Goal: Transaction & Acquisition: Purchase product/service

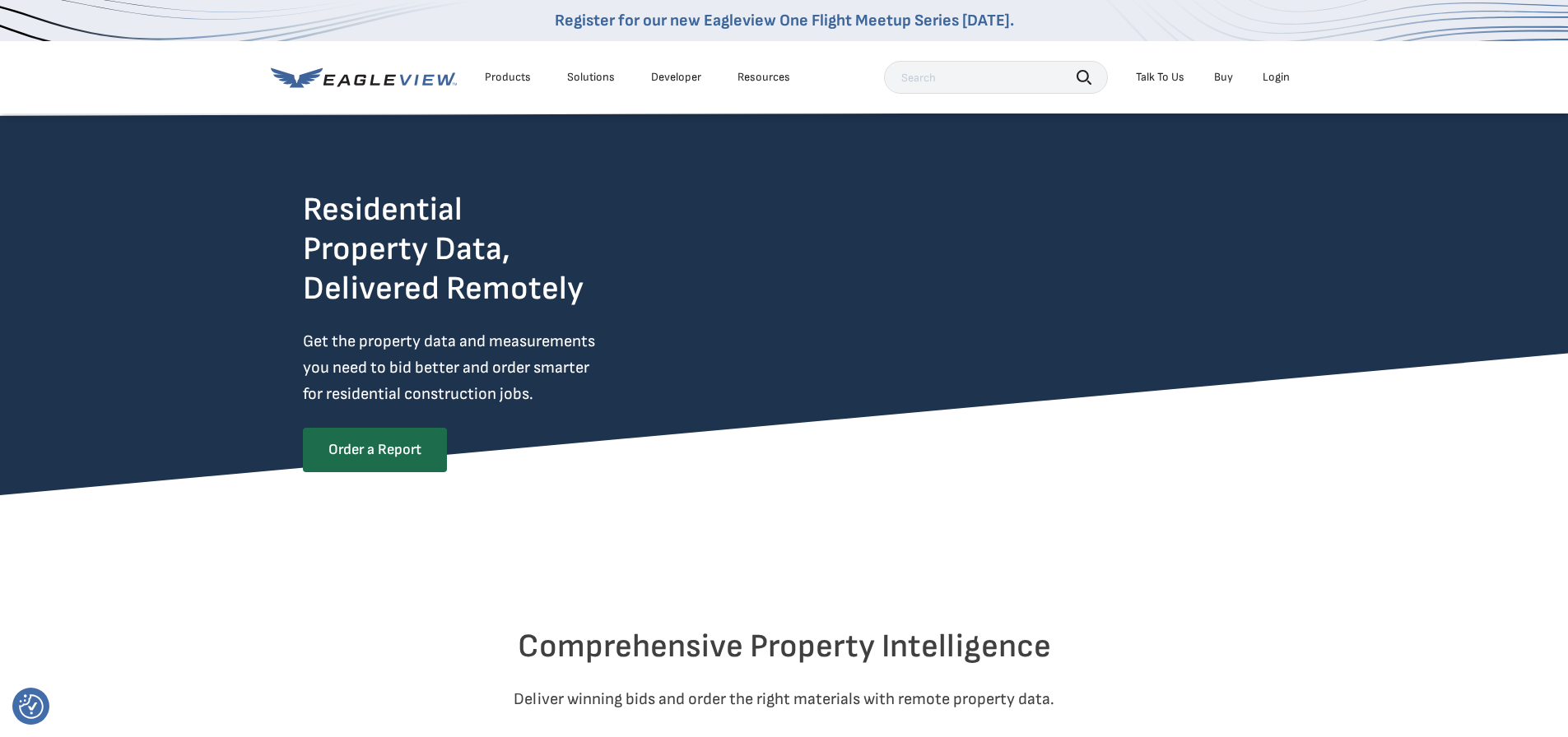
click at [1284, 78] on div "Login" at bounding box center [1276, 77] width 27 height 15
click at [1282, 79] on div "Login" at bounding box center [1276, 77] width 27 height 15
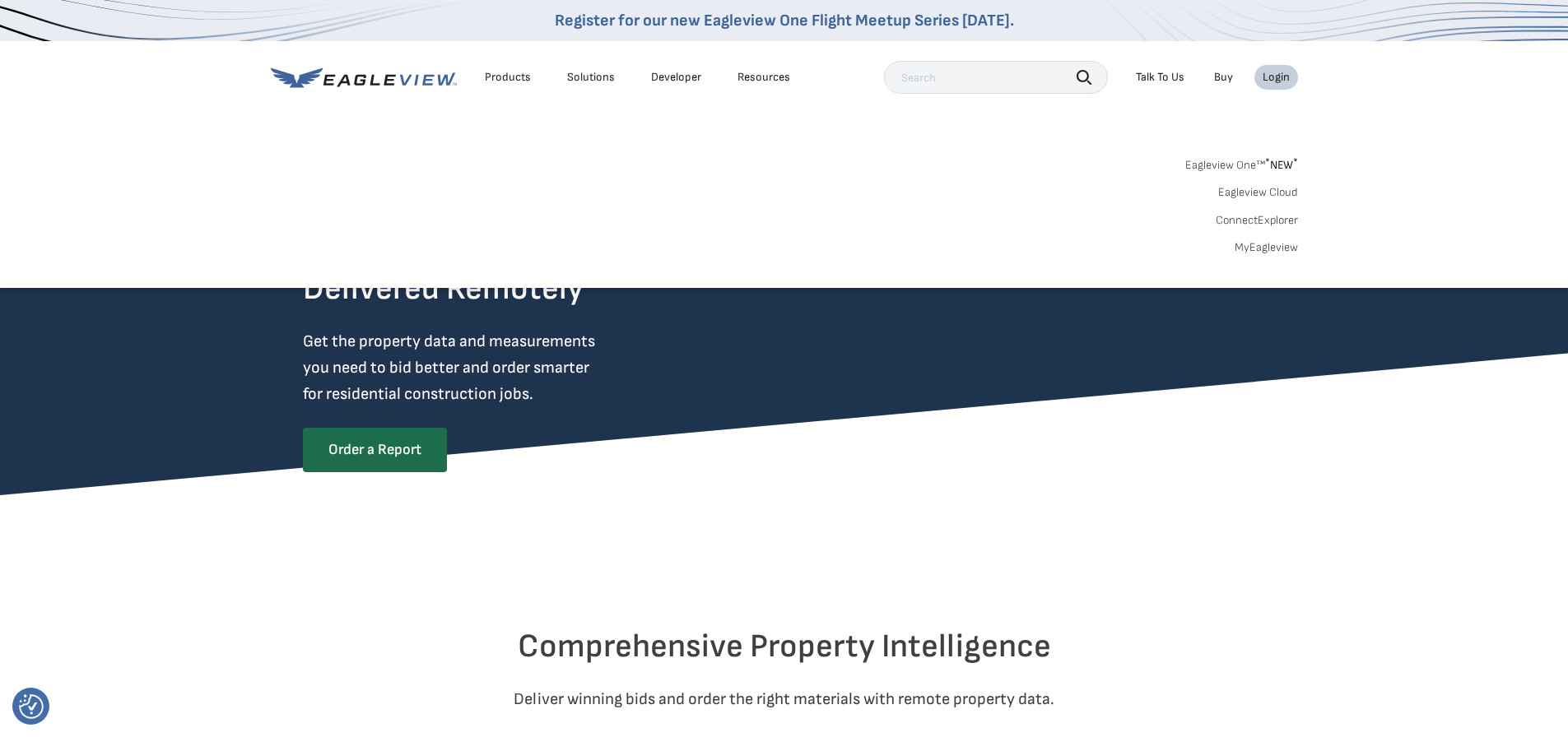
click at [1282, 79] on div "Login" at bounding box center [1276, 77] width 27 height 15
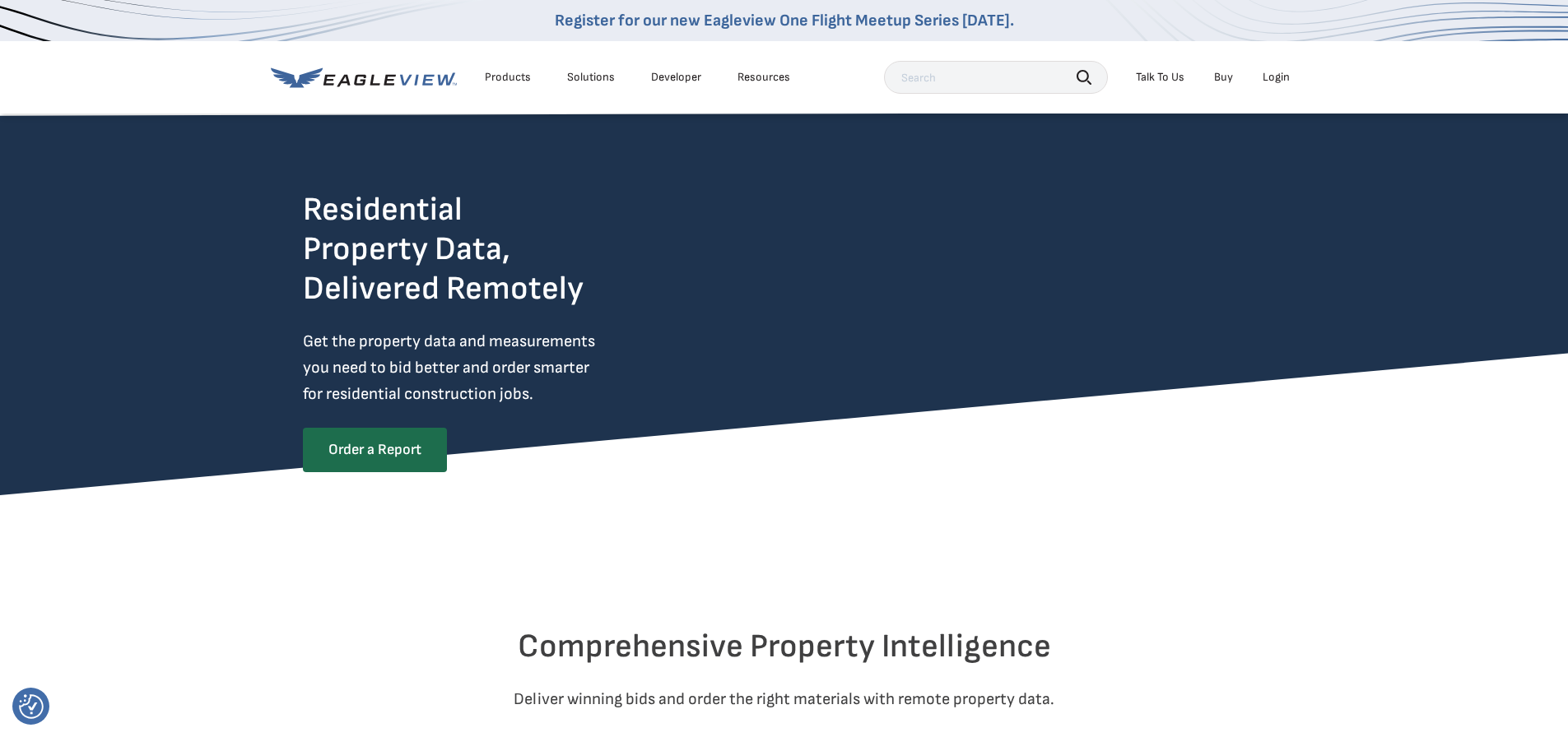
click at [1282, 79] on div "Login" at bounding box center [1276, 77] width 27 height 15
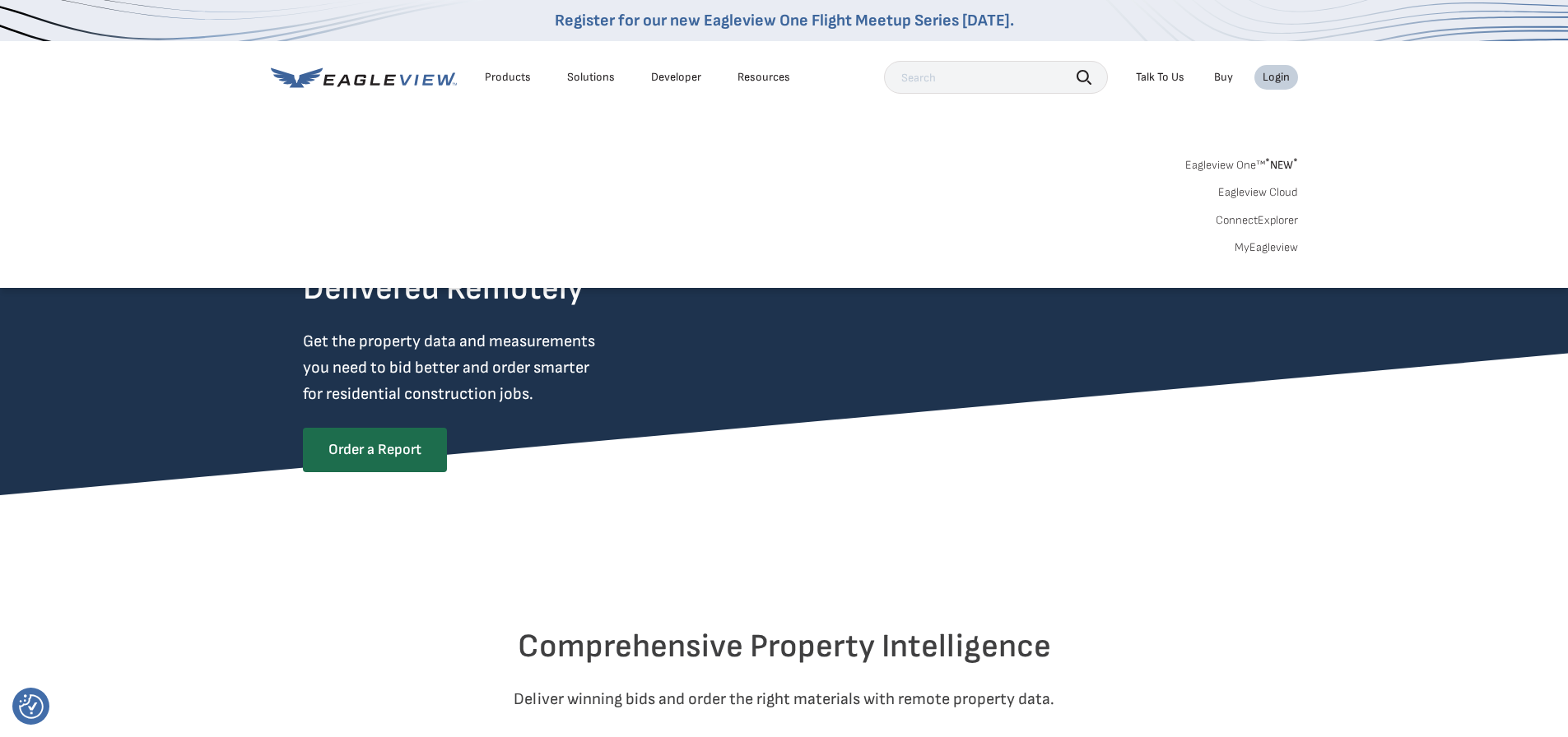
click at [428, 171] on div "Eagleview One™ * NEW * Eagleview Cloud ConnectExplorer MyEagleview" at bounding box center [784, 204] width 1027 height 102
click at [1270, 159] on span "* NEW *" at bounding box center [1280, 165] width 33 height 14
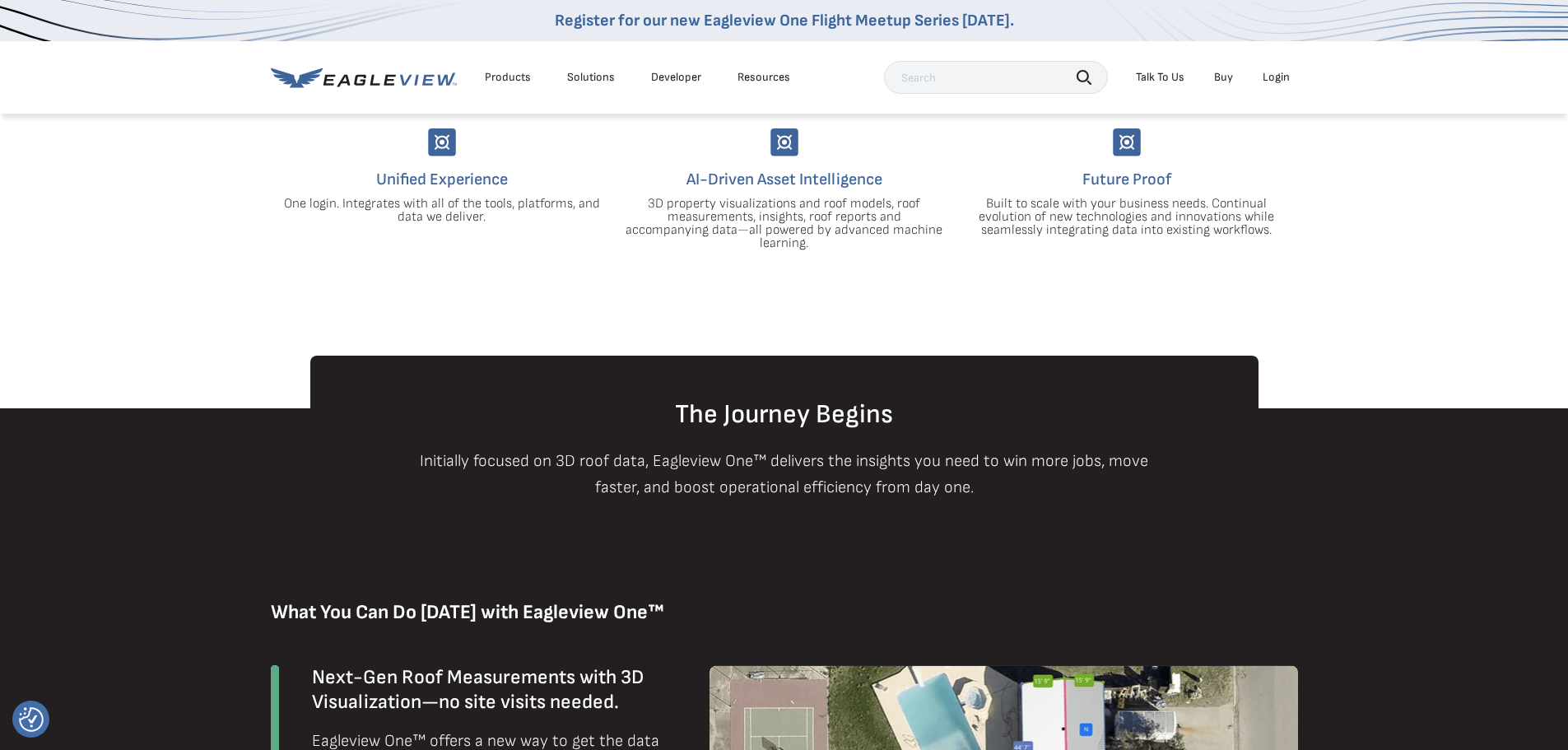
scroll to position [577, 0]
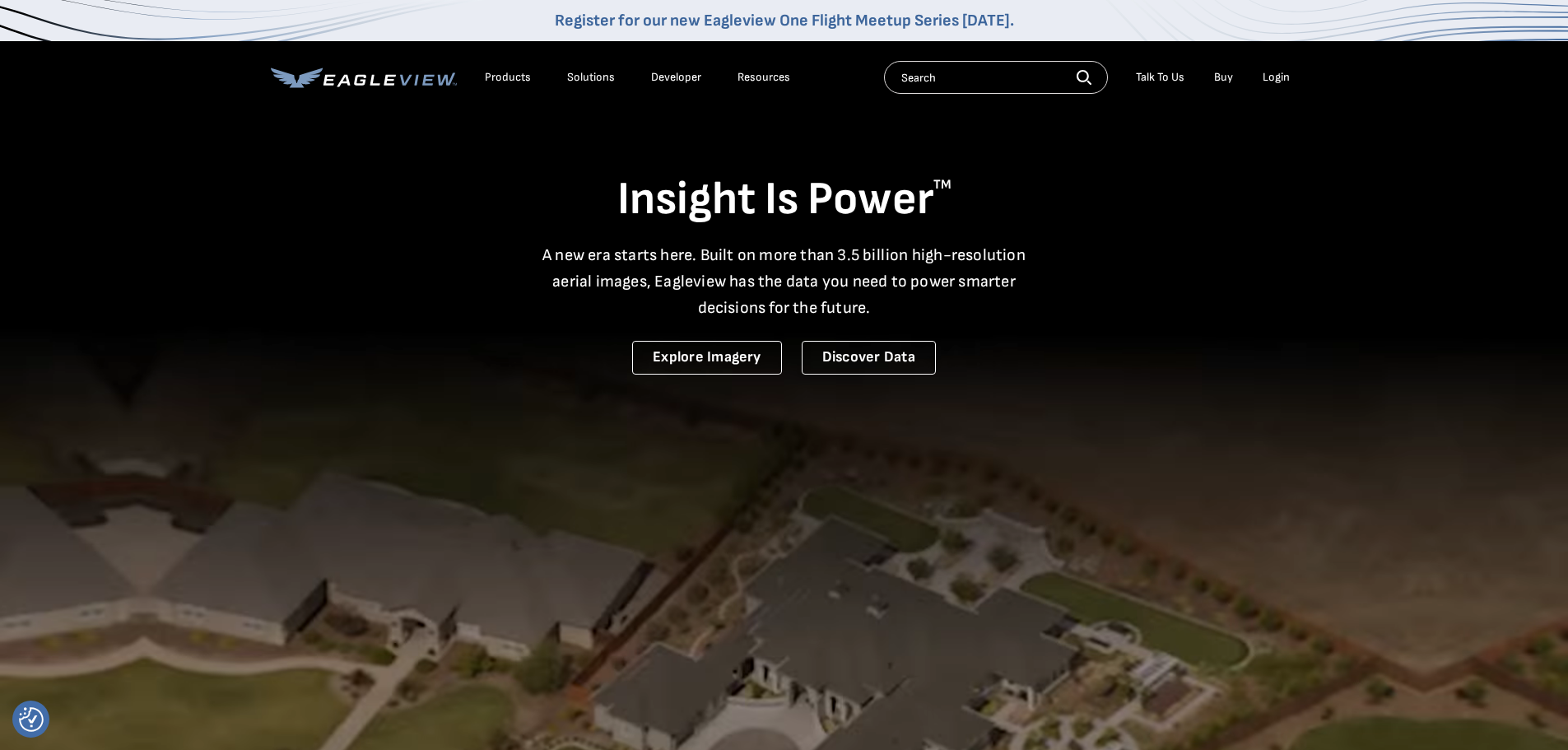
click at [487, 75] on div "Products" at bounding box center [507, 77] width 46 height 15
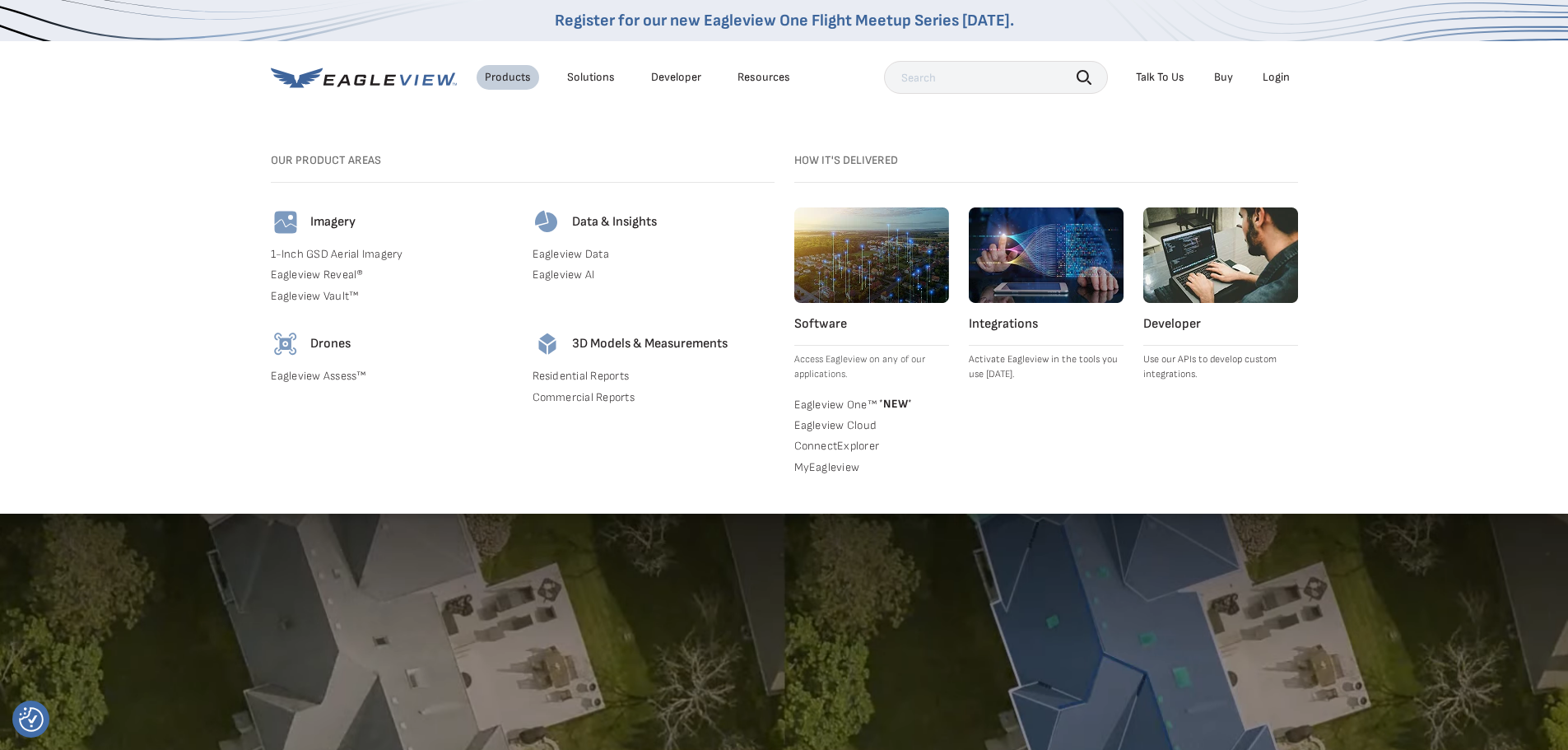
click at [550, 377] on link "Residential Reports" at bounding box center [654, 376] width 242 height 15
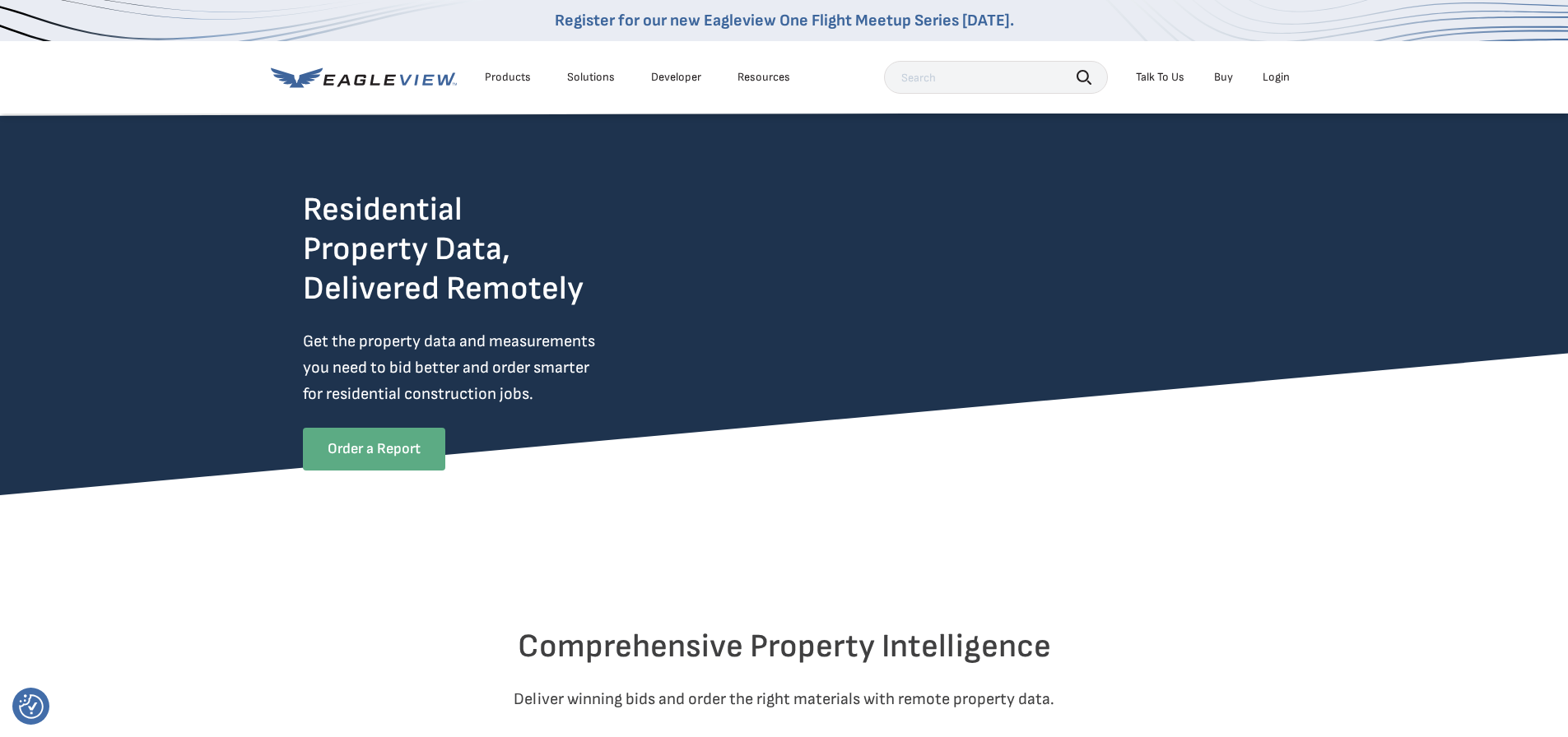
click at [397, 447] on link "Order a Report" at bounding box center [373, 449] width 142 height 43
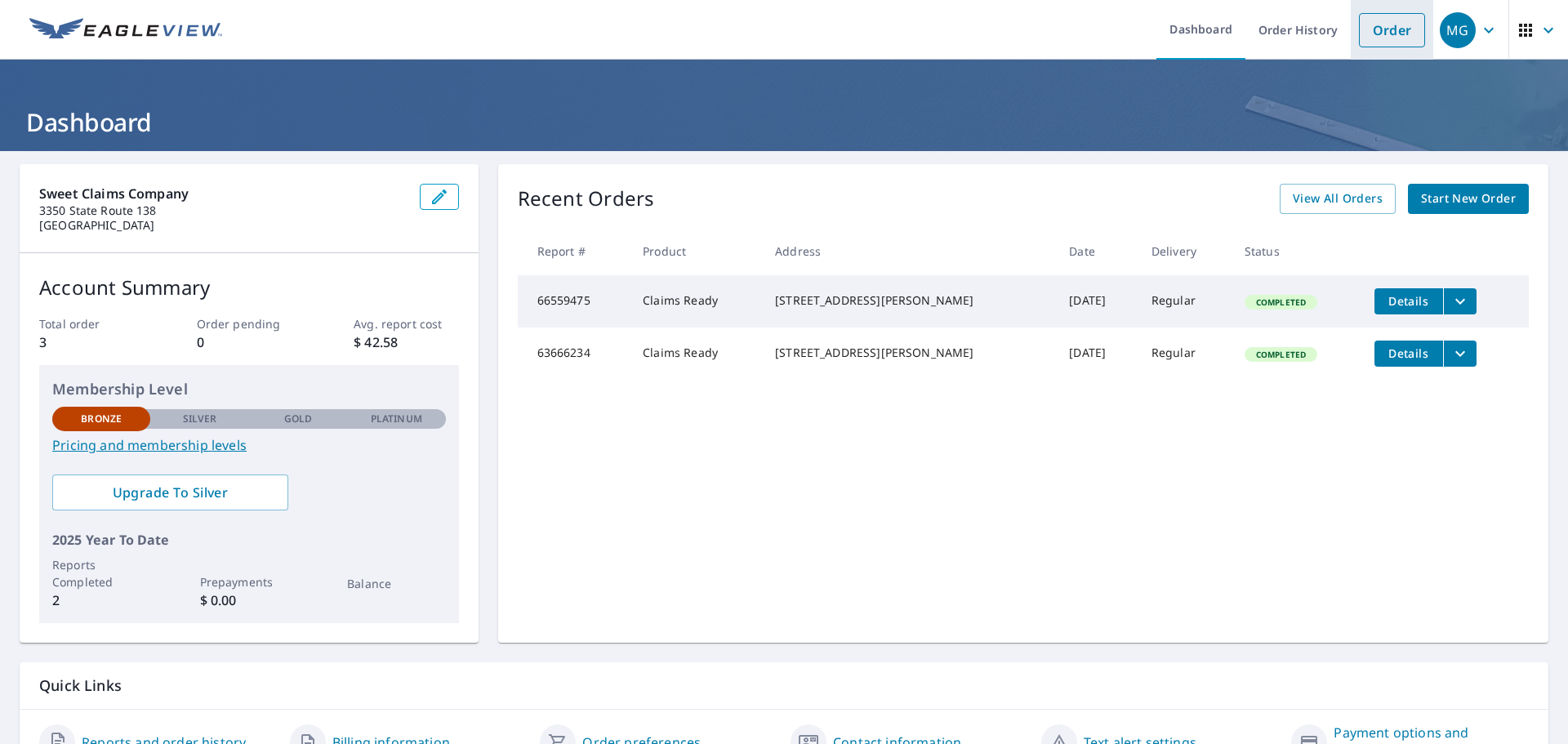
click at [1386, 27] on link "Order" at bounding box center [1392, 30] width 67 height 34
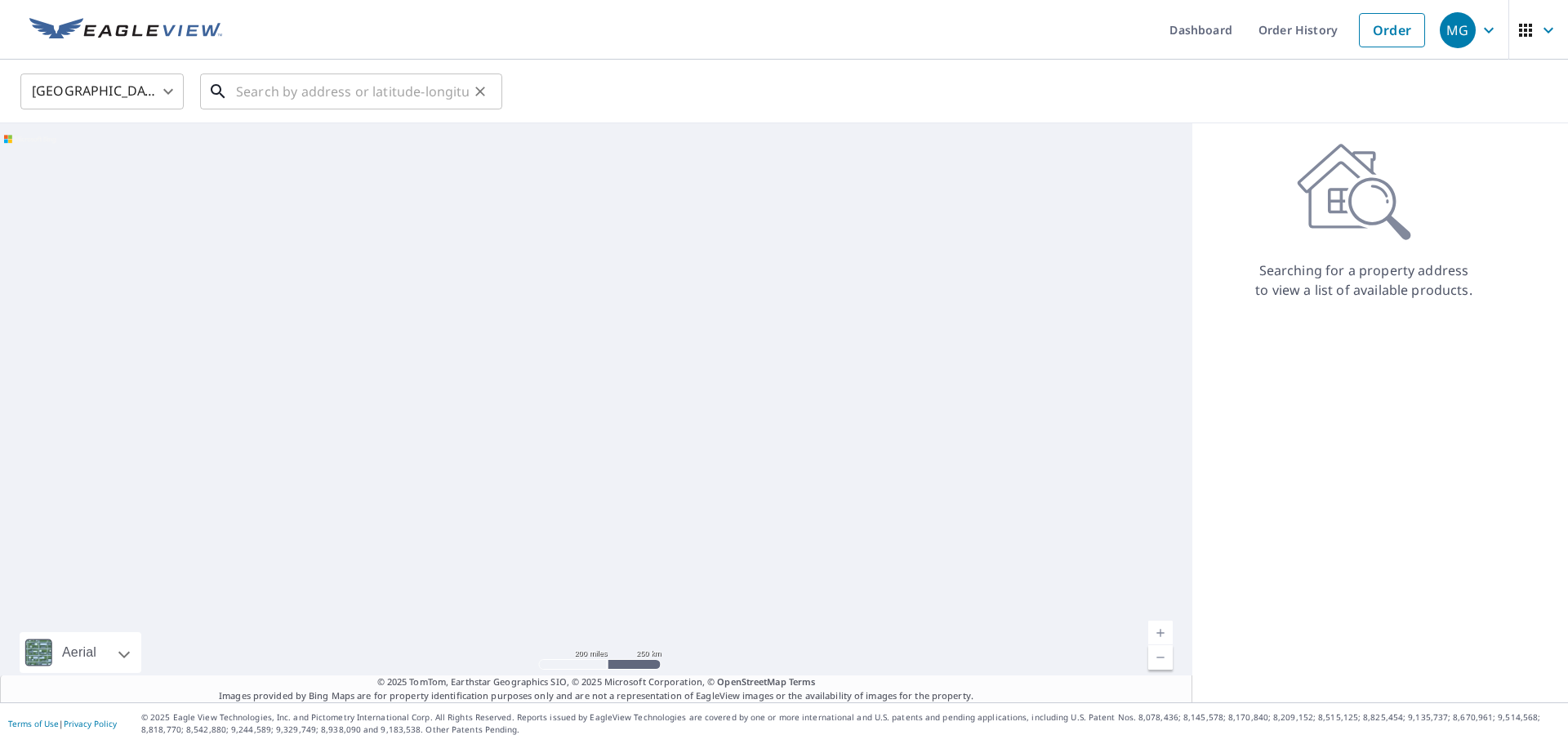
click at [262, 83] on input "text" at bounding box center [352, 91] width 233 height 45
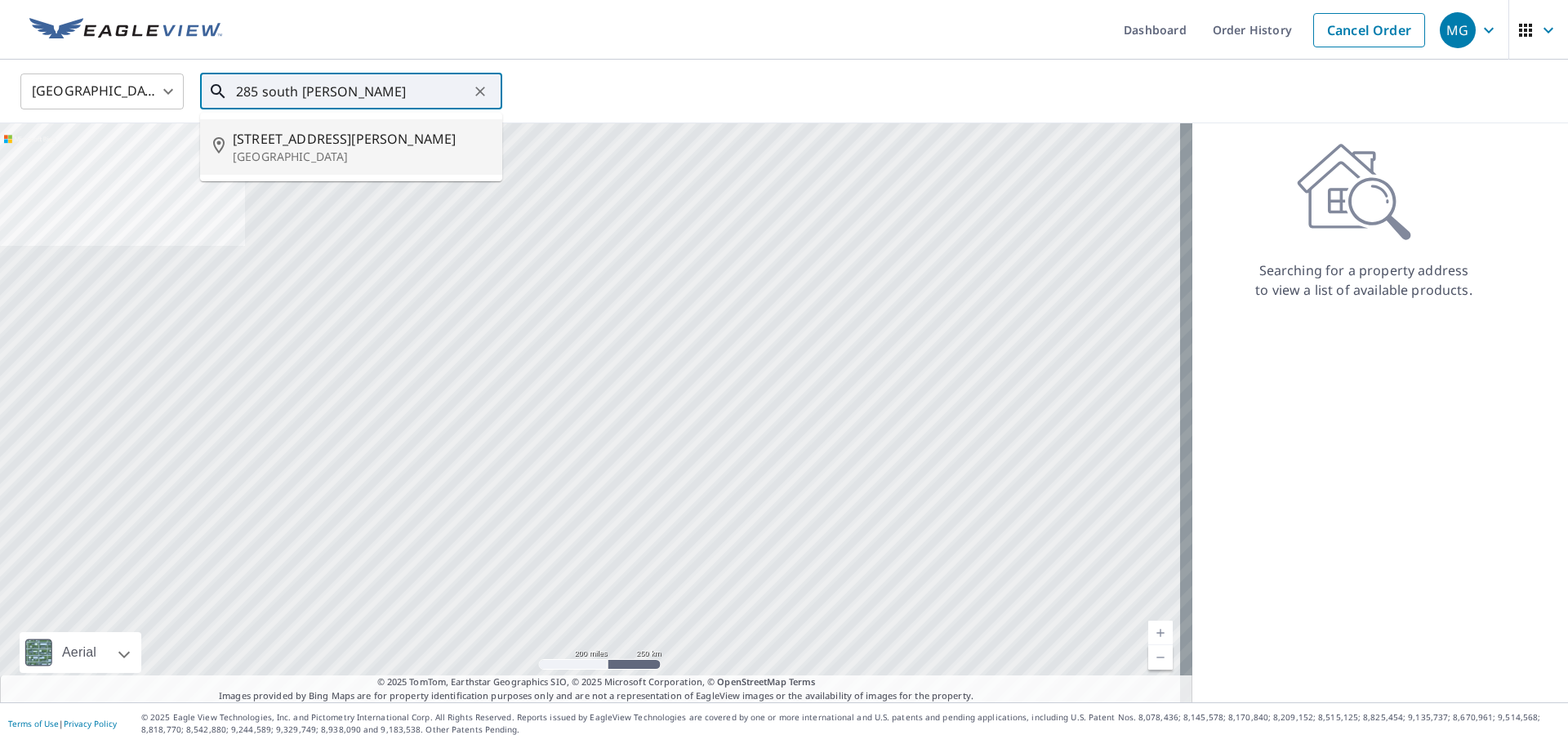
click at [282, 152] on p "East Orange, NJ 07018" at bounding box center [361, 157] width 257 height 17
type input "285 S Burnett St East Orange, NJ 07018"
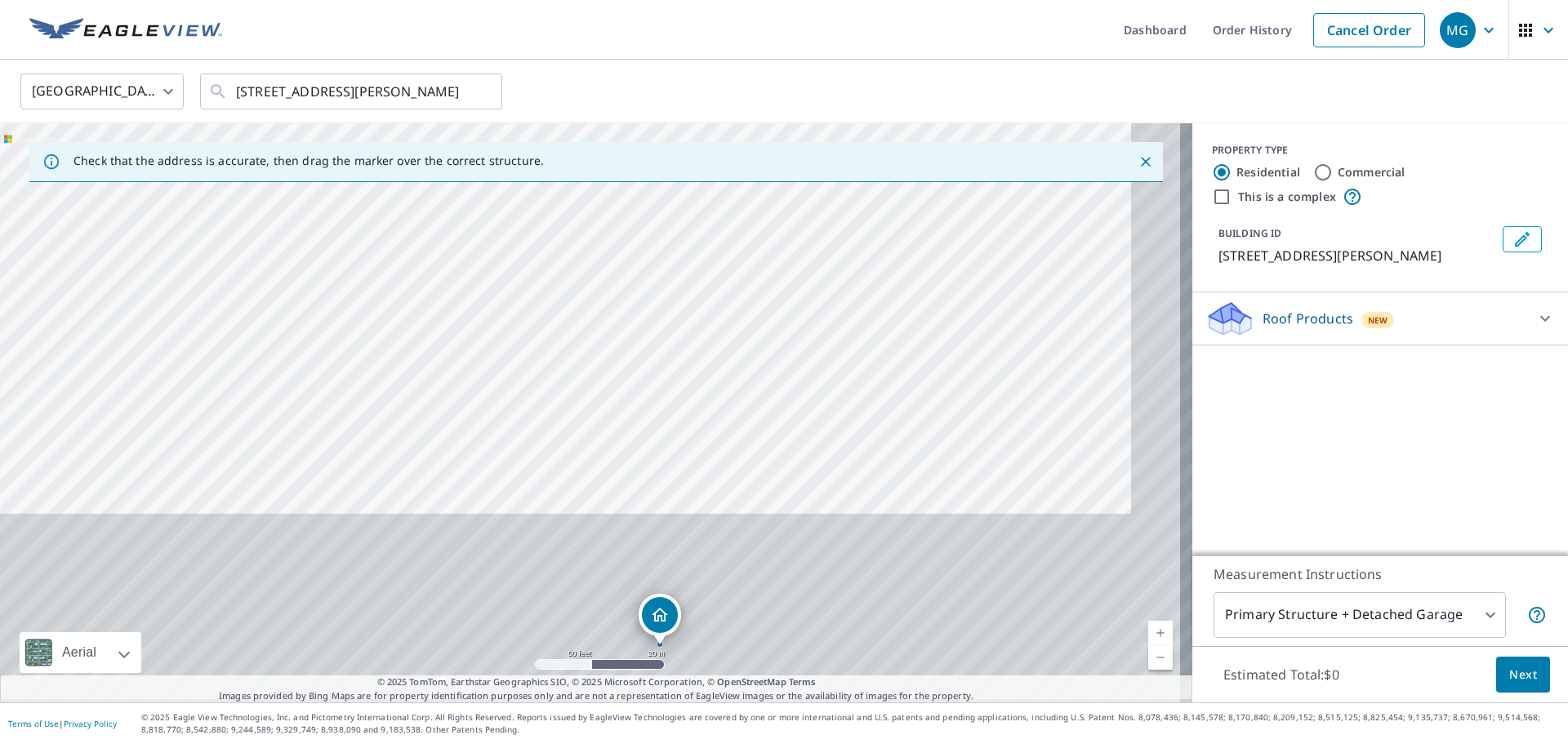
drag, startPoint x: 695, startPoint y: 328, endPoint x: 650, endPoint y: 142, distance: 191.4
click at [650, 142] on div "Check that the address is accurate, then drag the marker over the correct struc…" at bounding box center [596, 412] width 1192 height 579
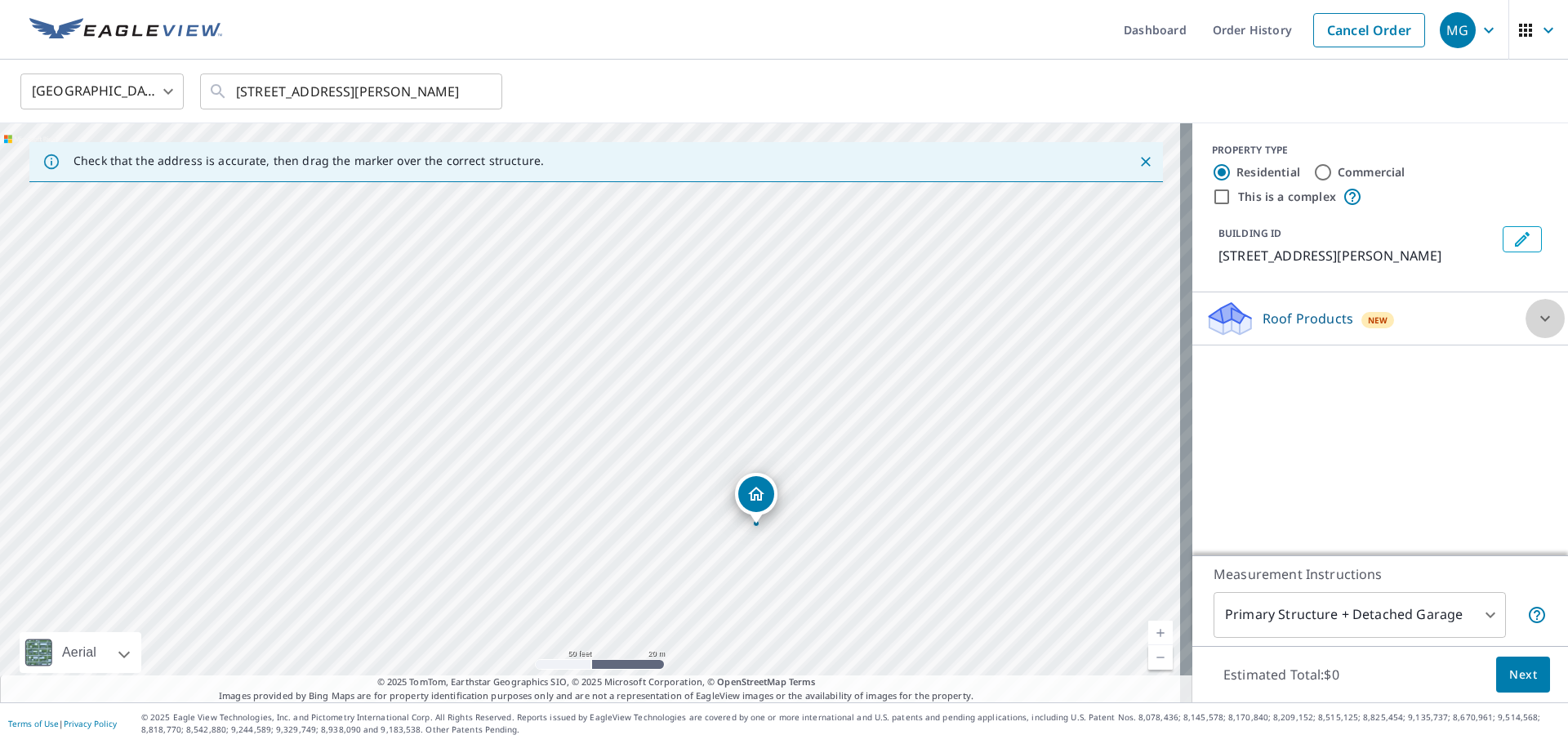
click at [1546, 318] on div at bounding box center [1545, 318] width 39 height 39
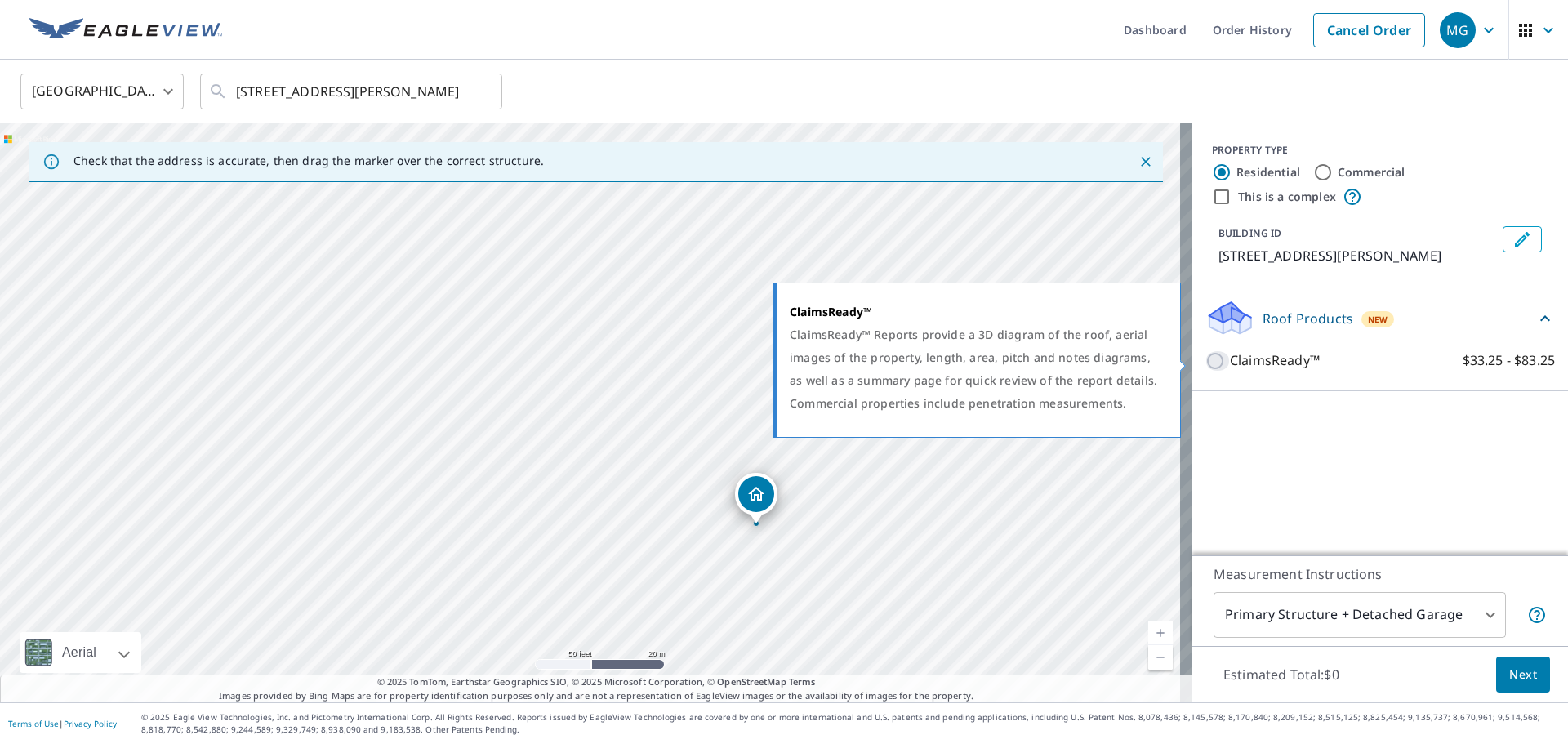
click at [1206, 358] on input "ClaimsReady™ $33.25 - $83.25" at bounding box center [1218, 360] width 25 height 19
checkbox input "true"
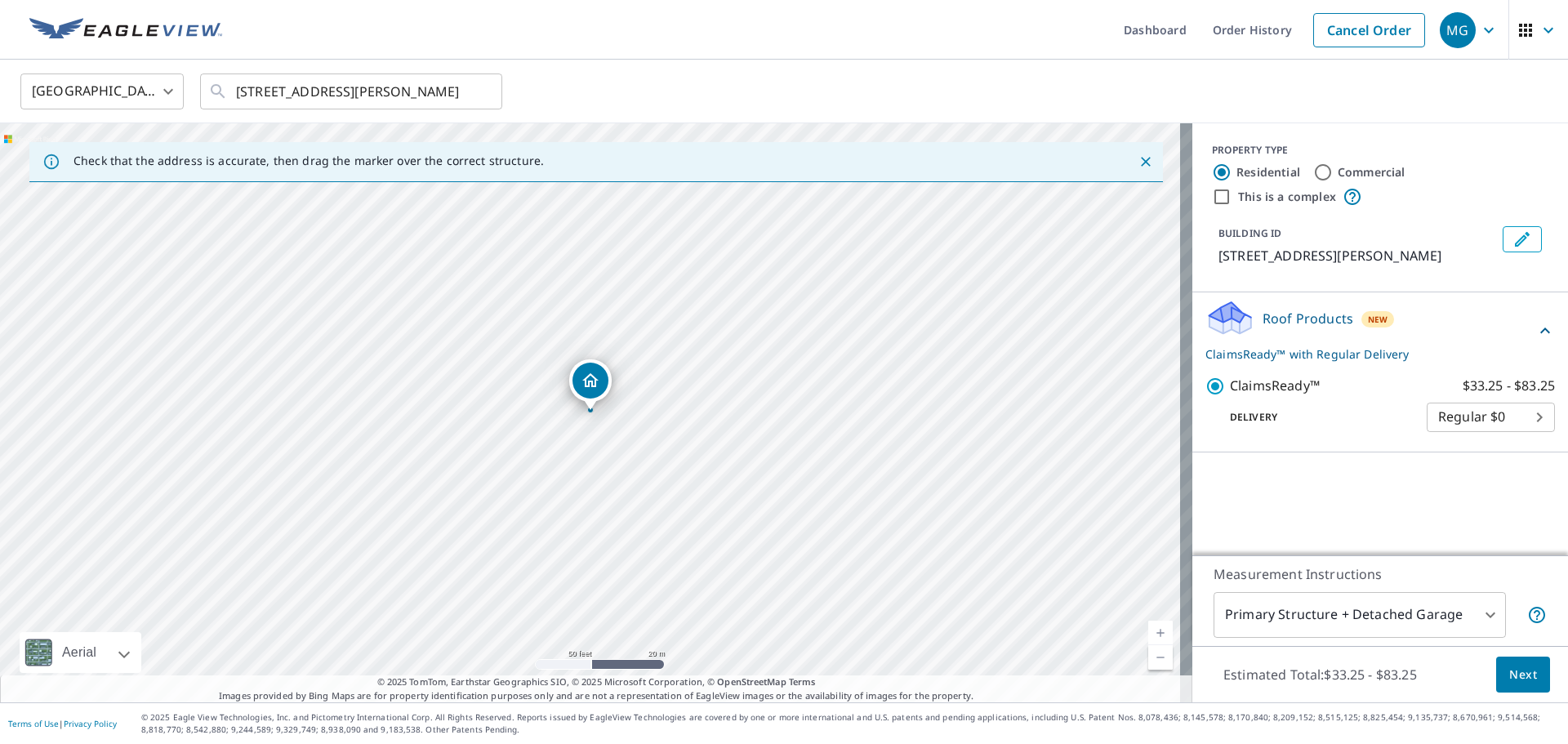
click at [1392, 608] on body "MG MG Dashboard Order History Cancel Order MG United States US ​ 285 S Burnett …" at bounding box center [784, 372] width 1568 height 744
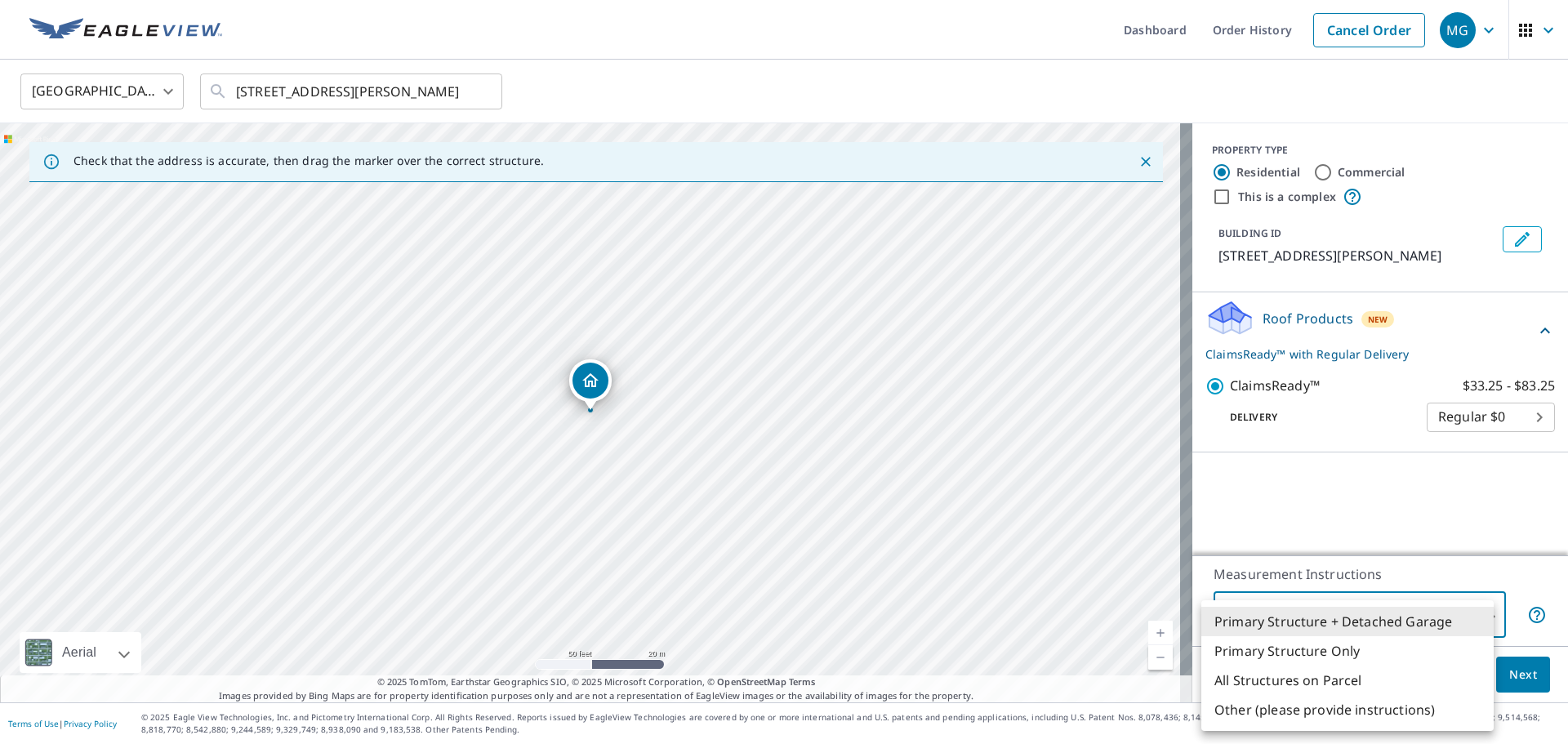
click at [1307, 544] on div at bounding box center [784, 372] width 1568 height 744
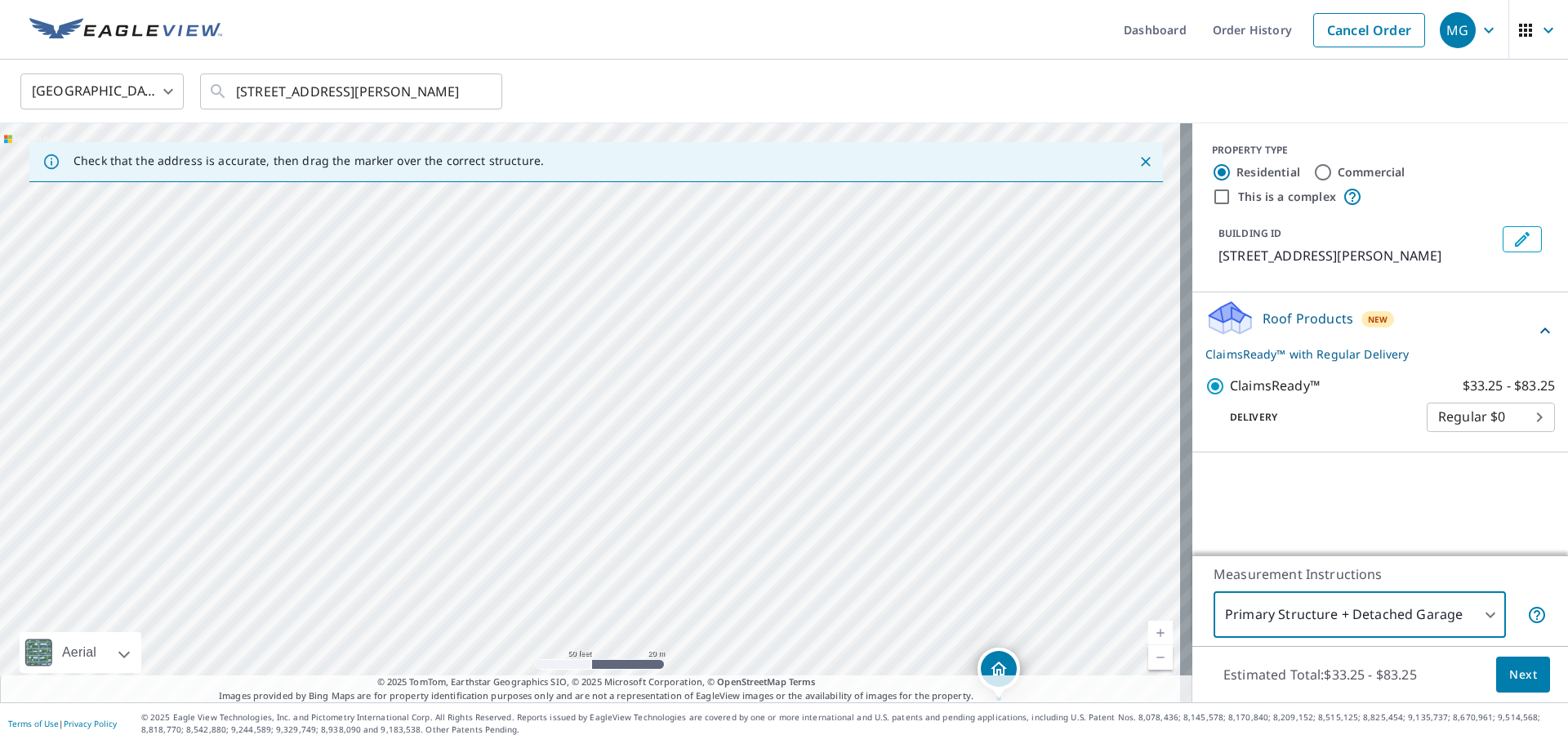
click at [1331, 616] on body "MG MG Dashboard Order History Cancel Order MG United States US ​ 285 S Burnett …" at bounding box center [784, 372] width 1568 height 744
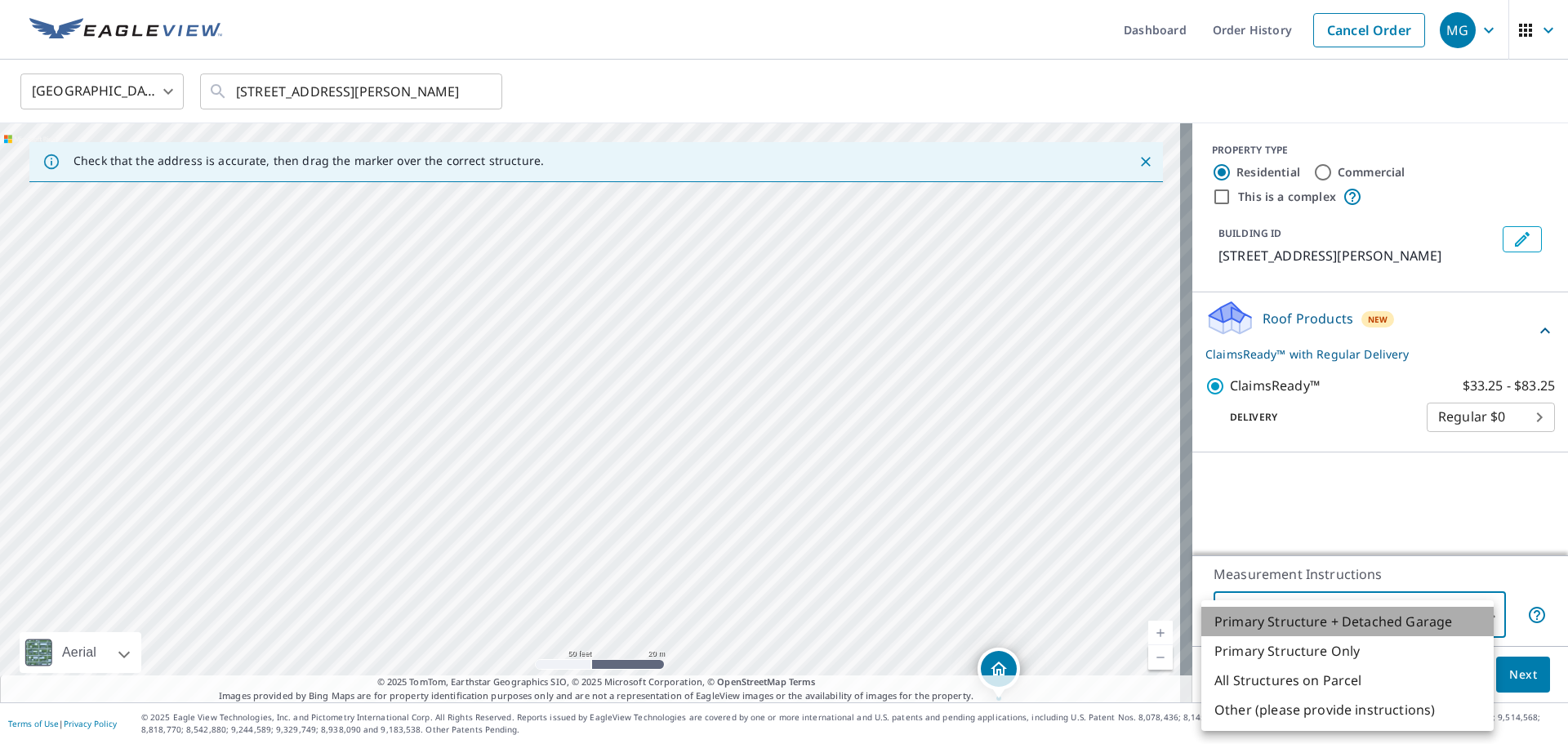
click at [1269, 616] on li "Primary Structure + Detached Garage" at bounding box center [1347, 622] width 292 height 30
click at [1338, 629] on body "MG MG Dashboard Order History Cancel Order MG United States US ​ 285 S Burnett …" at bounding box center [784, 372] width 1568 height 744
click at [1295, 623] on li "Primary Structure + Detached Garage" at bounding box center [1347, 622] width 292 height 30
click at [1296, 616] on body "MG MG Dashboard Order History Cancel Order MG United States US ​ 285 S Burnett …" at bounding box center [784, 372] width 1568 height 744
click at [1275, 622] on li "Primary Structure + Detached Garage" at bounding box center [1347, 622] width 292 height 30
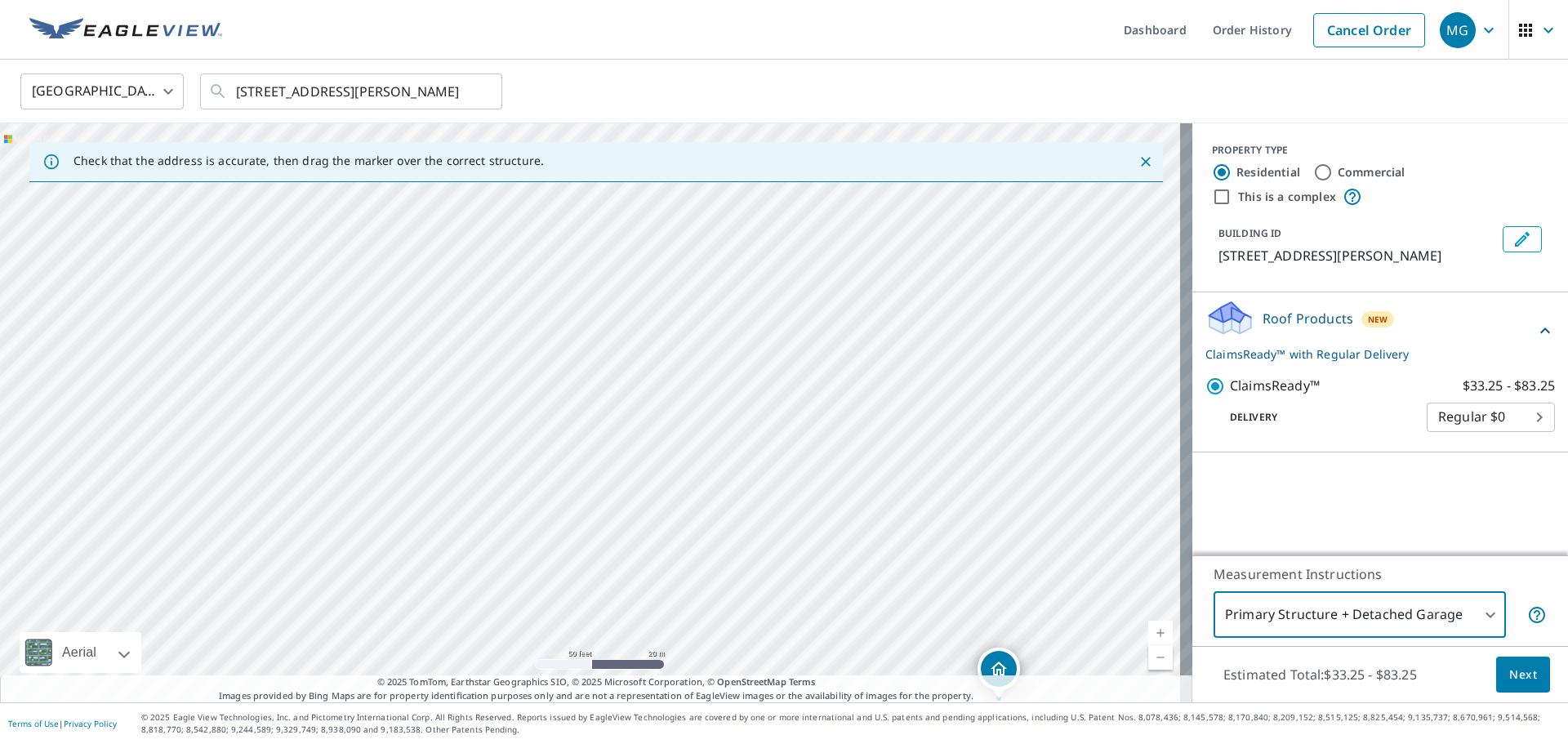
click at [1381, 503] on div "PROPERTY TYPE Residential Commercial This is a complex BUILDING ID 285 S Burnet…" at bounding box center [1380, 339] width 376 height 433
click at [1343, 609] on body "MG MG Dashboard Order History Cancel Order MG United States US ​ 285 S Burnett …" at bounding box center [784, 372] width 1568 height 744
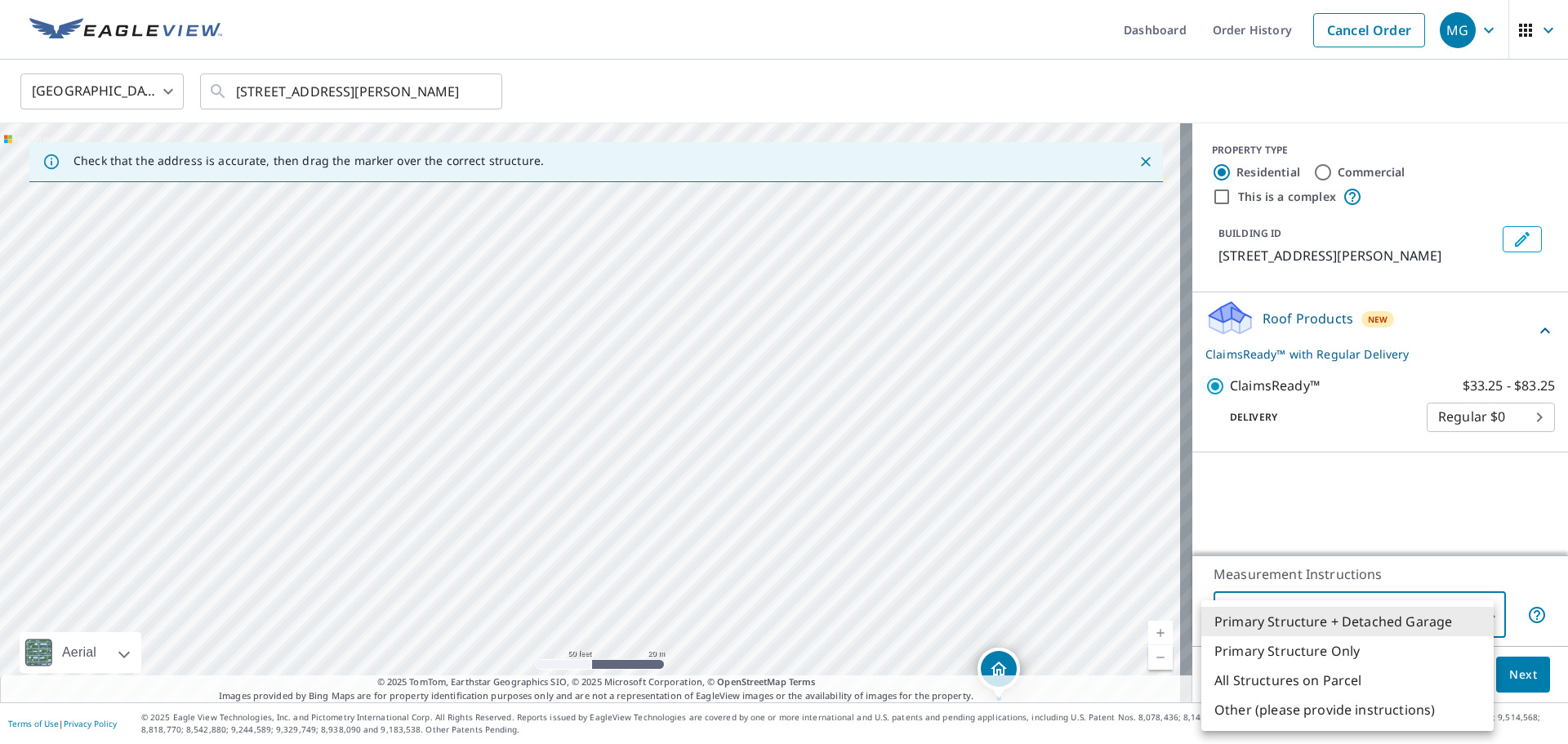
click at [1269, 490] on div at bounding box center [784, 372] width 1568 height 744
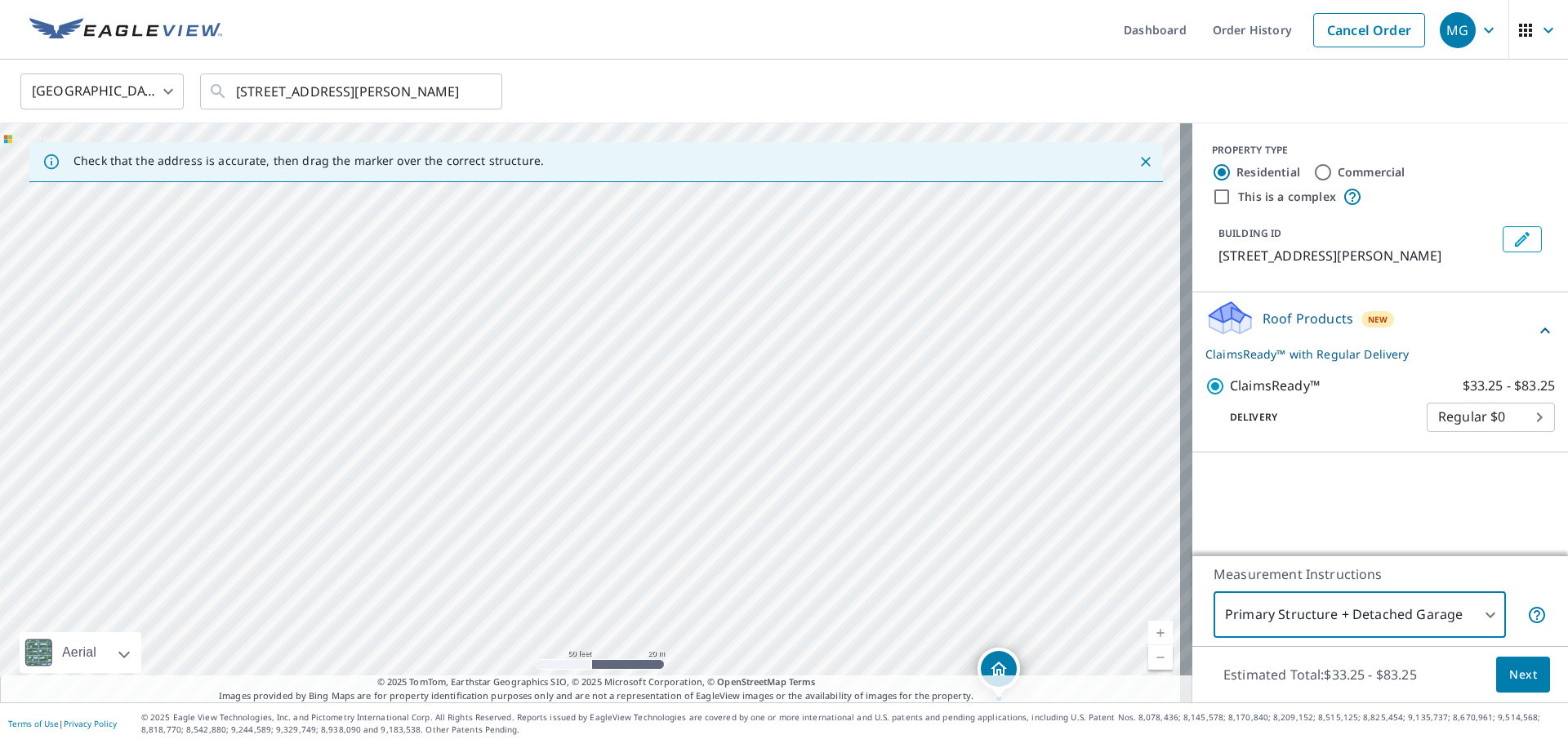
click at [1318, 606] on body "MG MG Dashboard Order History Cancel Order MG United States US ​ 285 S Burnett …" at bounding box center [784, 372] width 1568 height 744
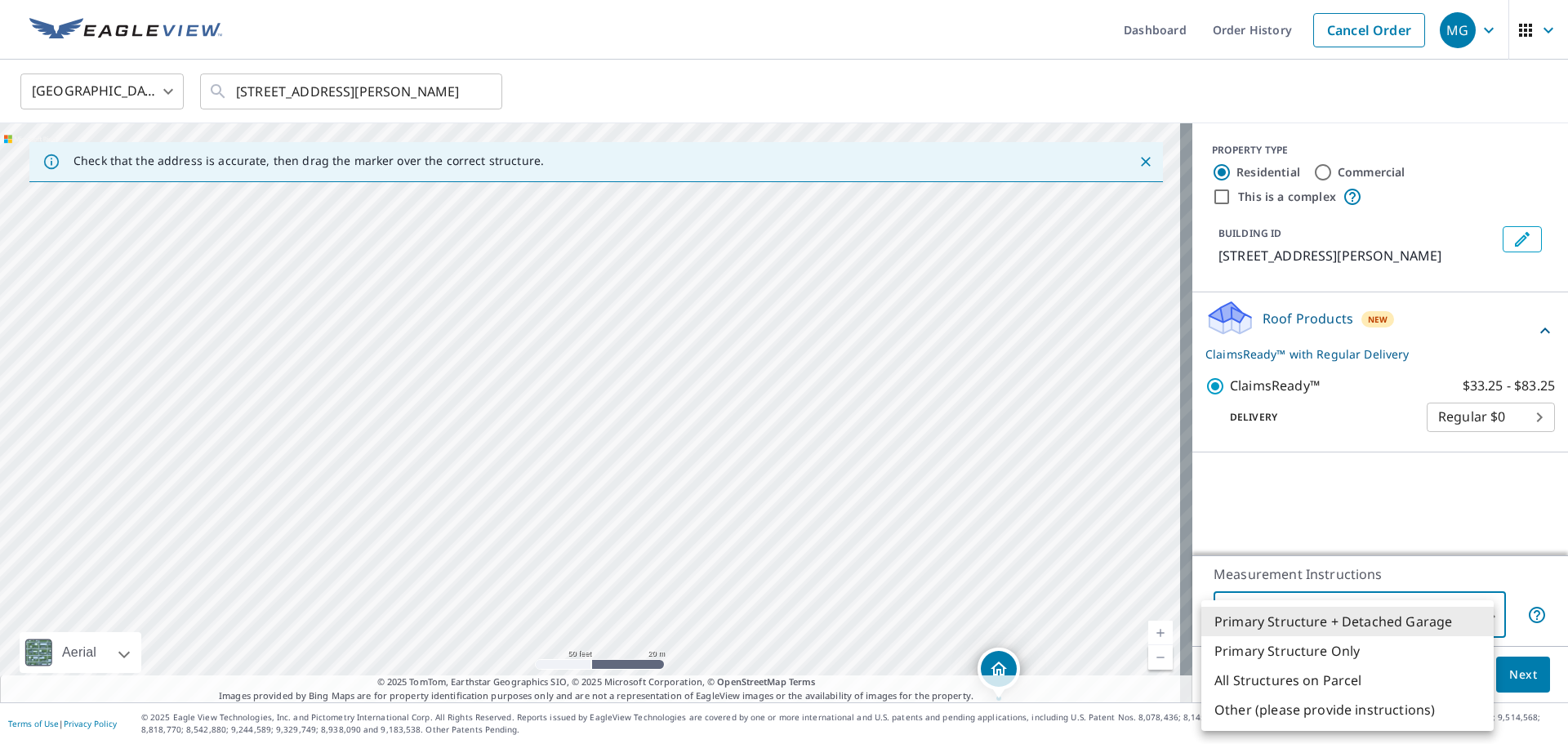
click at [1307, 467] on div at bounding box center [784, 372] width 1568 height 744
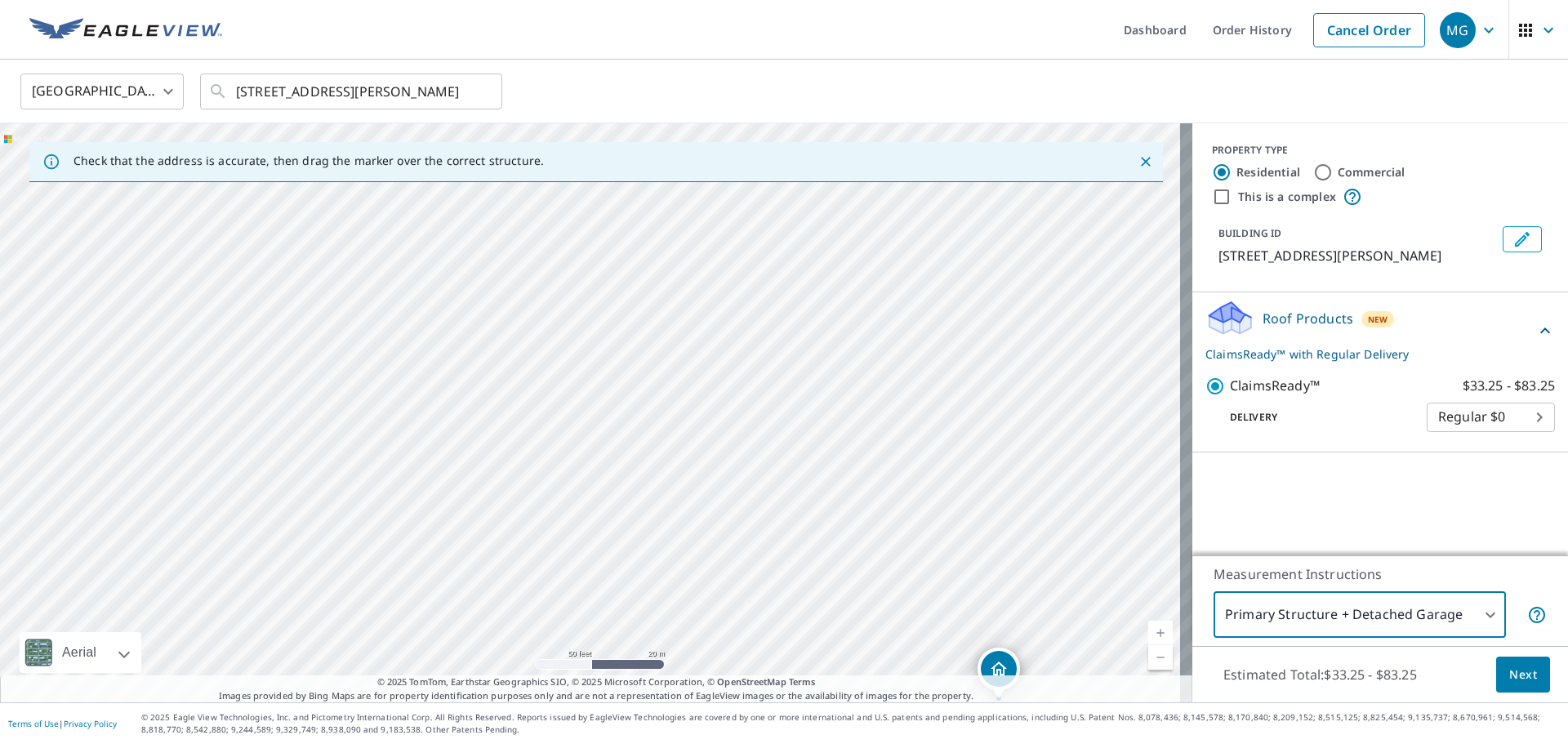
click at [1260, 609] on body "MG MG Dashboard Order History Cancel Order MG United States US ​ 285 S Burnett …" at bounding box center [784, 372] width 1568 height 744
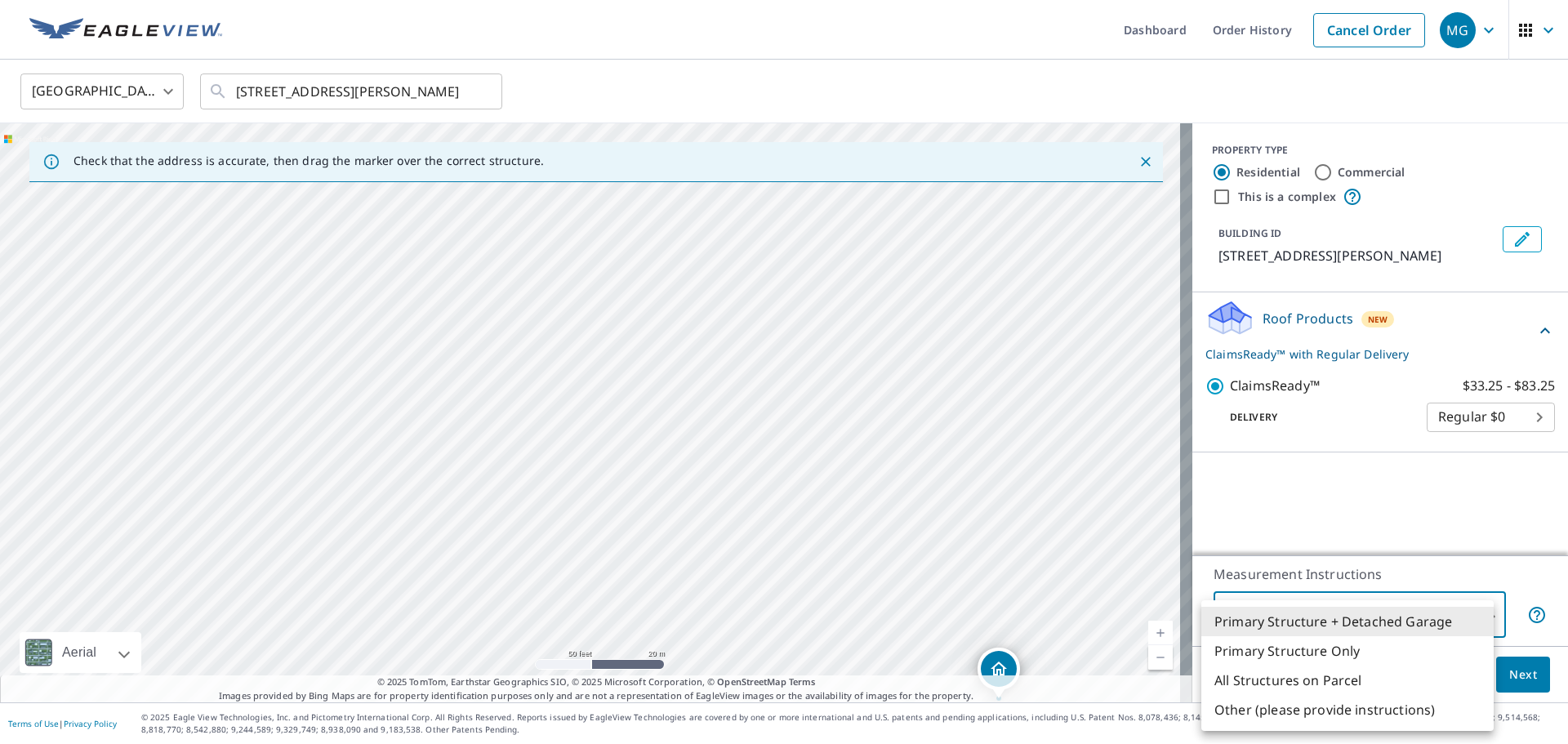
click at [1239, 707] on li "Other (please provide instructions)" at bounding box center [1347, 710] width 292 height 30
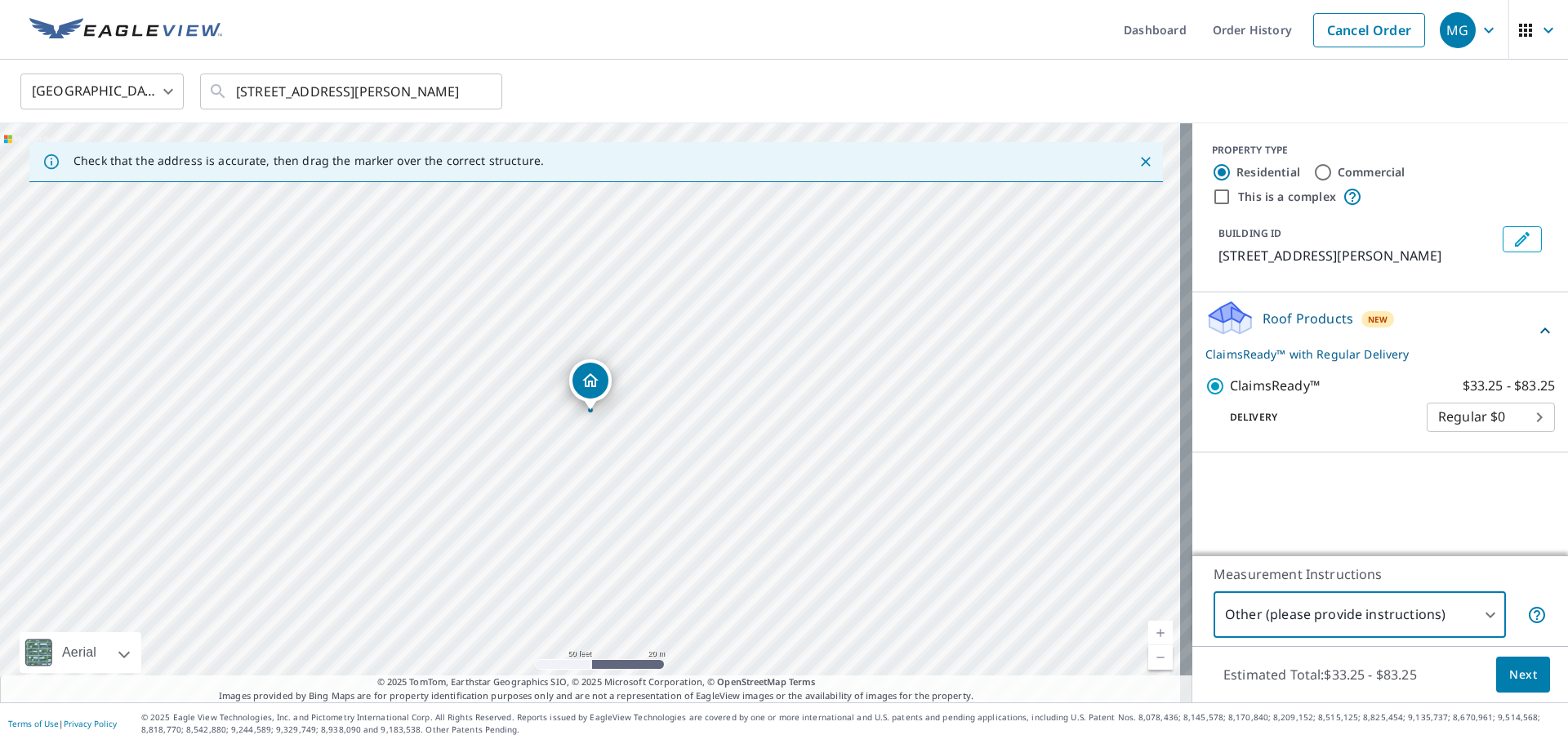
click at [1282, 625] on body "MG MG Dashboard Order History Cancel Order MG United States US ​ 285 S Burnett …" at bounding box center [784, 372] width 1568 height 744
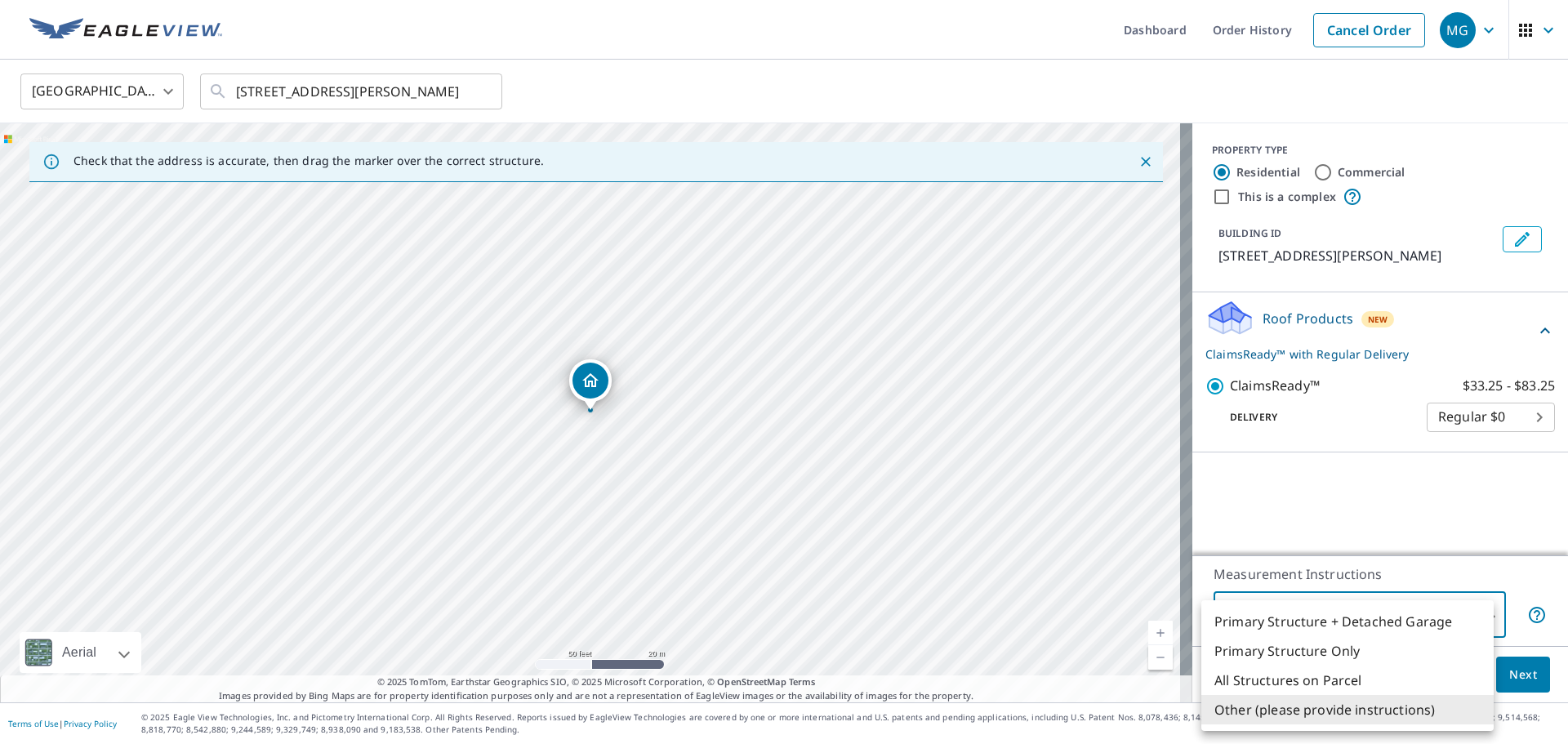
click at [1247, 622] on li "Primary Structure + Detached Garage" at bounding box center [1347, 622] width 292 height 30
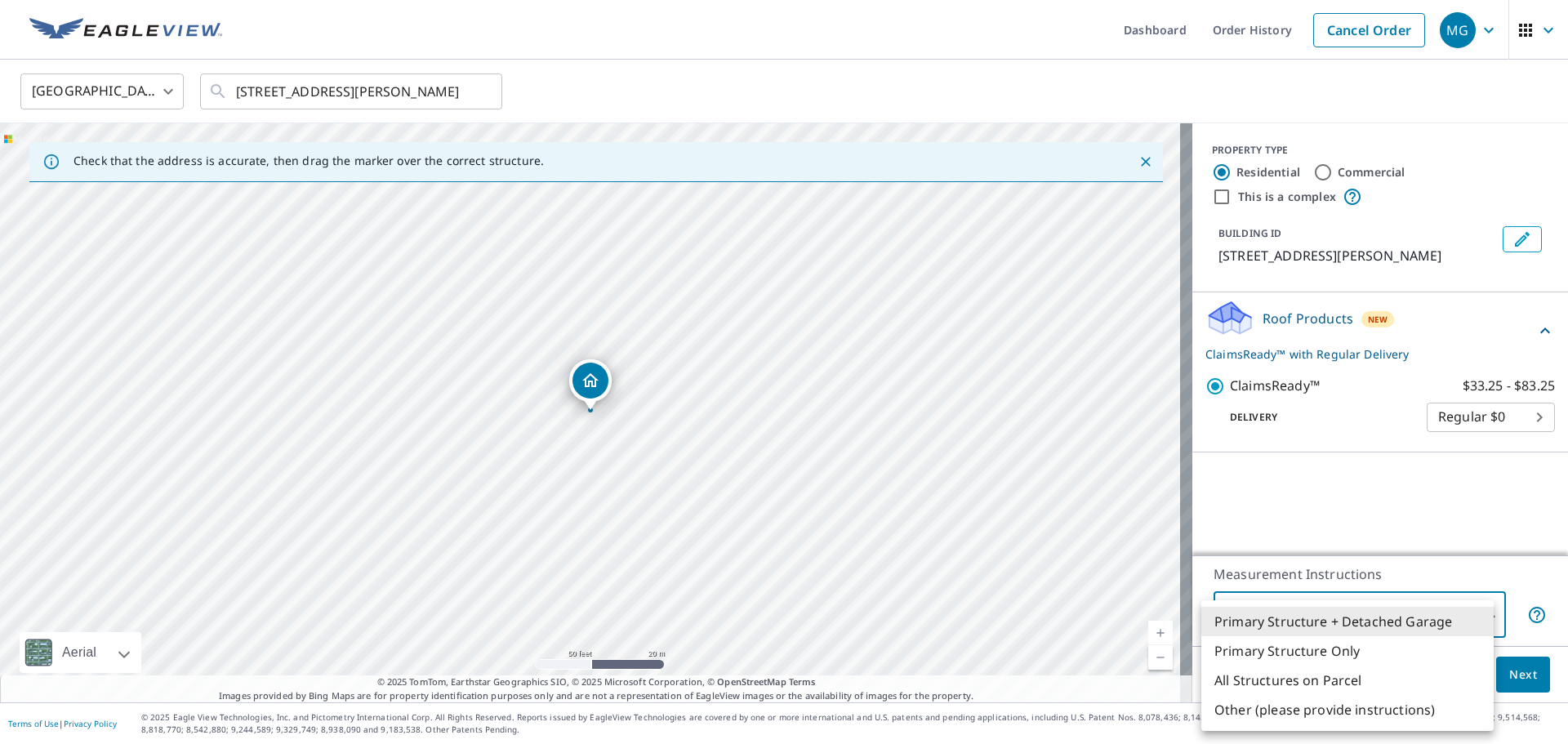
click at [1479, 622] on body "MG MG Dashboard Order History Cancel Order MG United States US ​ 285 S Burnett …" at bounding box center [784, 372] width 1568 height 744
click at [1367, 675] on li "All Structures on Parcel" at bounding box center [1347, 680] width 292 height 30
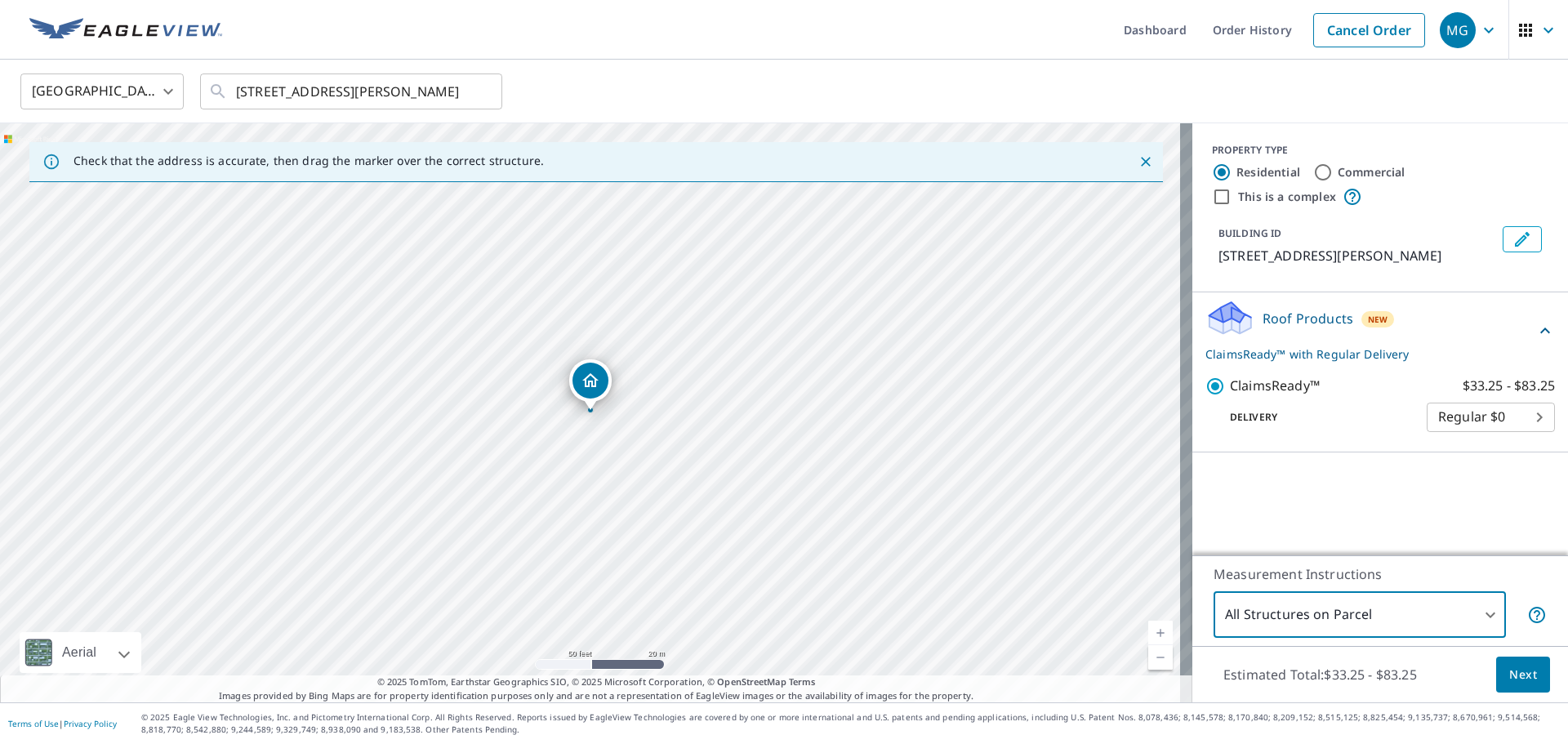
click at [1369, 640] on div "Measurement Instructions All Structures on Parcel 3 ​" at bounding box center [1380, 601] width 376 height 91
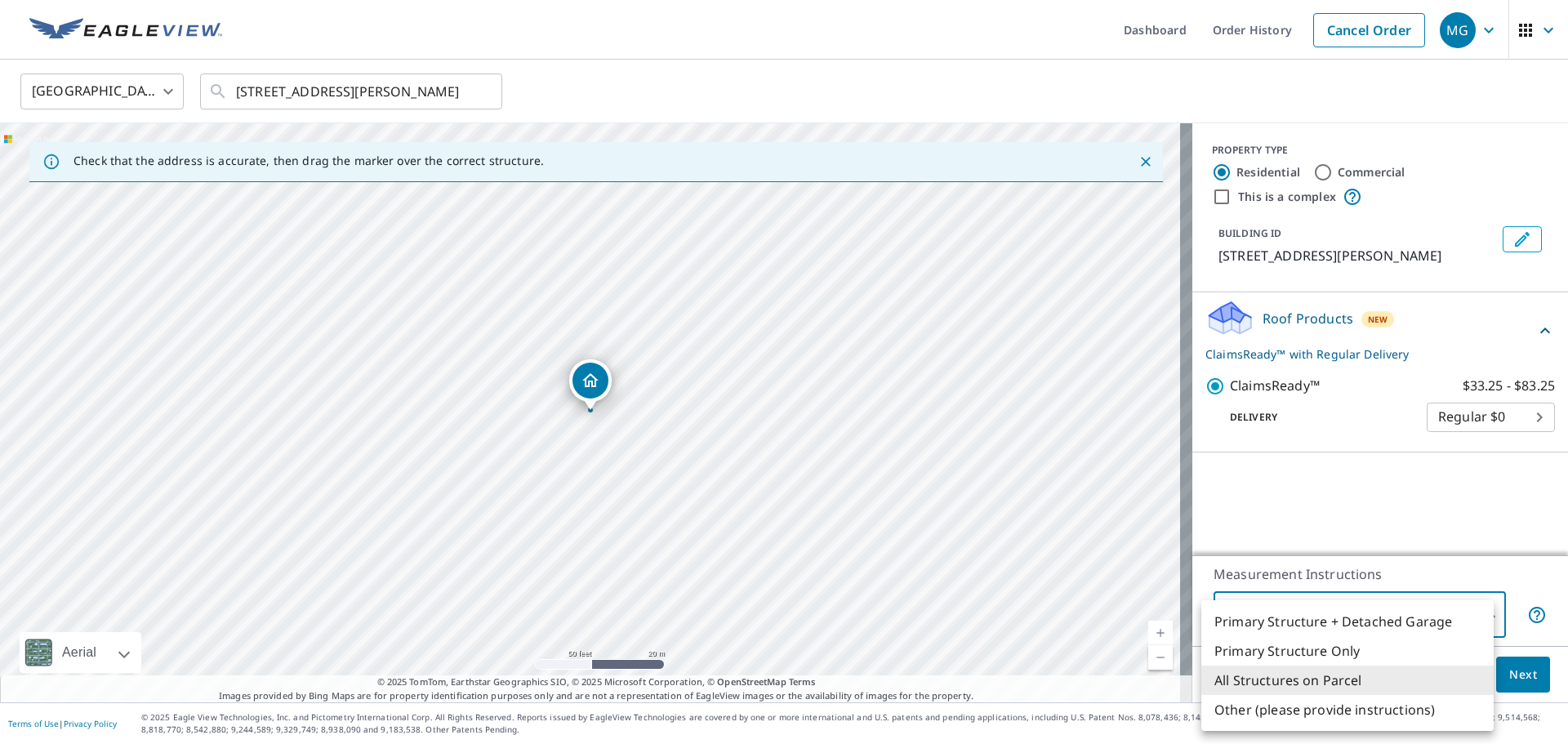
click at [1367, 617] on body "MG MG Dashboard Order History Cancel Order MG United States US ​ 285 S Burnett …" at bounding box center [784, 372] width 1568 height 744
click at [1282, 705] on li "Other (please provide instructions)" at bounding box center [1347, 710] width 292 height 30
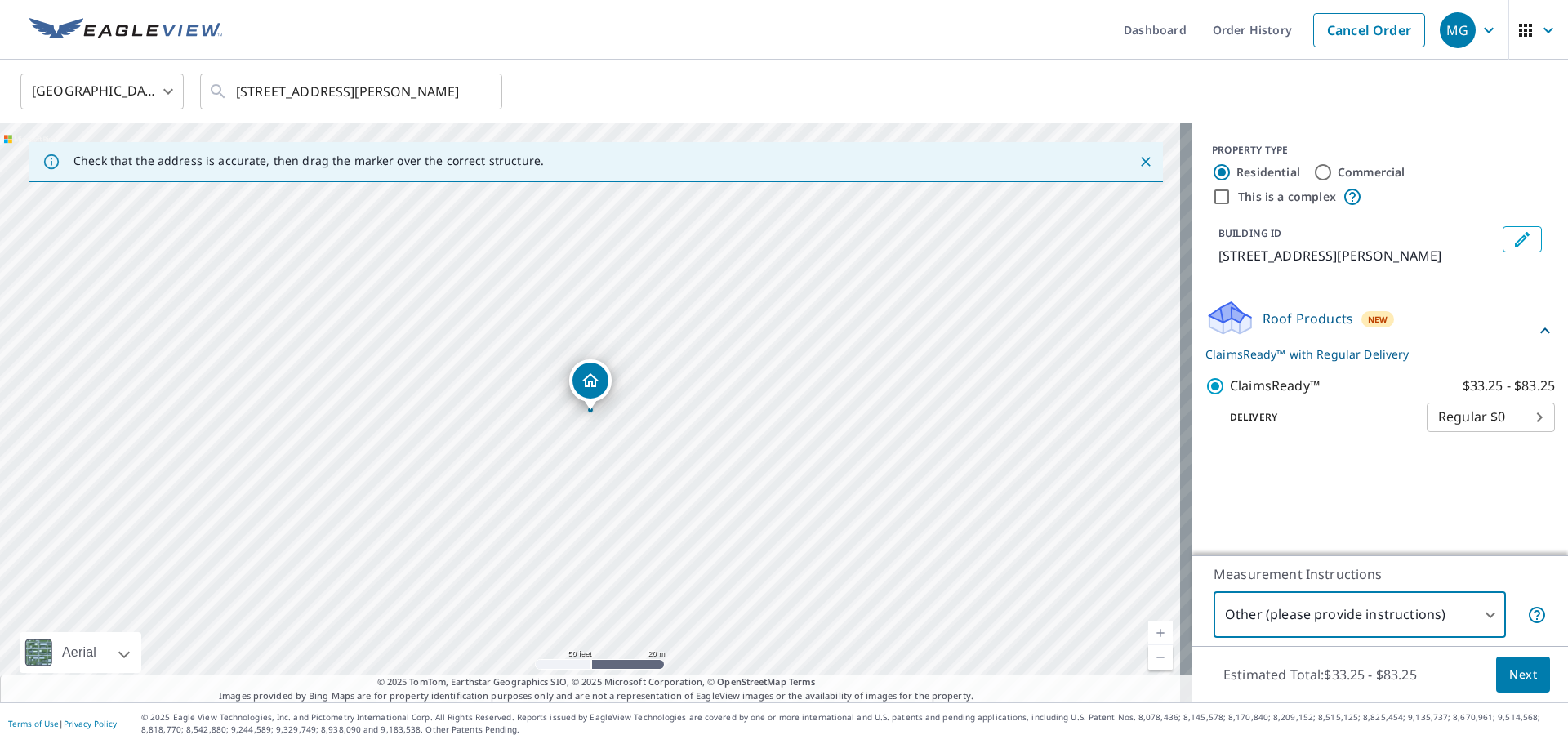
click at [1469, 616] on body "MG MG Dashboard Order History Cancel Order MG United States US ​ 285 S Burnett …" at bounding box center [784, 372] width 1568 height 744
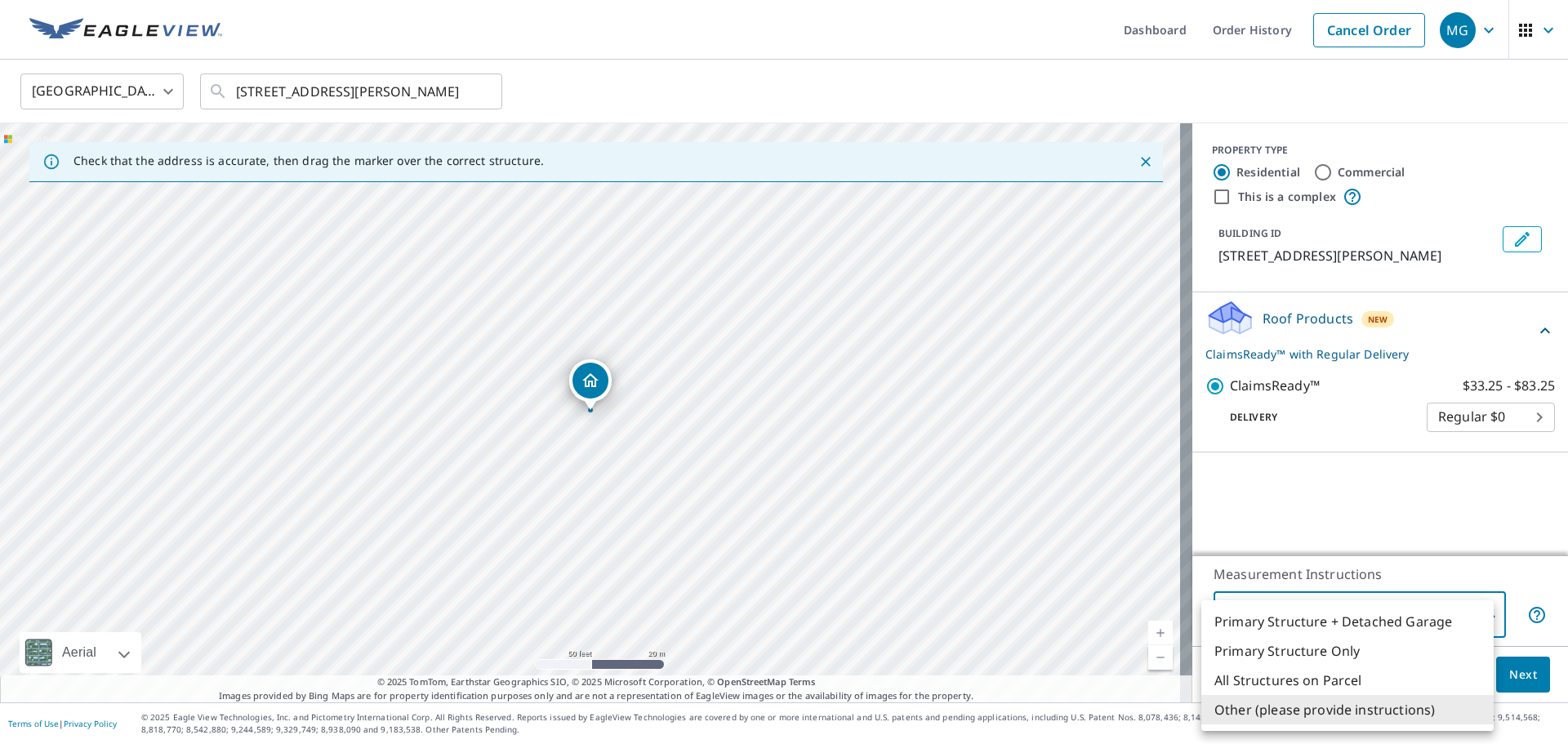
click at [1279, 628] on li "Primary Structure + Detached Garage" at bounding box center [1347, 622] width 292 height 30
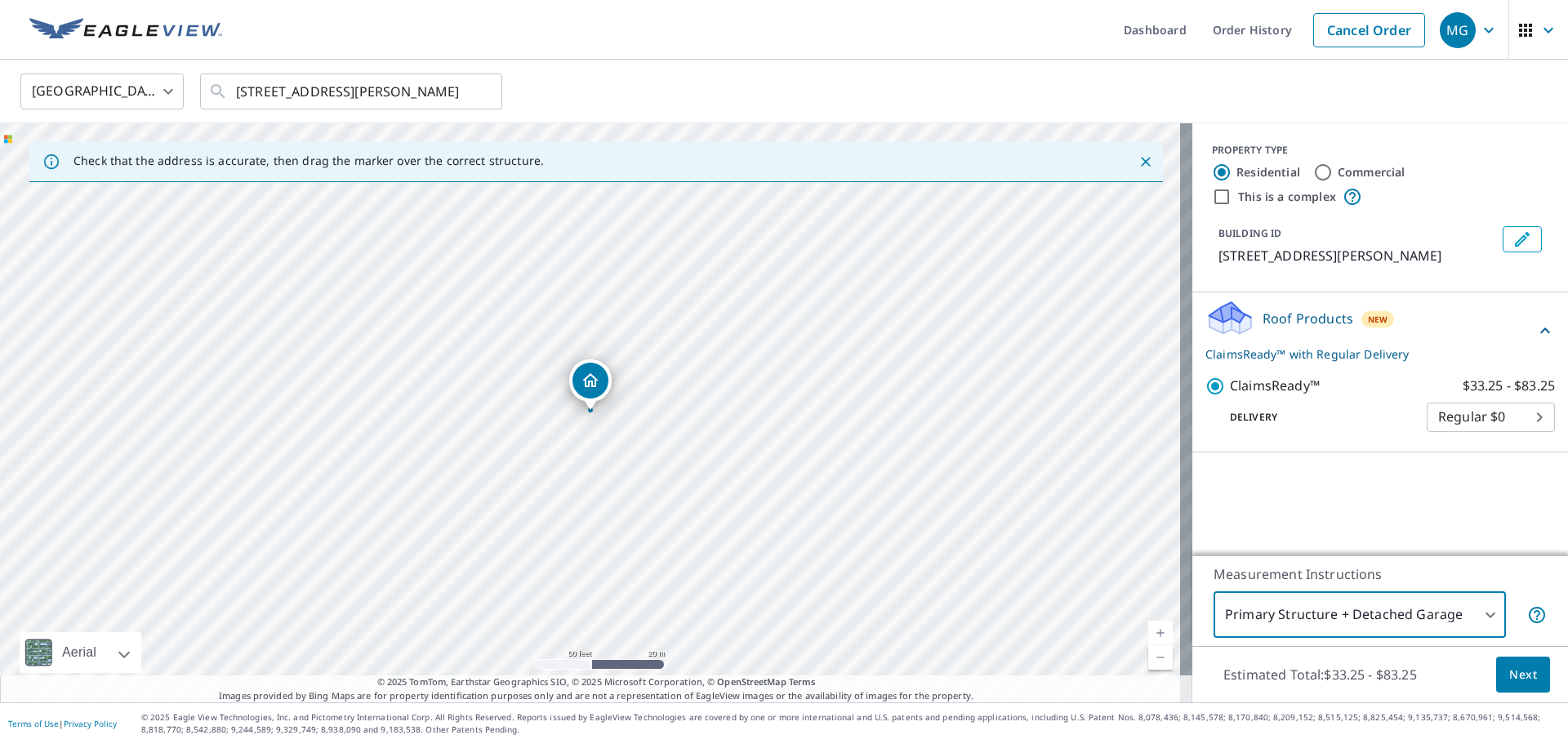
click at [1507, 603] on div "Primary Structure + Detached Garage 1 ​" at bounding box center [1380, 615] width 334 height 45
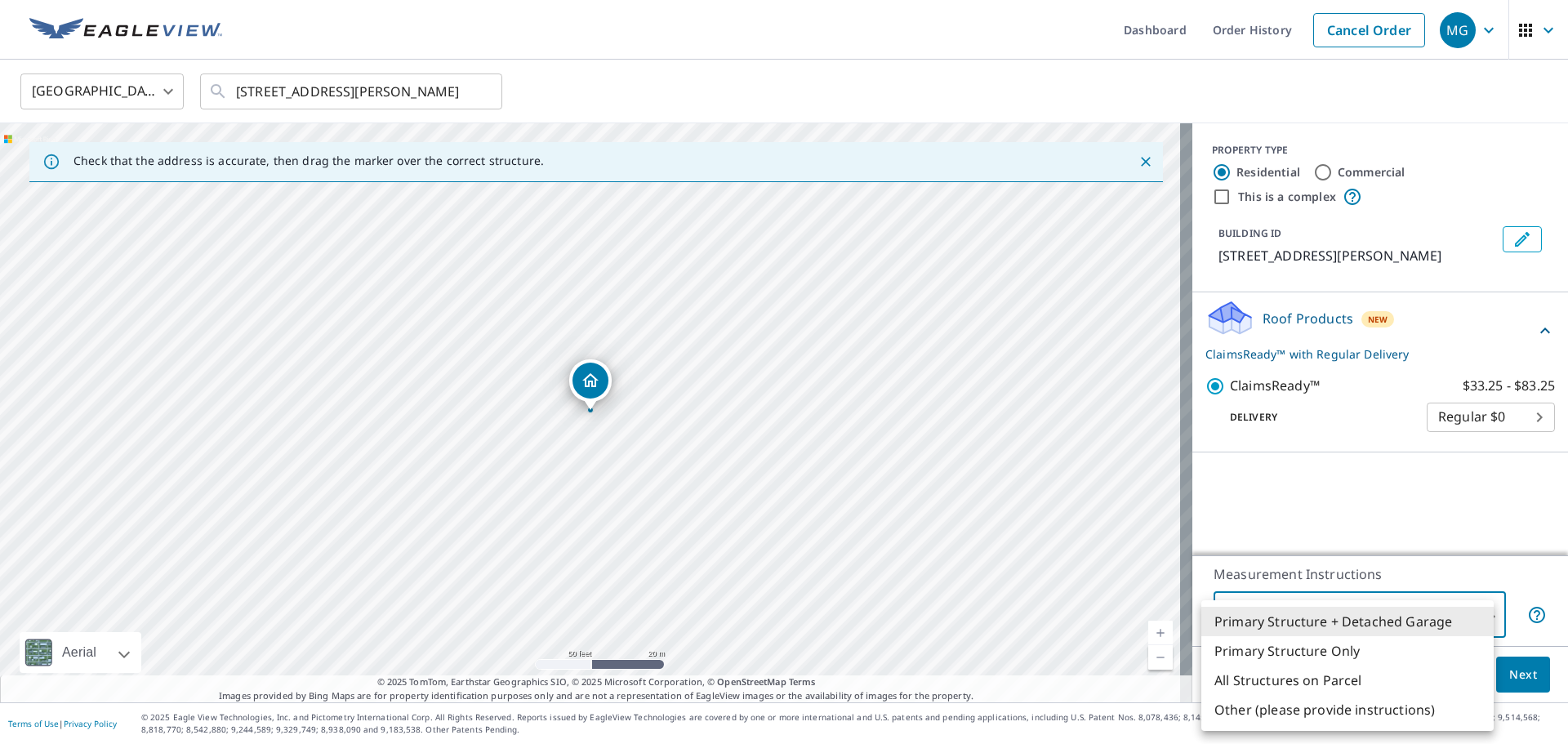
click at [1452, 614] on body "MG MG Dashboard Order History Cancel Order MG United States US ​ 285 S Burnett …" at bounding box center [784, 372] width 1568 height 744
click at [1304, 682] on li "All Structures on Parcel" at bounding box center [1347, 680] width 292 height 30
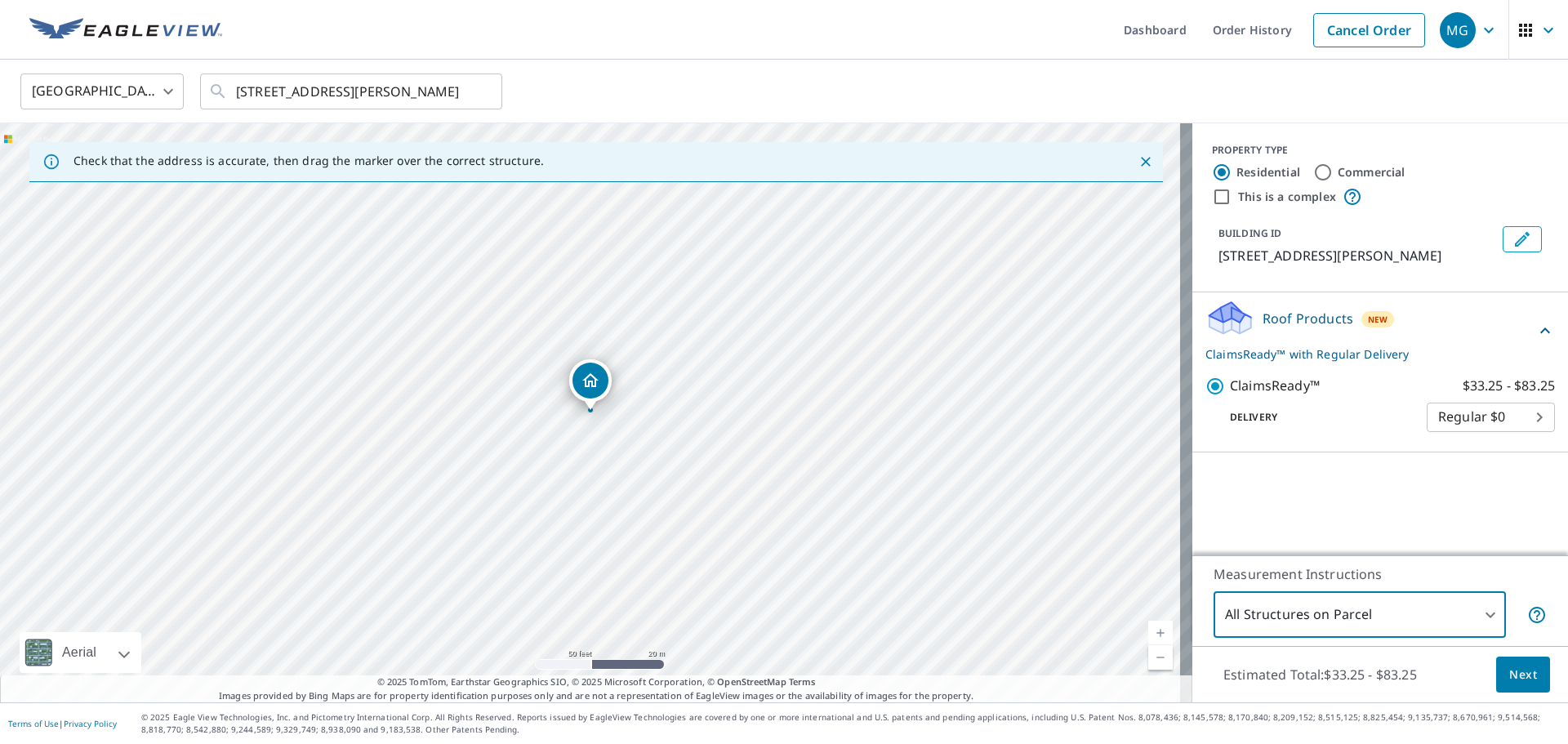
click at [1460, 609] on body "MG MG Dashboard Order History Cancel Order MG United States US ​ 285 S Burnett …" at bounding box center [784, 372] width 1568 height 744
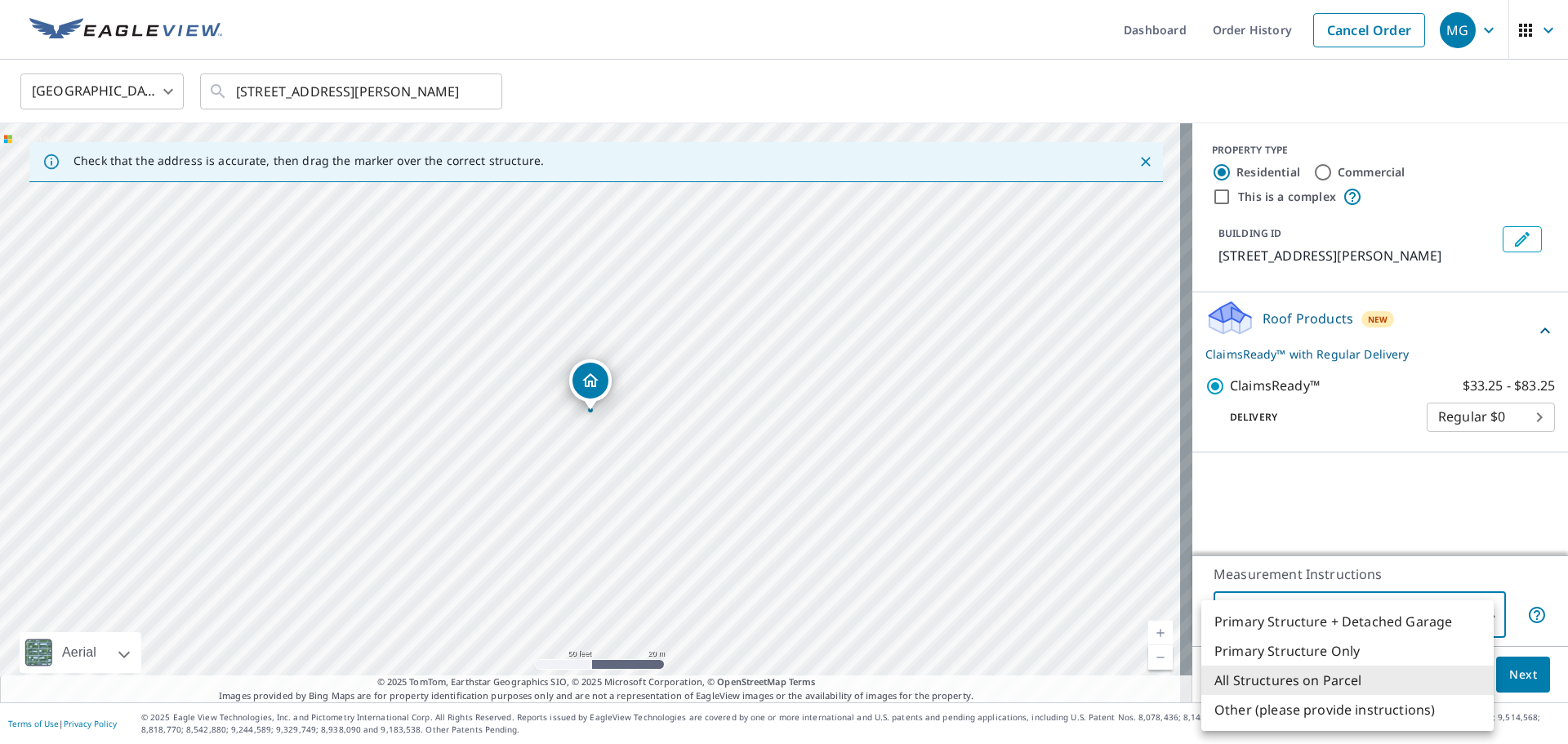
click at [1314, 616] on li "Primary Structure + Detached Garage" at bounding box center [1347, 622] width 292 height 30
type input "1"
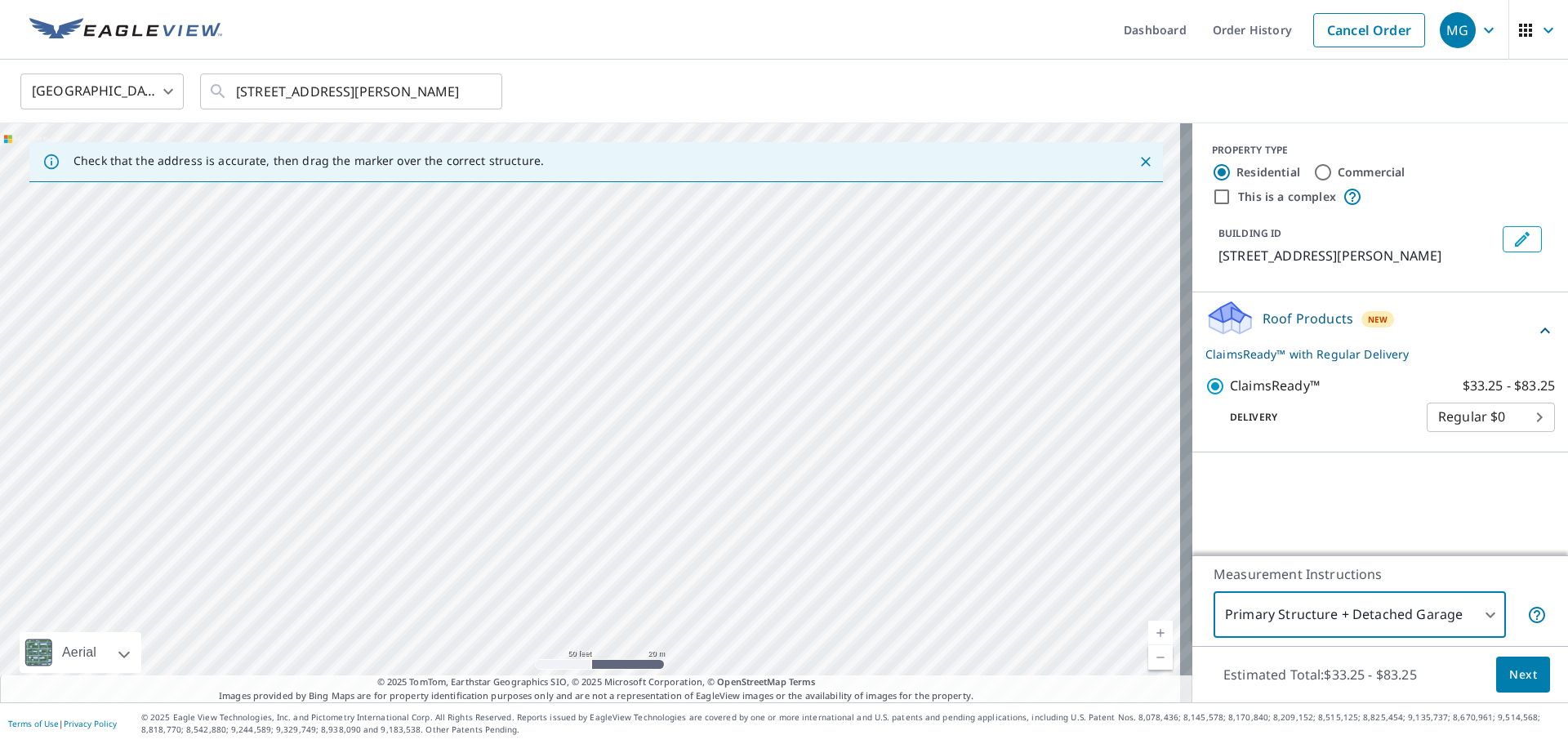
click at [1536, 330] on icon at bounding box center [1545, 330] width 19 height 19
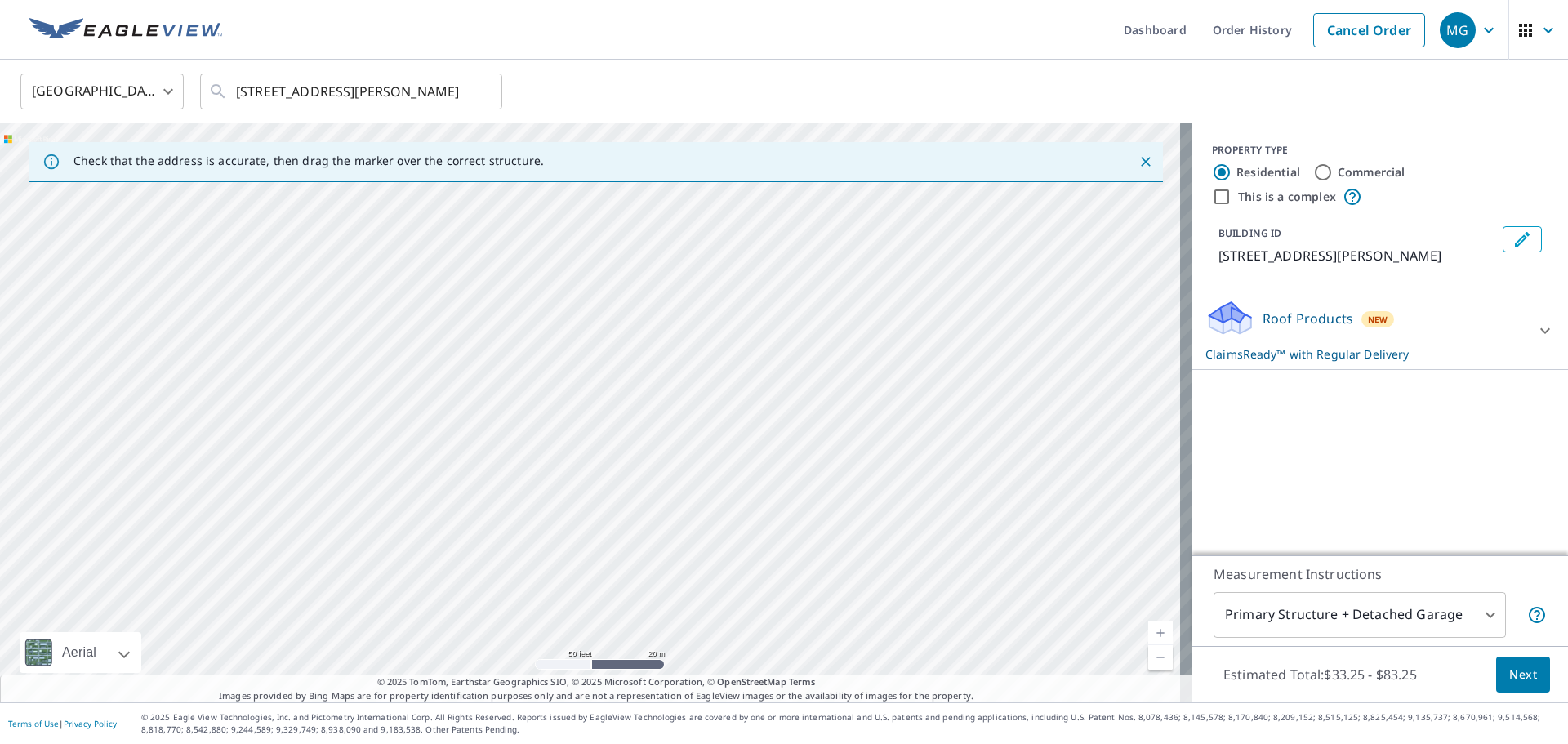
click at [1536, 330] on icon at bounding box center [1545, 330] width 19 height 19
click at [1479, 31] on icon "button" at bounding box center [1489, 30] width 19 height 19
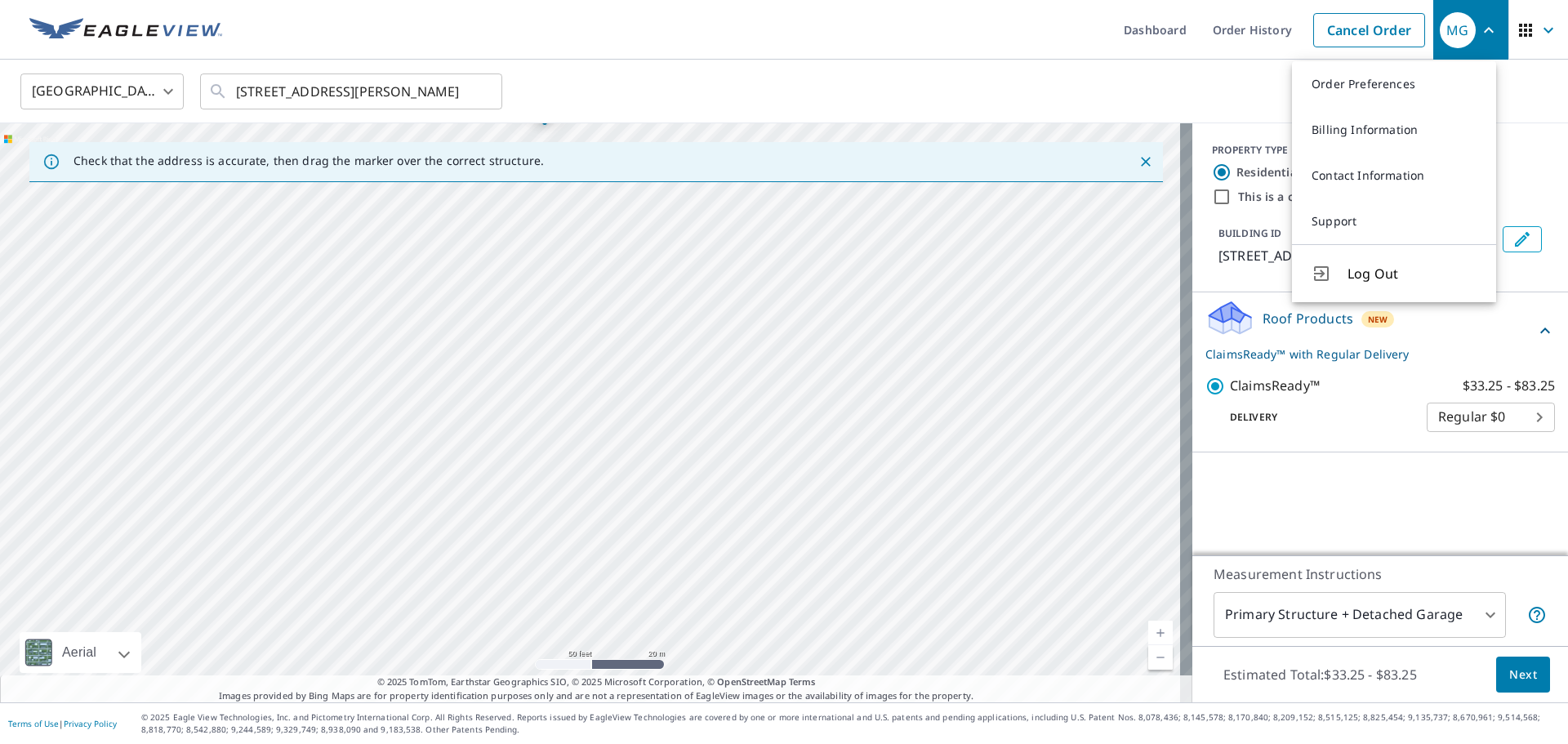
click at [1231, 83] on div "United States US ​ 285 S Burnett St East Orange, NJ 07018 ​" at bounding box center [778, 91] width 1540 height 39
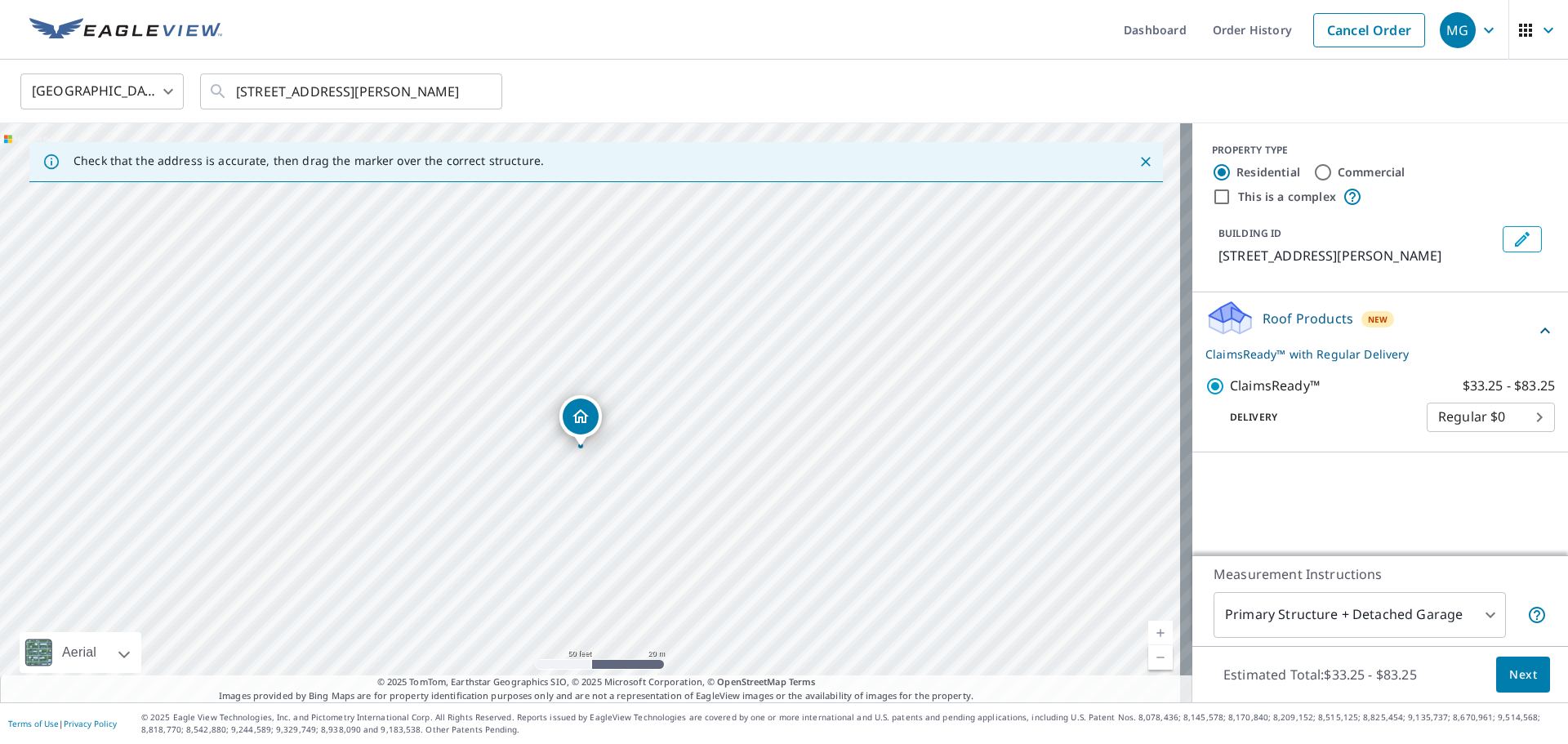
click at [1536, 334] on icon at bounding box center [1545, 330] width 19 height 19
click at [1346, 28] on link "Cancel Order" at bounding box center [1368, 30] width 112 height 34
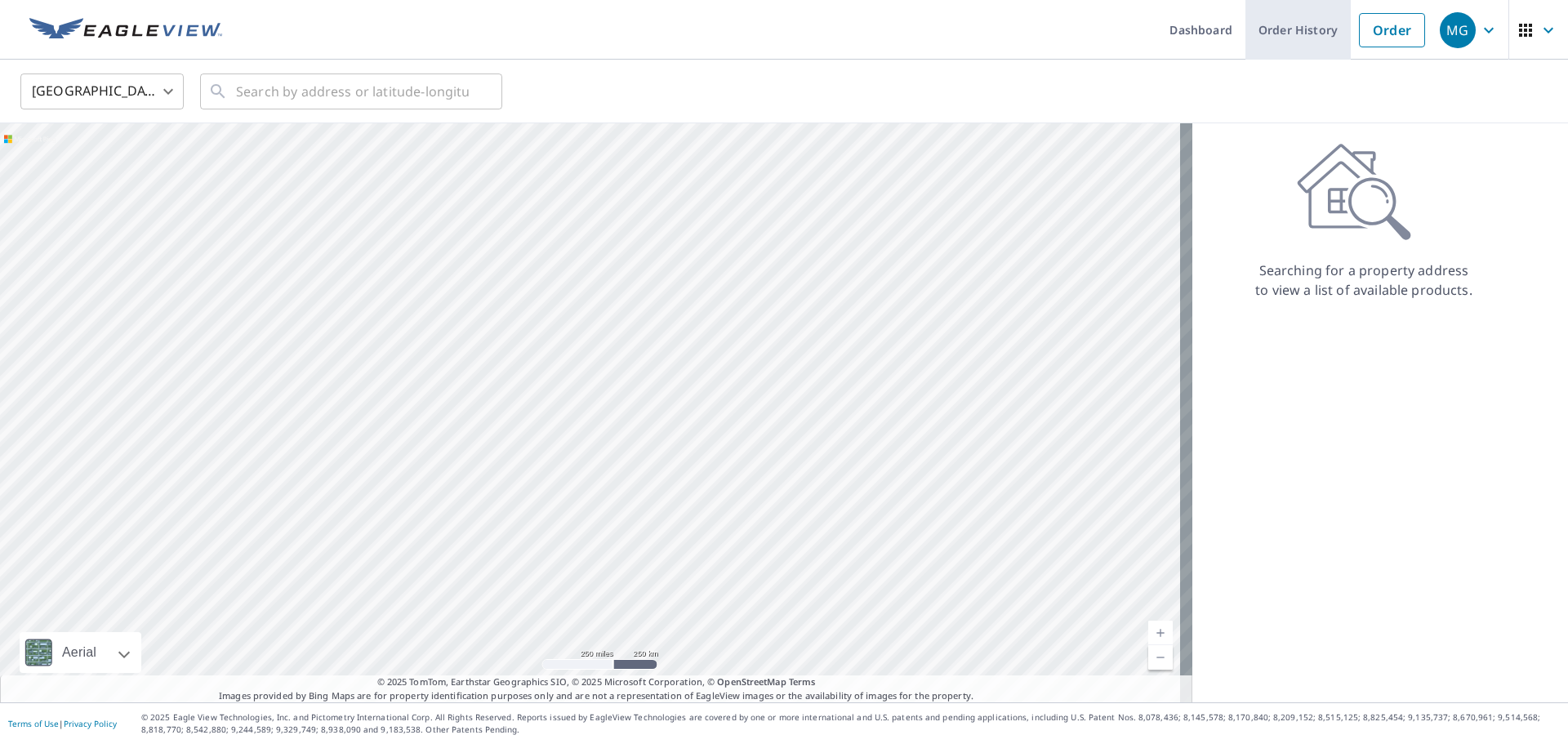
click at [1282, 38] on link "Order History" at bounding box center [1298, 30] width 105 height 60
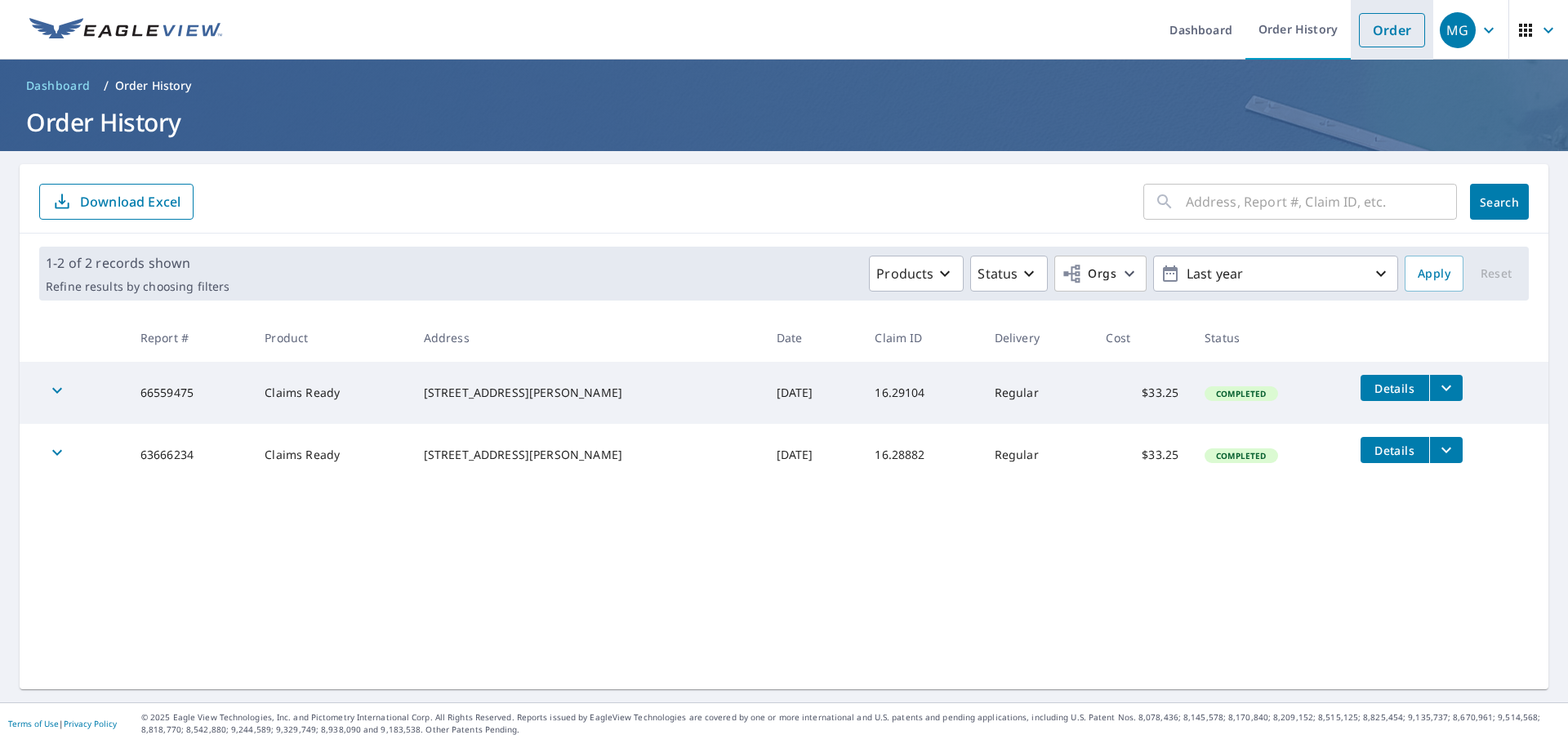
click at [1380, 31] on link "Order" at bounding box center [1392, 30] width 67 height 34
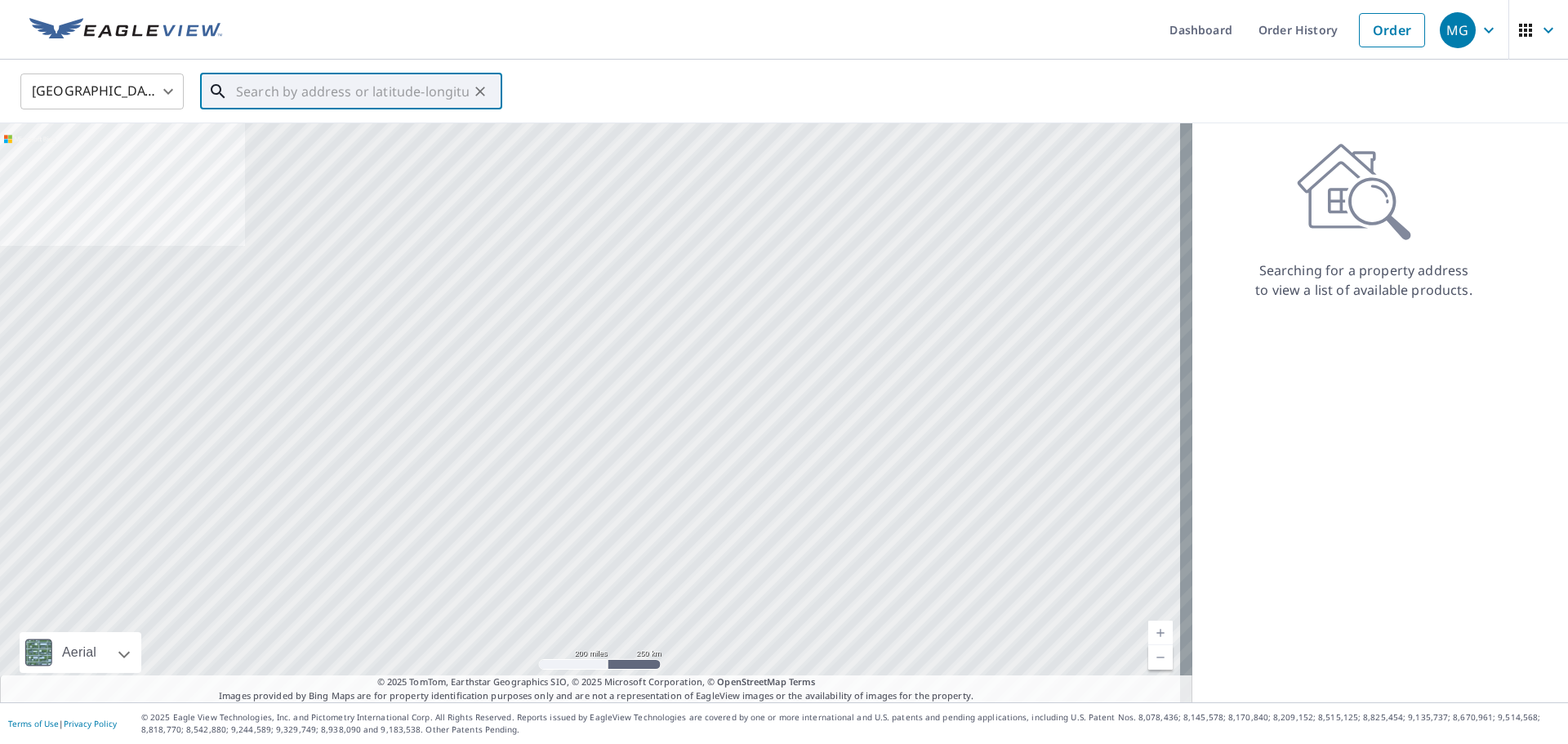
click at [320, 89] on input "text" at bounding box center [352, 91] width 233 height 45
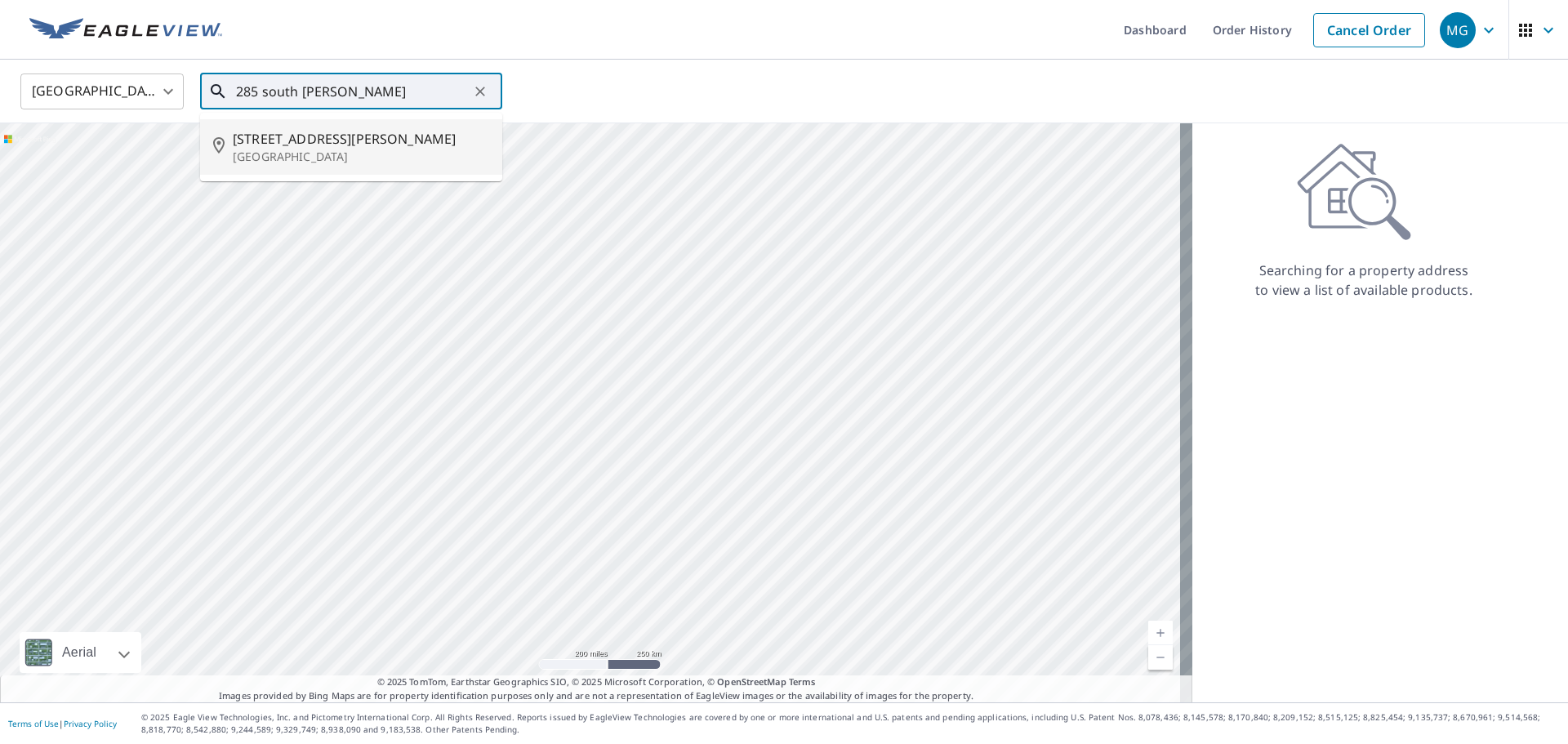
click at [297, 158] on p "[GEOGRAPHIC_DATA]" at bounding box center [361, 157] width 257 height 17
type input "[STREET_ADDRESS][PERSON_NAME]"
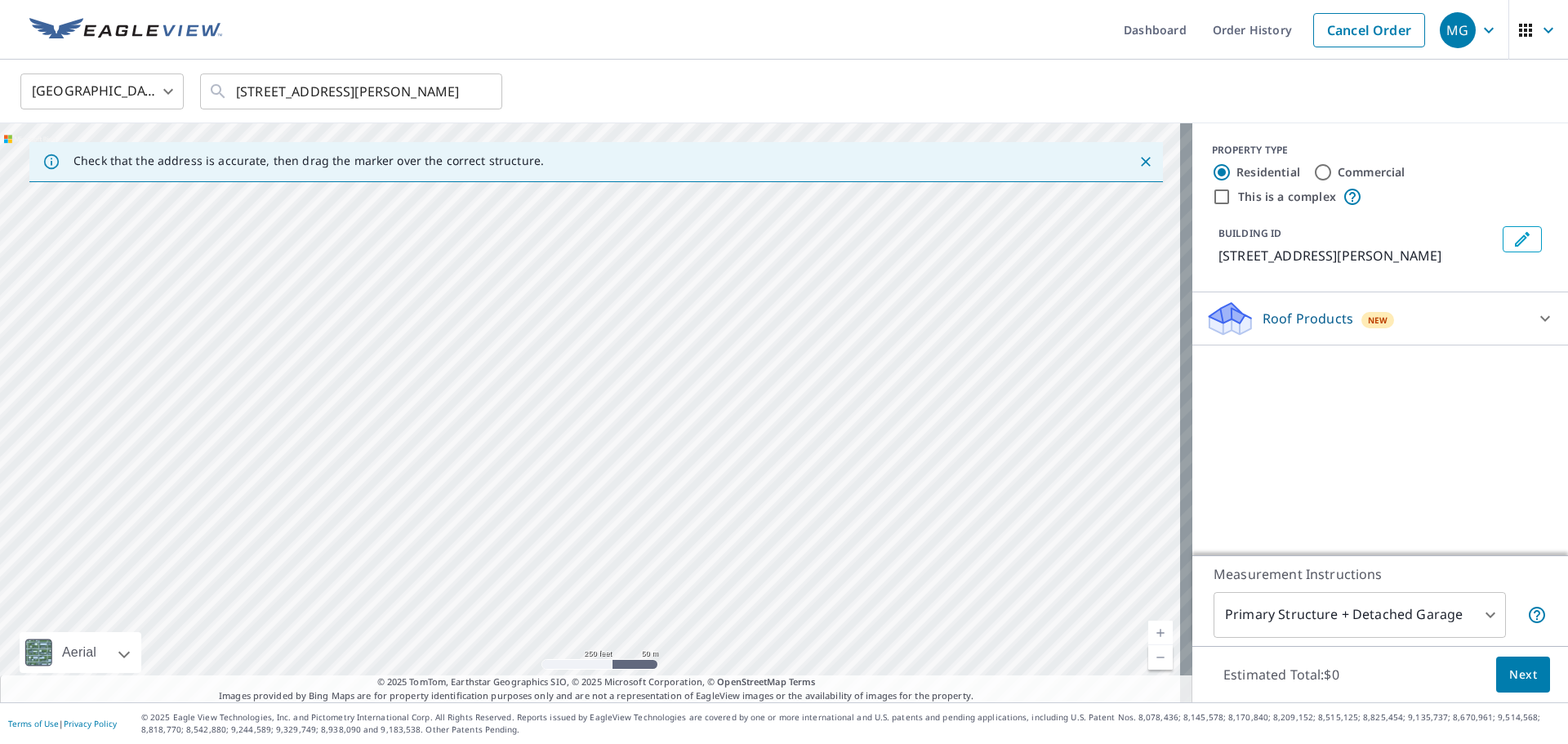
click at [1536, 322] on icon at bounding box center [1545, 318] width 19 height 19
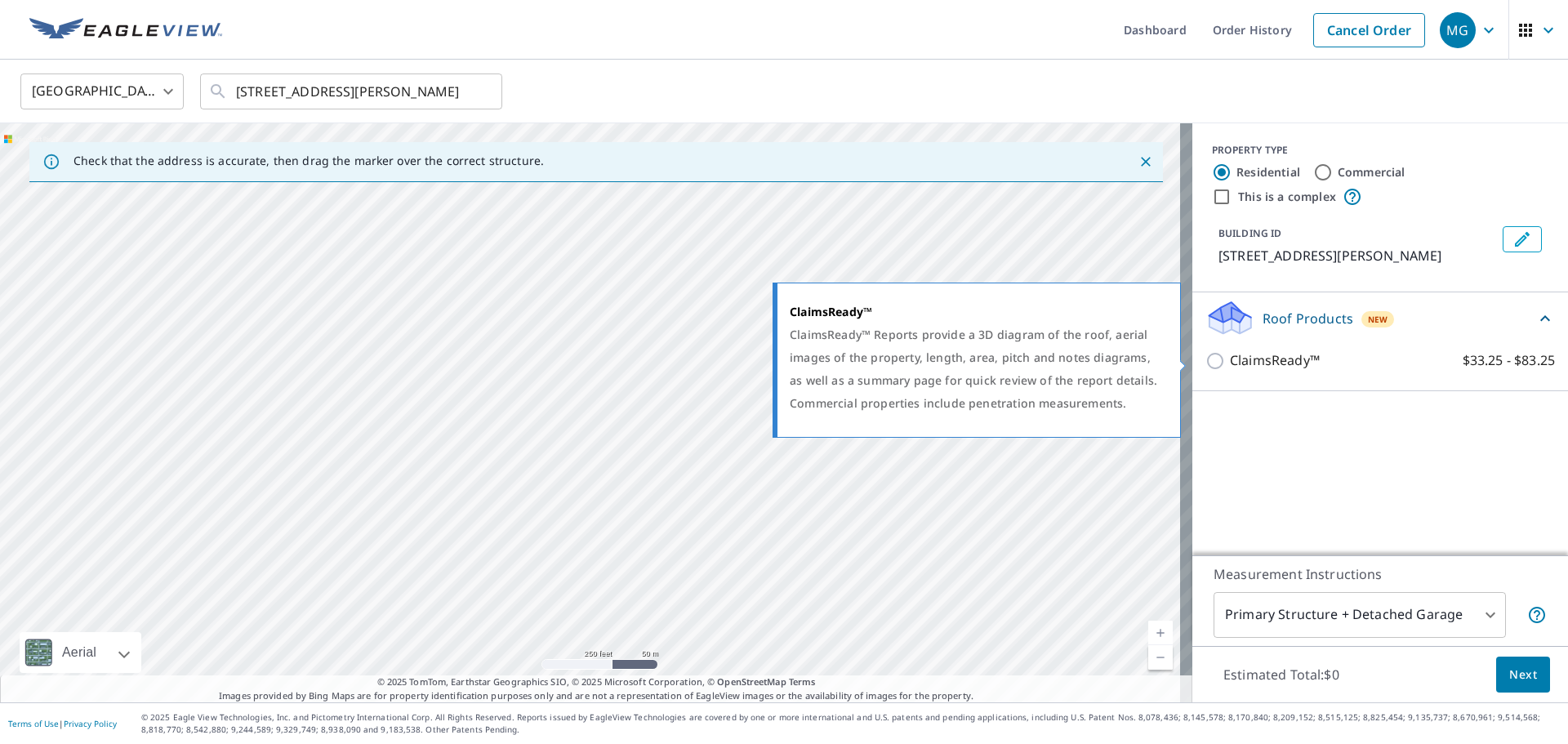
click at [1230, 362] on p "ClaimsReady™" at bounding box center [1274, 360] width 90 height 20
click at [1219, 362] on input "ClaimsReady™ $33.25 - $83.25" at bounding box center [1218, 360] width 25 height 19
checkbox input "true"
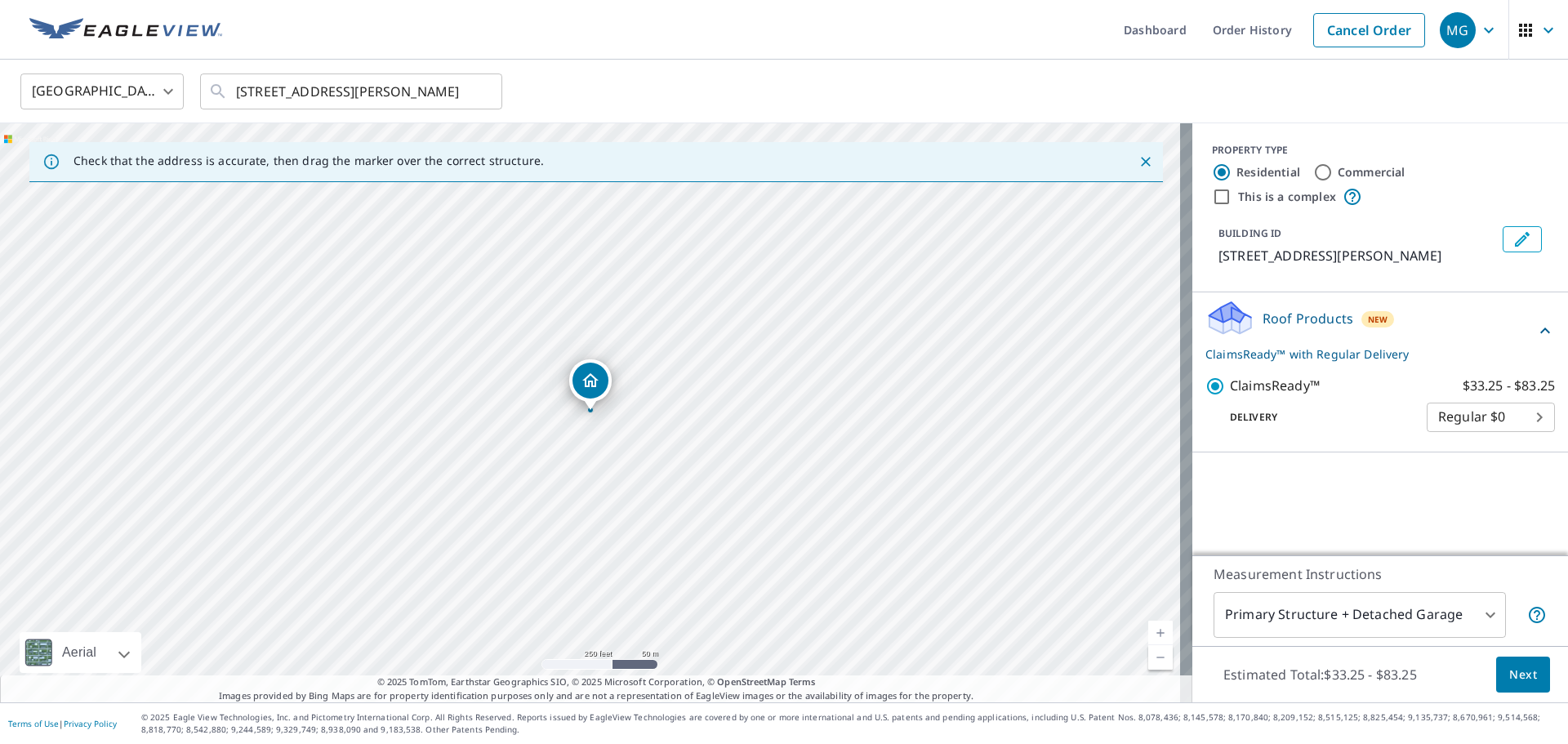
click at [1471, 634] on body "MG MG Dashboard Order History Cancel Order MG [GEOGRAPHIC_DATA] [GEOGRAPHIC_DAT…" at bounding box center [784, 372] width 1568 height 744
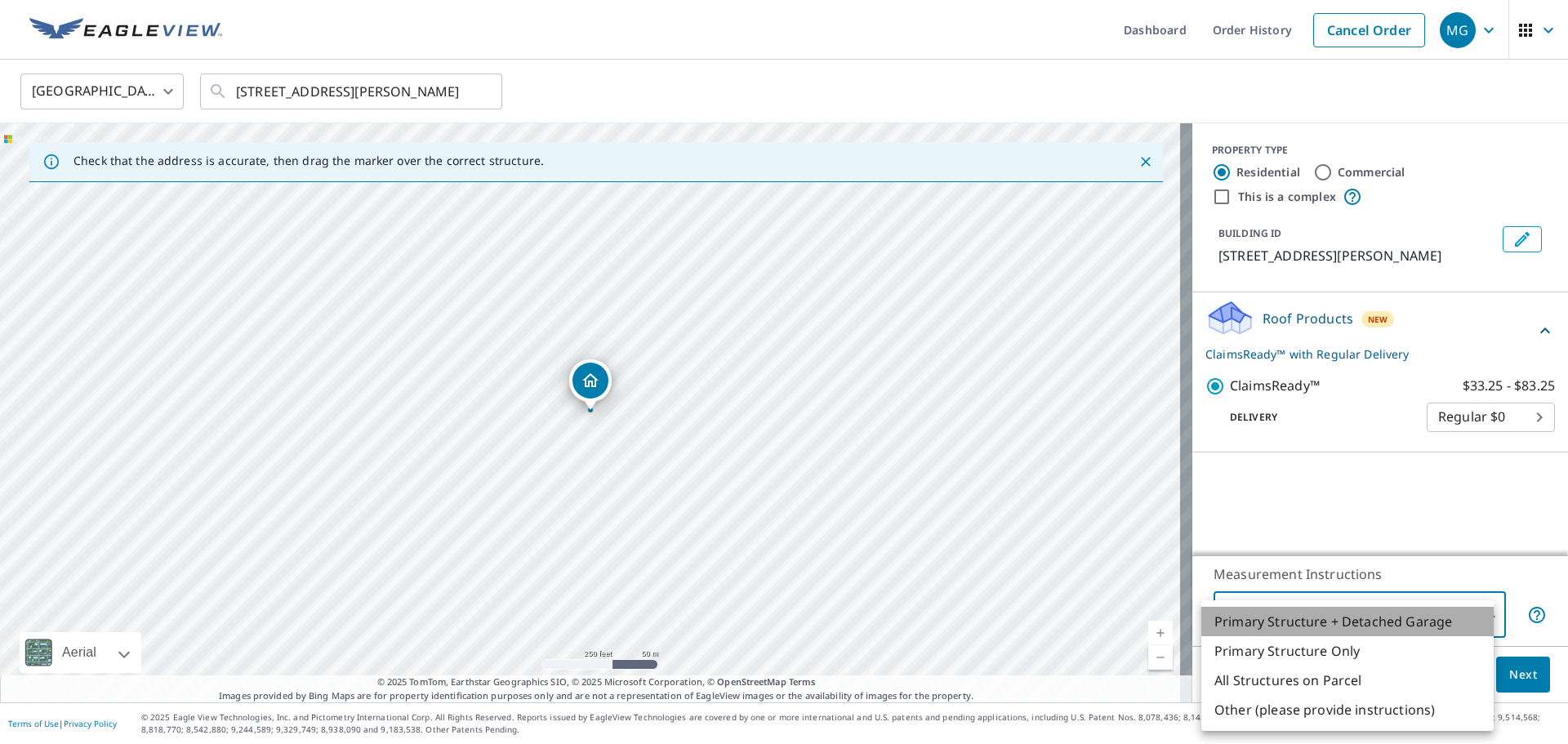
click at [1305, 622] on li "Primary Structure + Detached Garage" at bounding box center [1347, 622] width 292 height 30
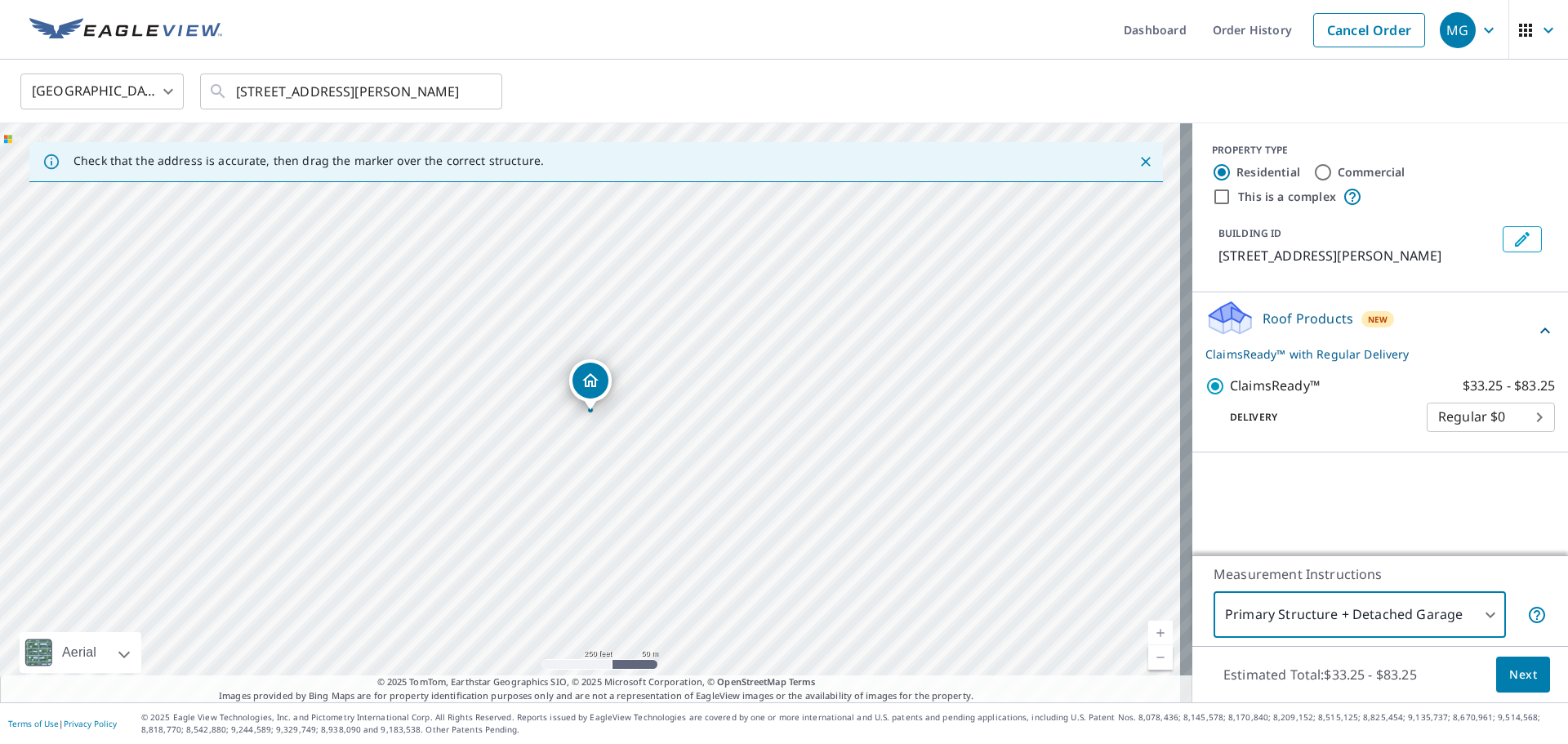
click at [1509, 673] on span "Next" at bounding box center [1523, 675] width 28 height 20
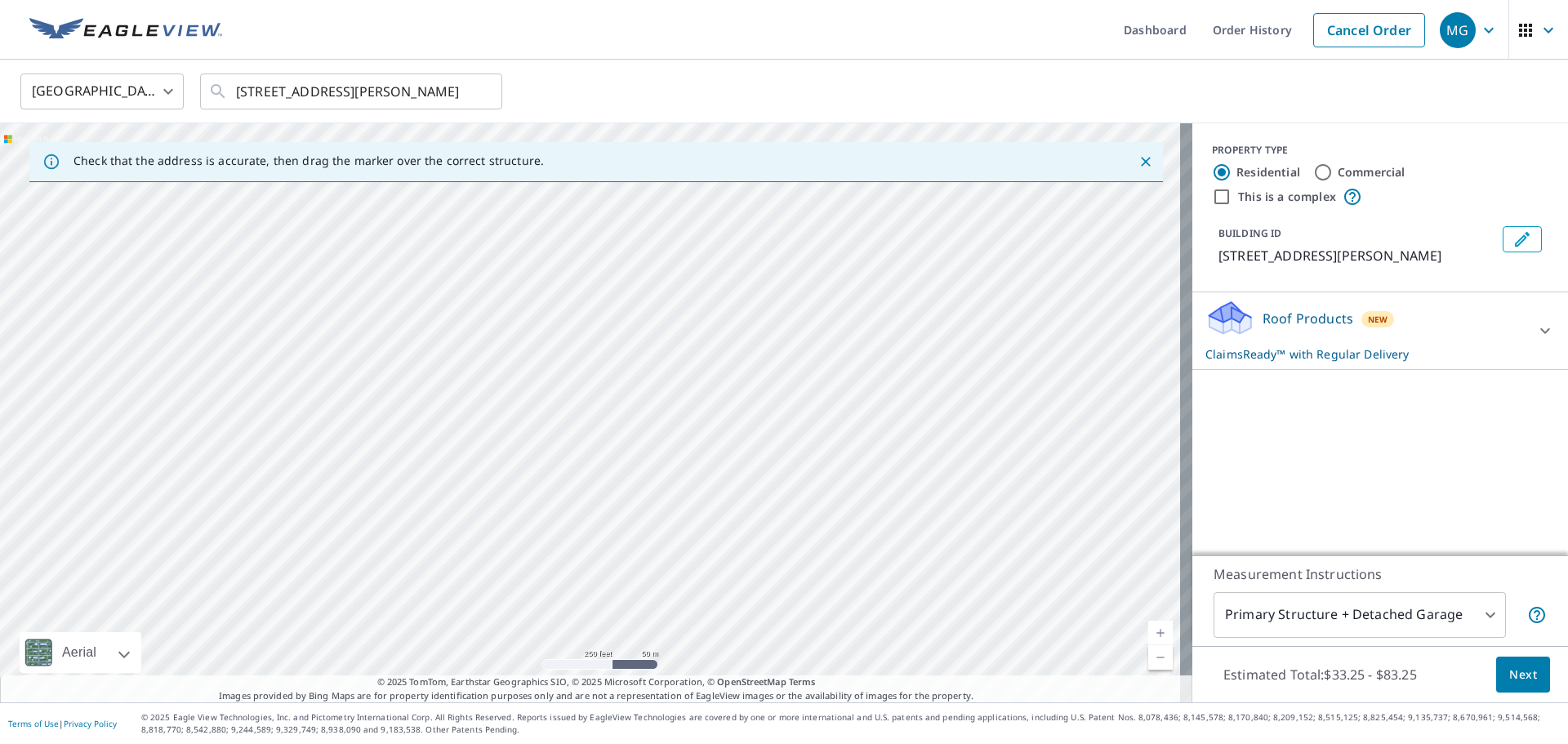
click at [1367, 315] on span "New" at bounding box center [1378, 320] width 20 height 13
click at [1494, 411] on body "MG MG Dashboard Order History Cancel Order MG [GEOGRAPHIC_DATA] [GEOGRAPHIC_DAT…" at bounding box center [784, 372] width 1568 height 744
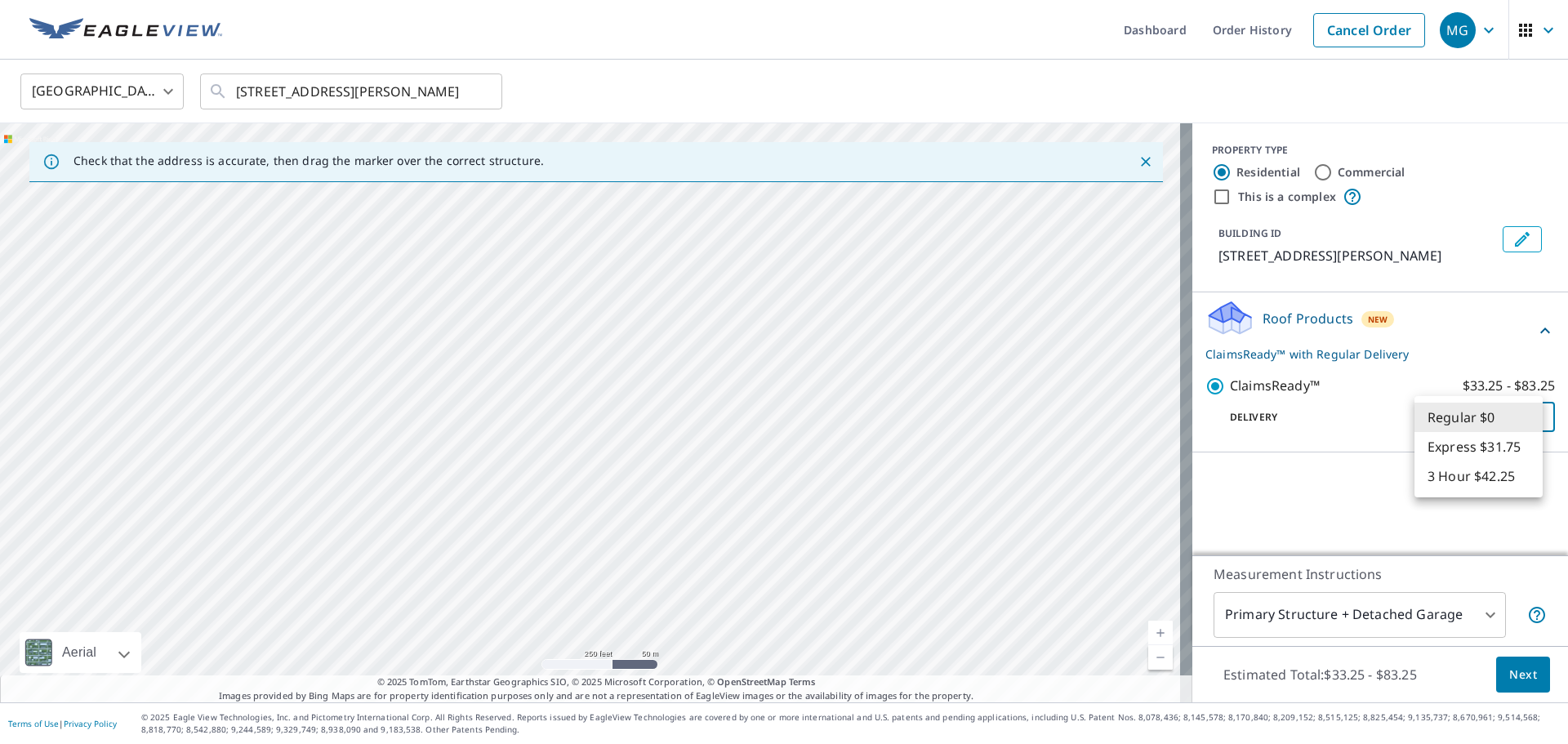
click at [1494, 411] on li "Regular $0" at bounding box center [1478, 418] width 128 height 30
click at [1234, 350] on p "ClaimsReady™ with Regular Delivery" at bounding box center [1370, 354] width 330 height 18
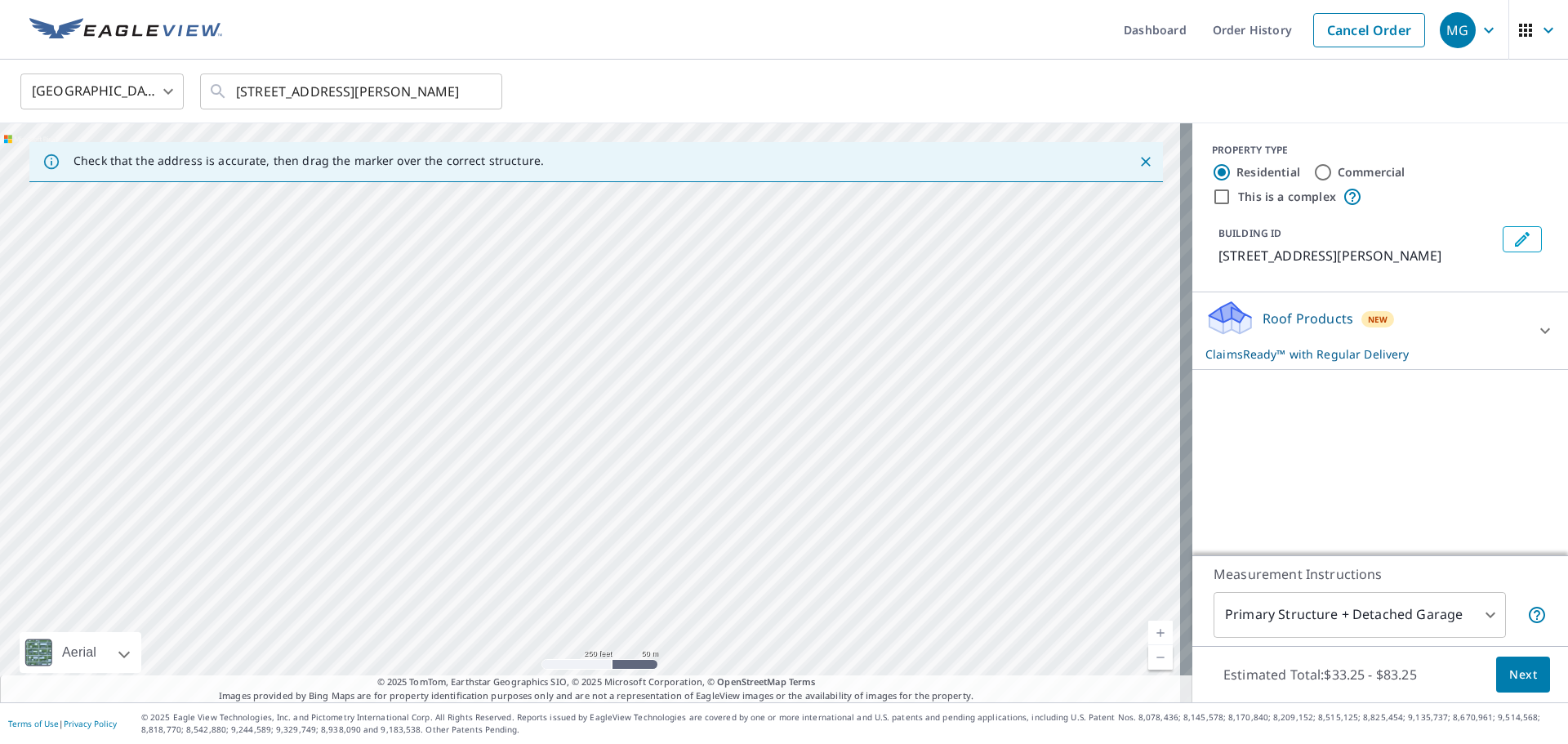
click at [1234, 350] on p "ClaimsReady™ with Regular Delivery" at bounding box center [1366, 354] width 320 height 18
click at [1335, 626] on body "MG MG Dashboard Order History Cancel Order MG [GEOGRAPHIC_DATA] [GEOGRAPHIC_DAT…" at bounding box center [784, 372] width 1568 height 744
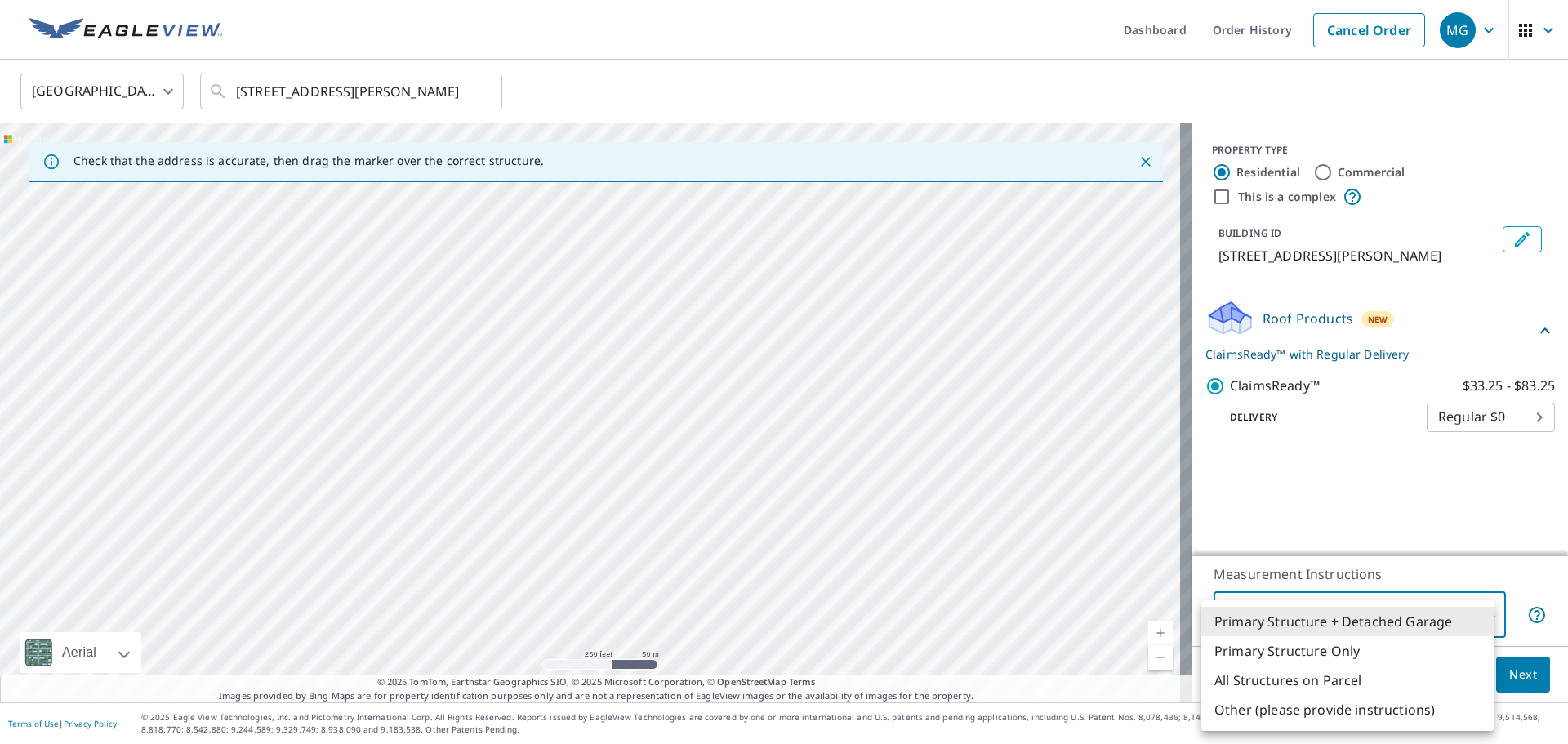
click at [1328, 628] on li "Primary Structure + Detached Garage" at bounding box center [1347, 622] width 292 height 30
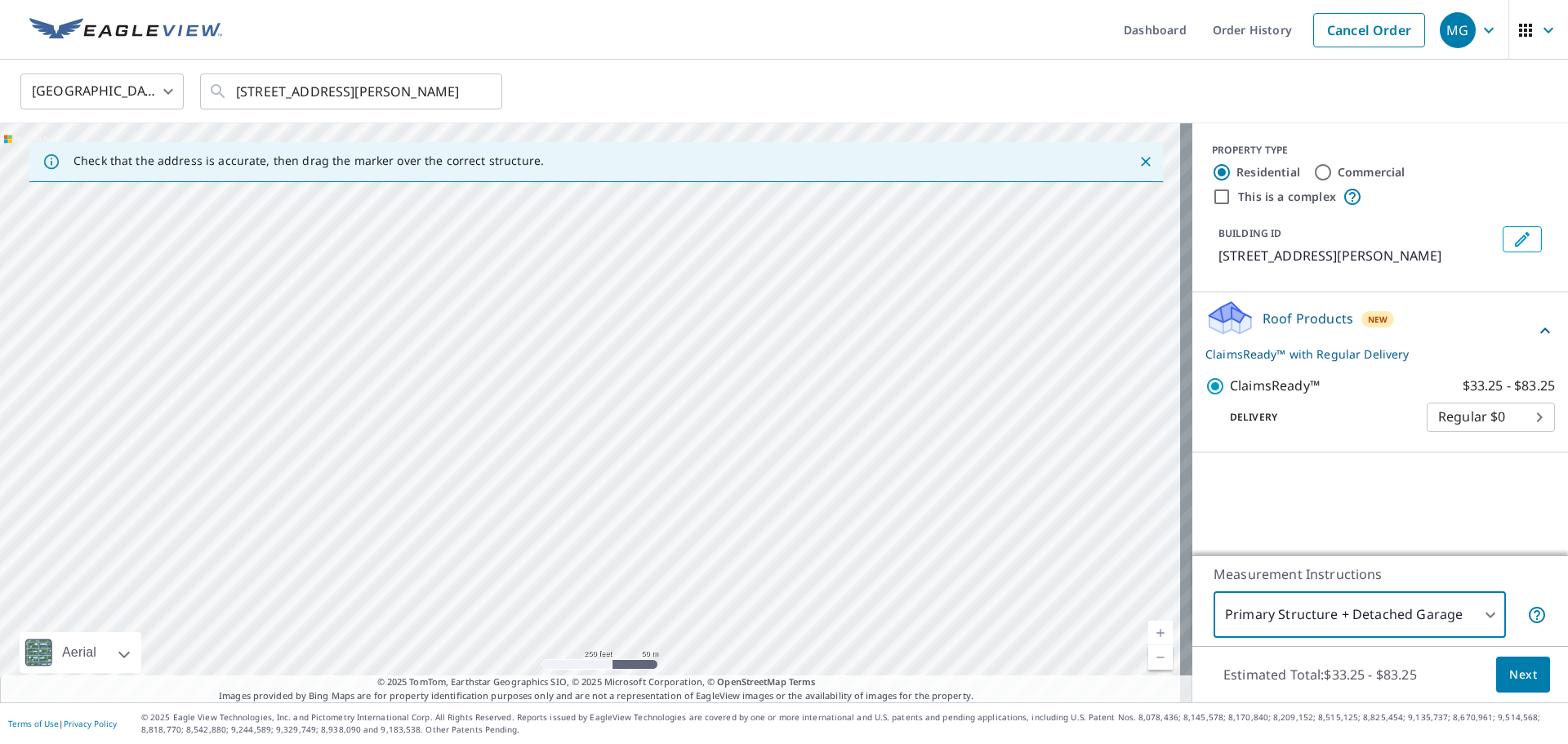
click at [1332, 618] on body "MG MG Dashboard Order History Cancel Order MG [GEOGRAPHIC_DATA] [GEOGRAPHIC_DAT…" at bounding box center [784, 372] width 1568 height 744
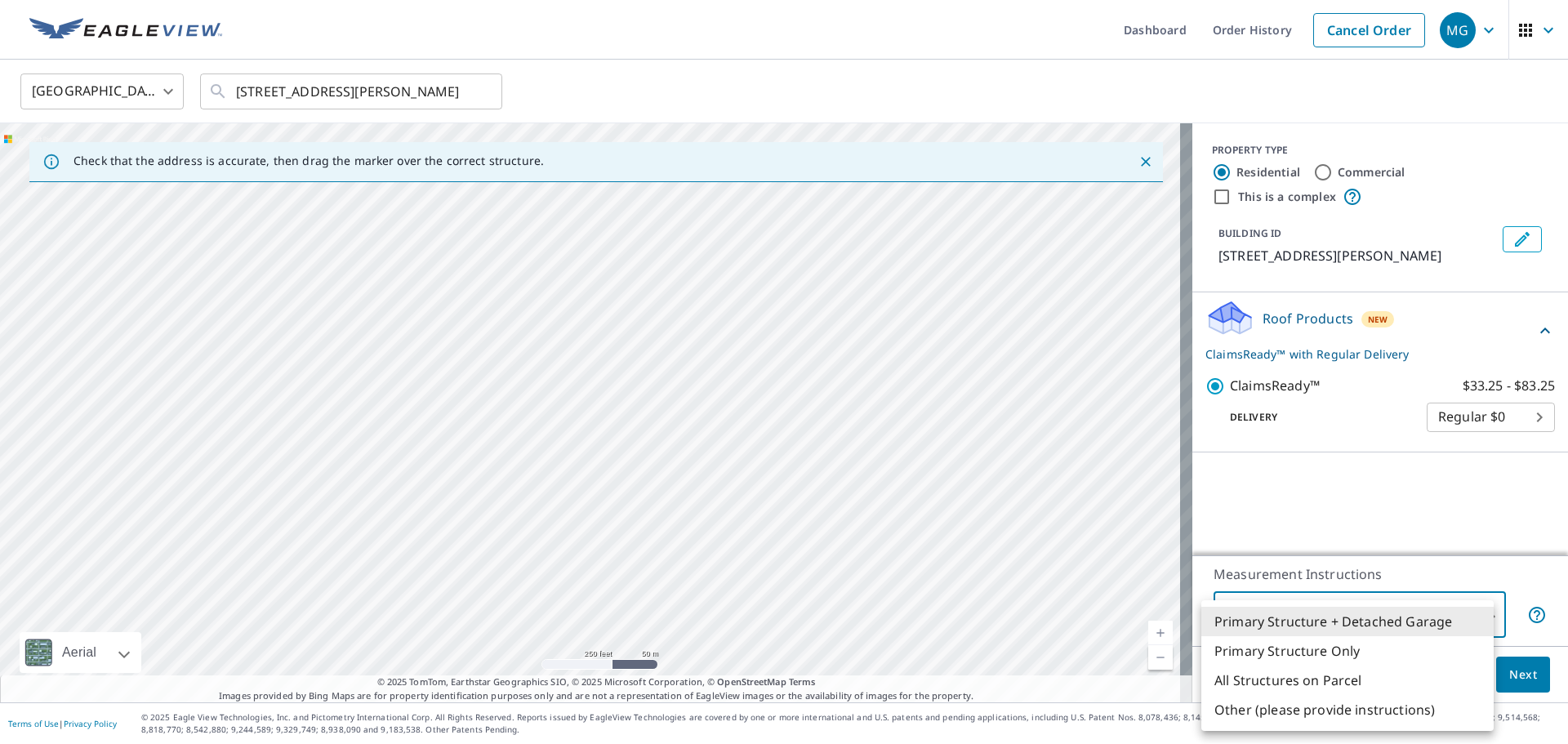
click at [1332, 618] on li "Primary Structure + Detached Garage" at bounding box center [1347, 622] width 292 height 30
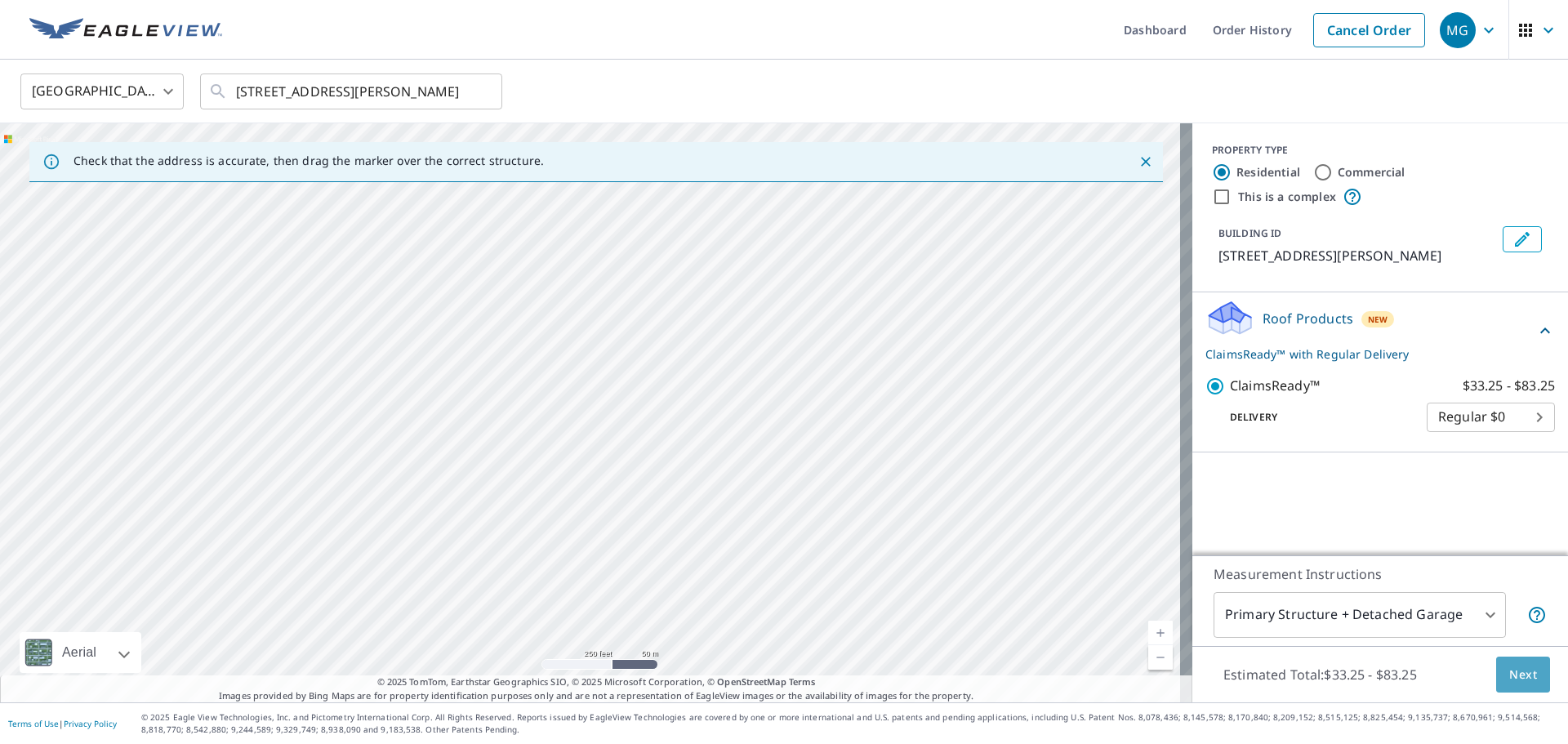
click at [1496, 674] on button "Next" at bounding box center [1523, 676] width 54 height 37
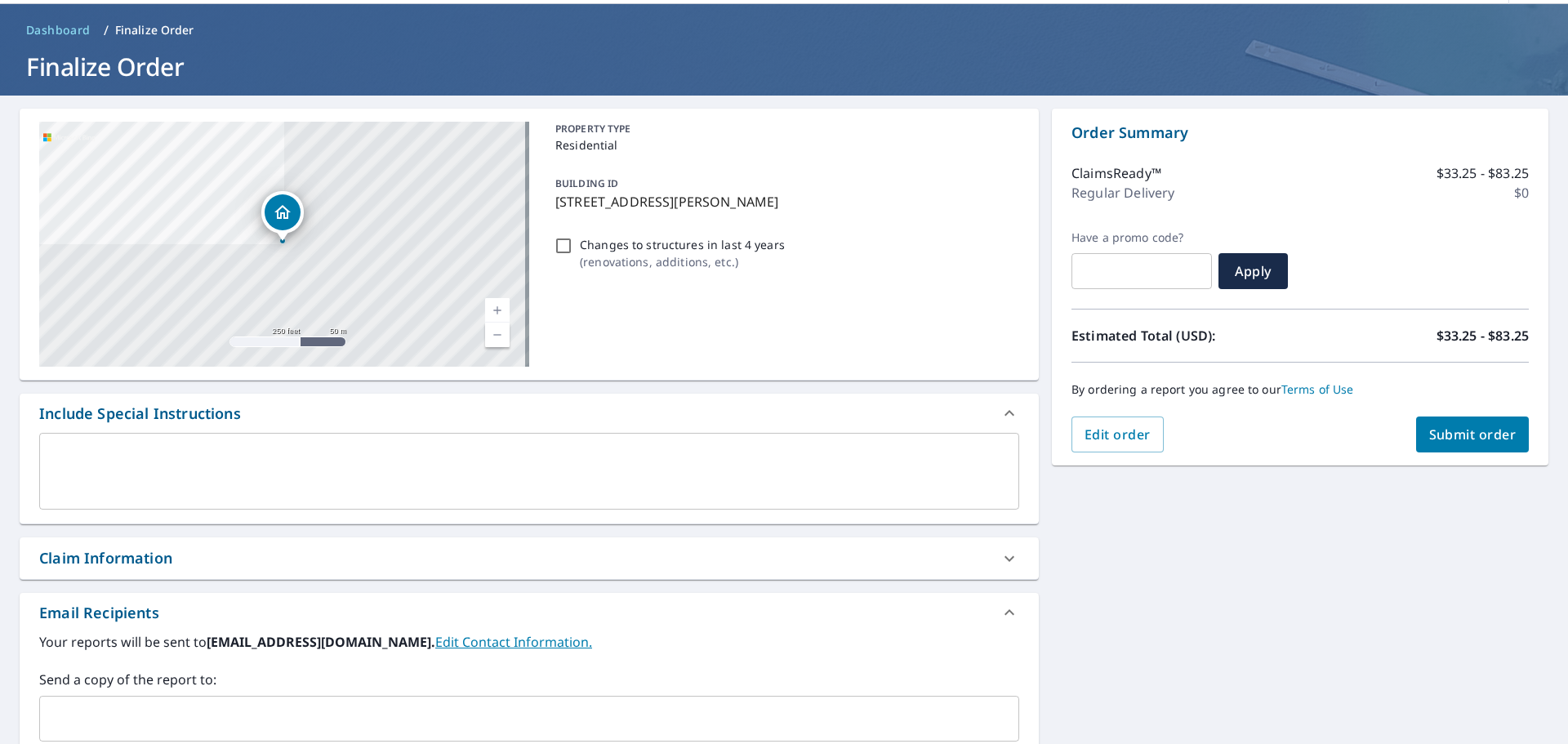
scroll to position [81, 0]
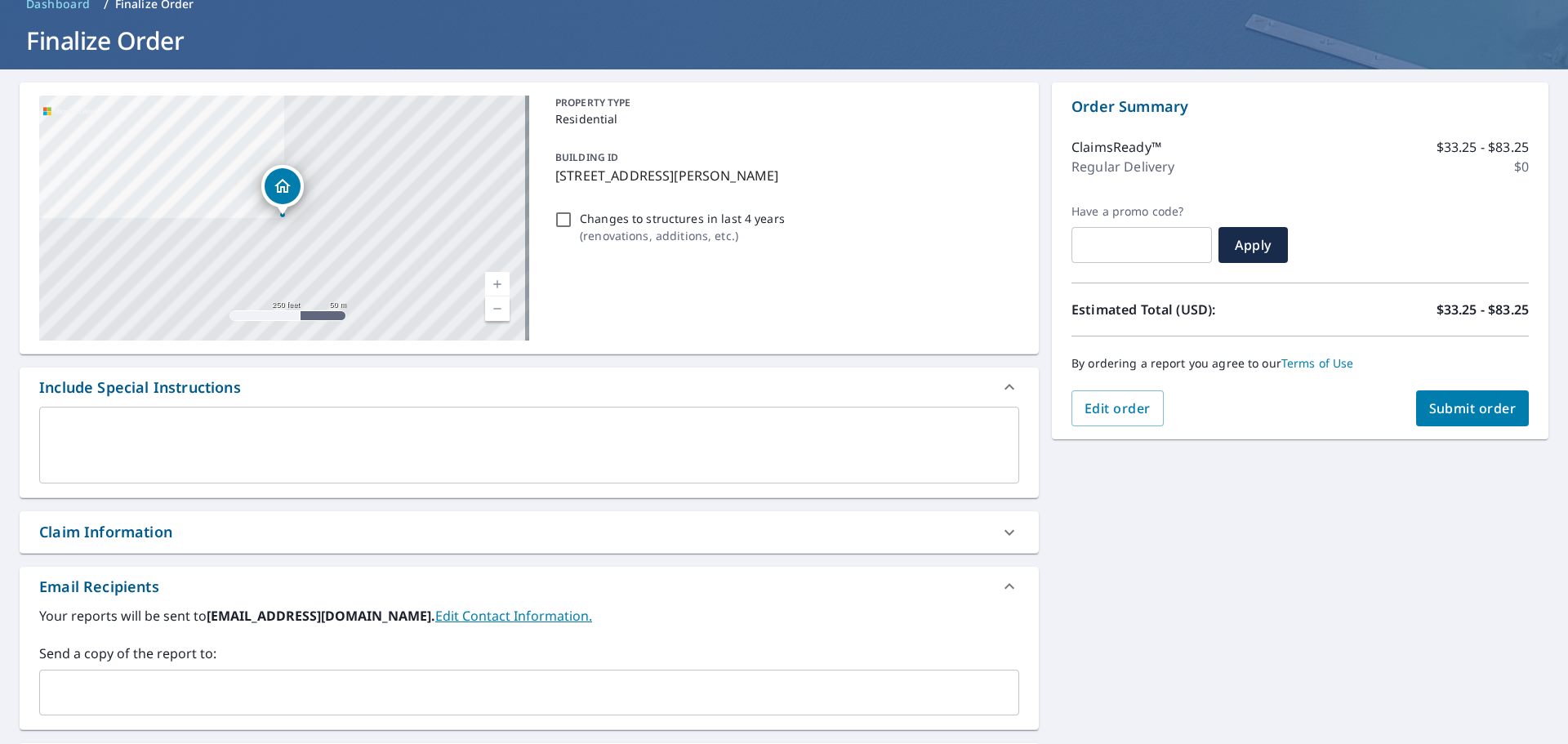
click at [1008, 528] on icon at bounding box center [1009, 532] width 19 height 19
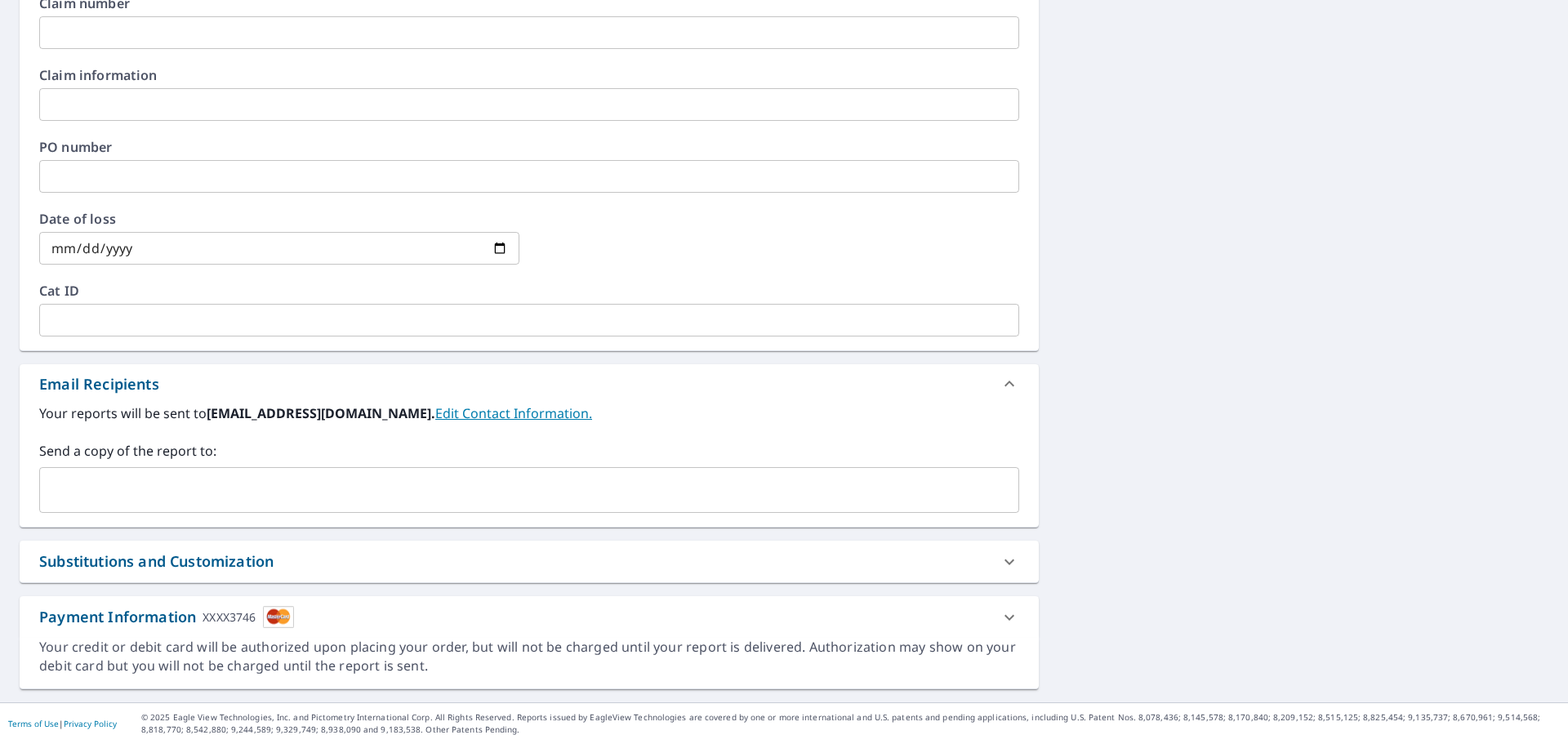
scroll to position [554, 0]
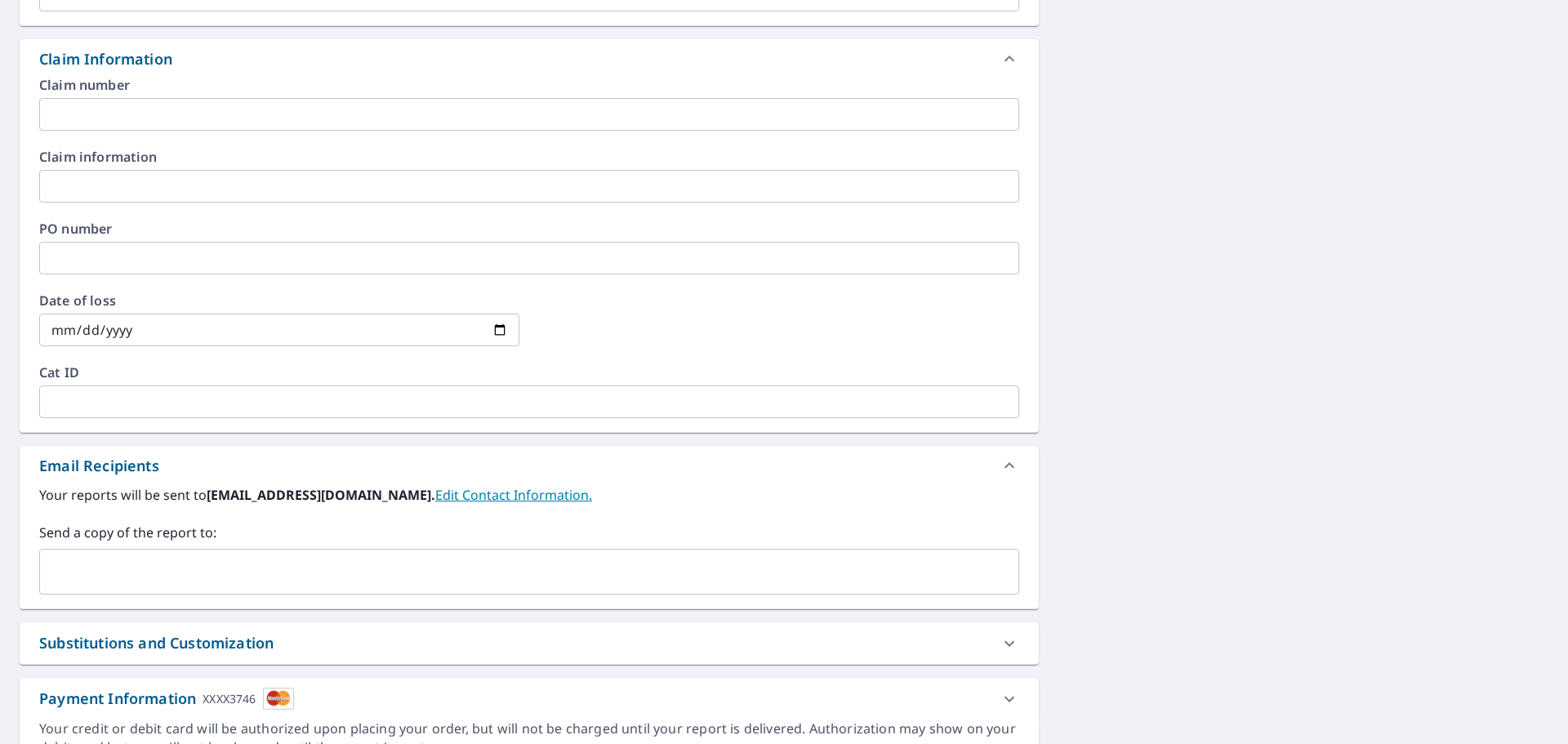
click at [1012, 636] on div at bounding box center [1009, 643] width 39 height 39
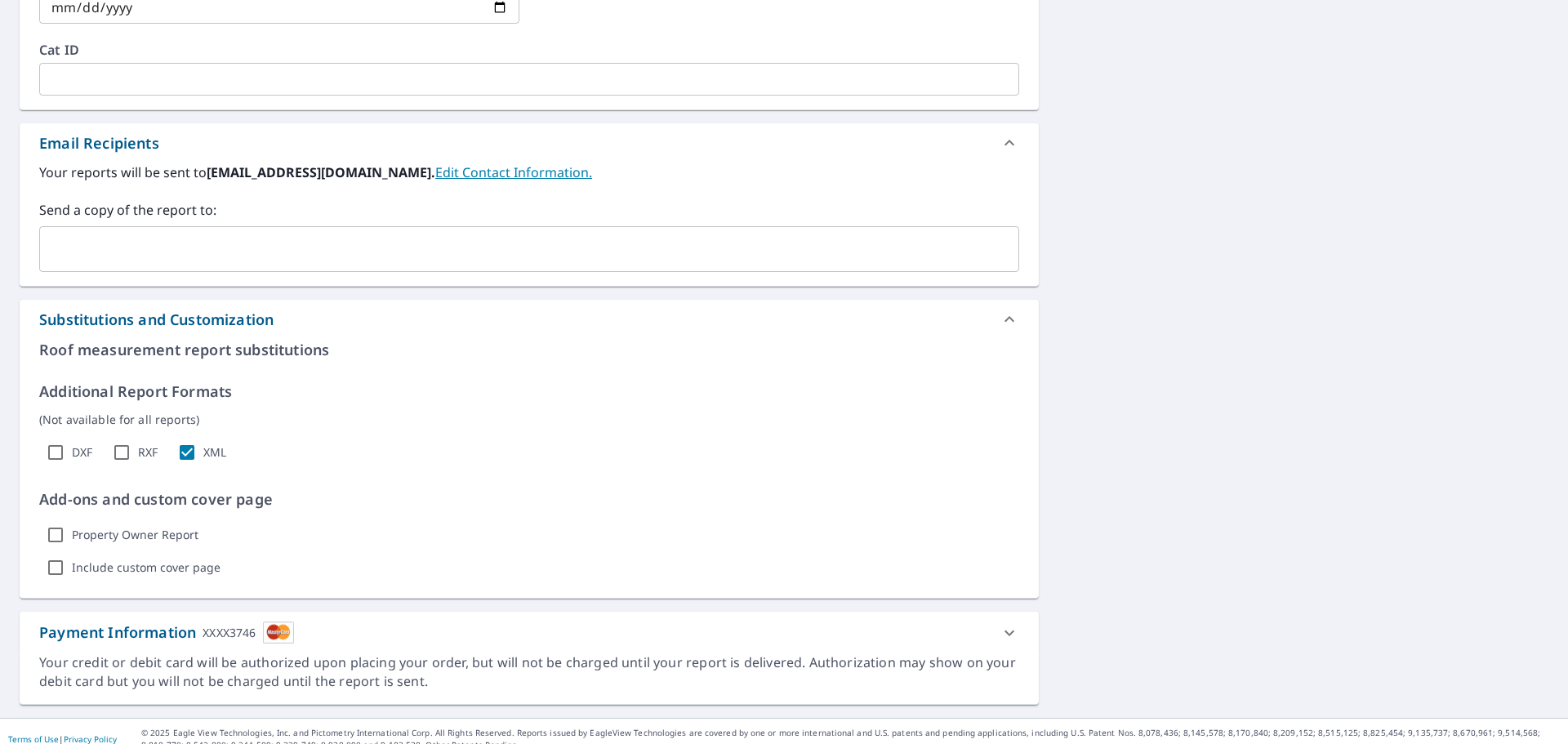
scroll to position [881, 0]
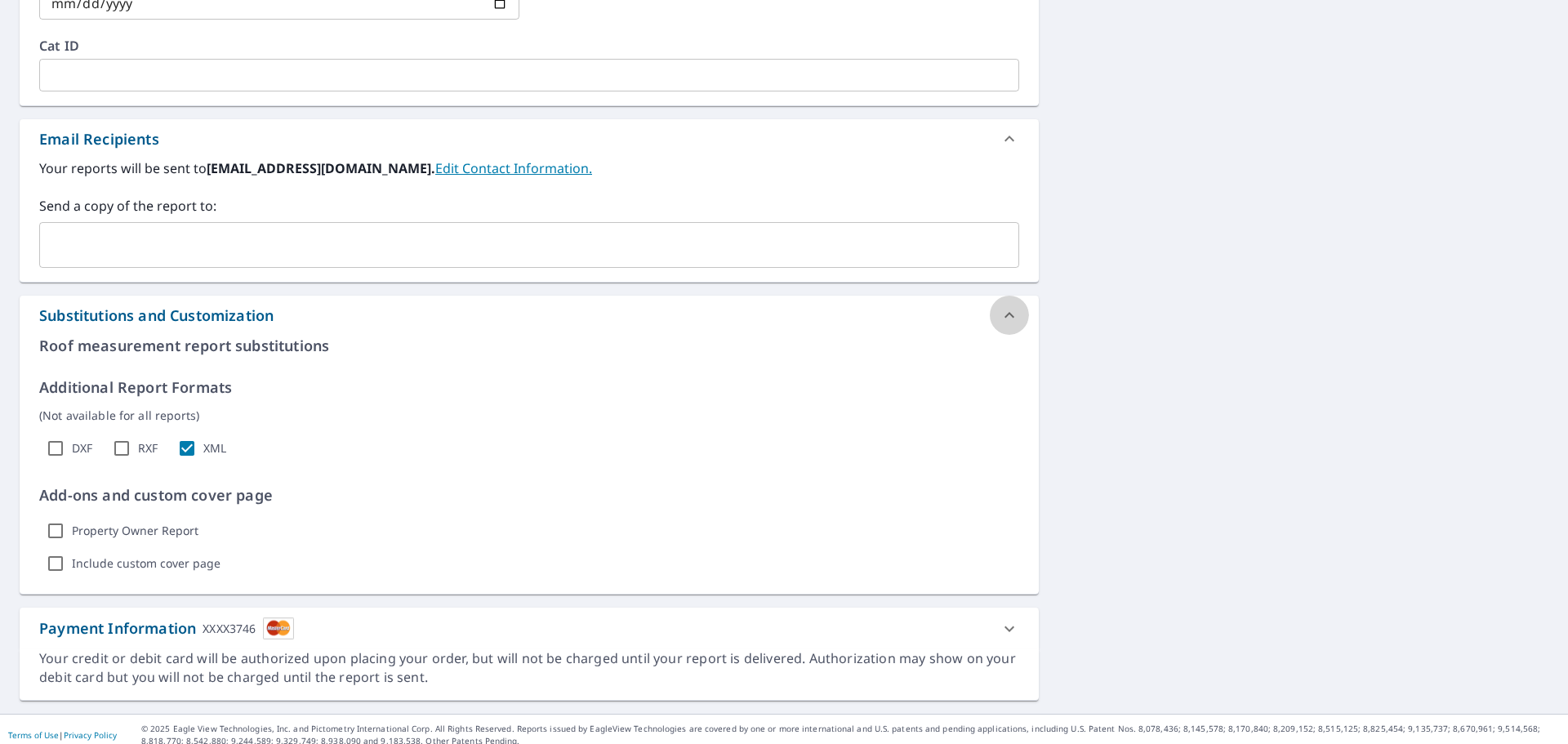
click at [1004, 316] on icon at bounding box center [1009, 315] width 10 height 6
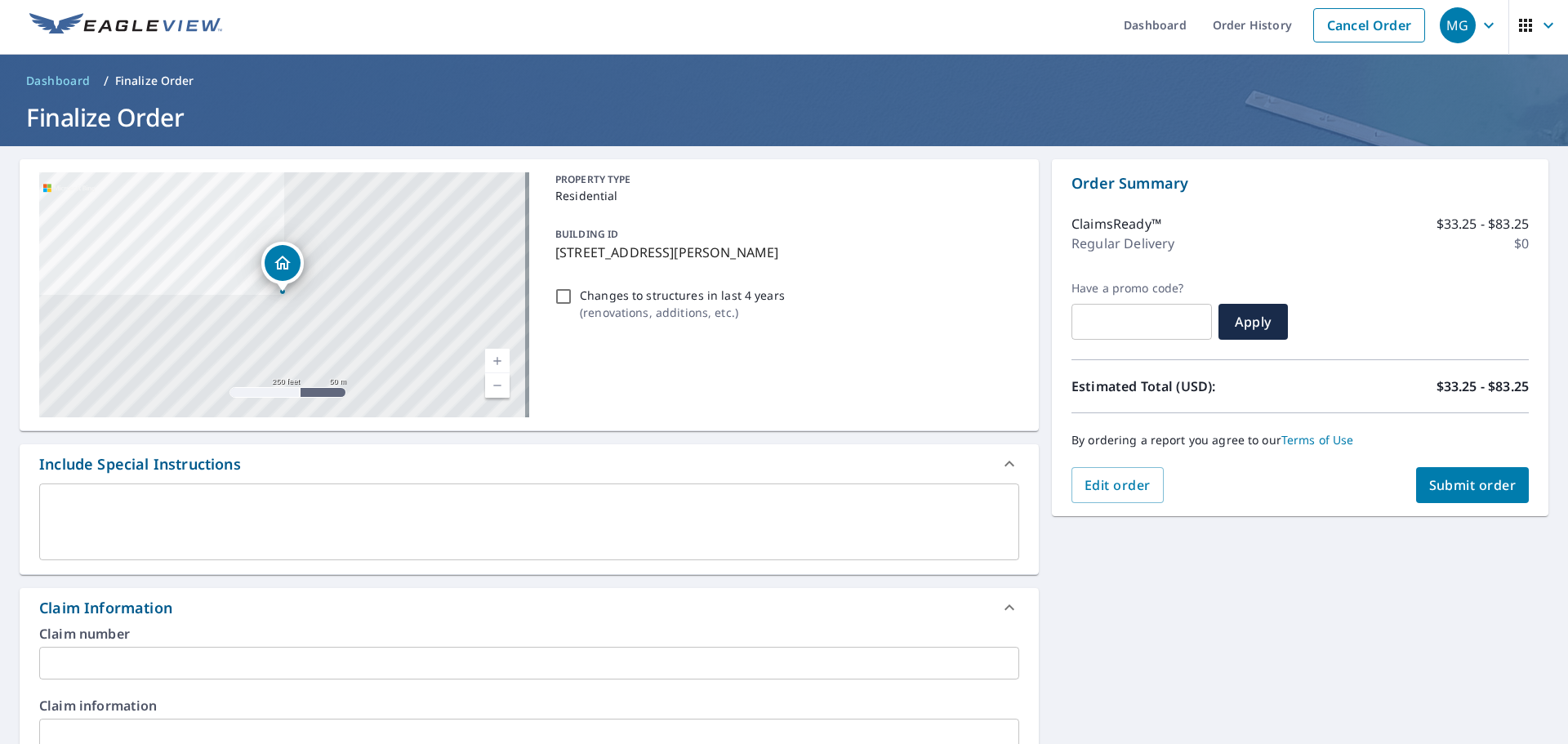
scroll to position [0, 0]
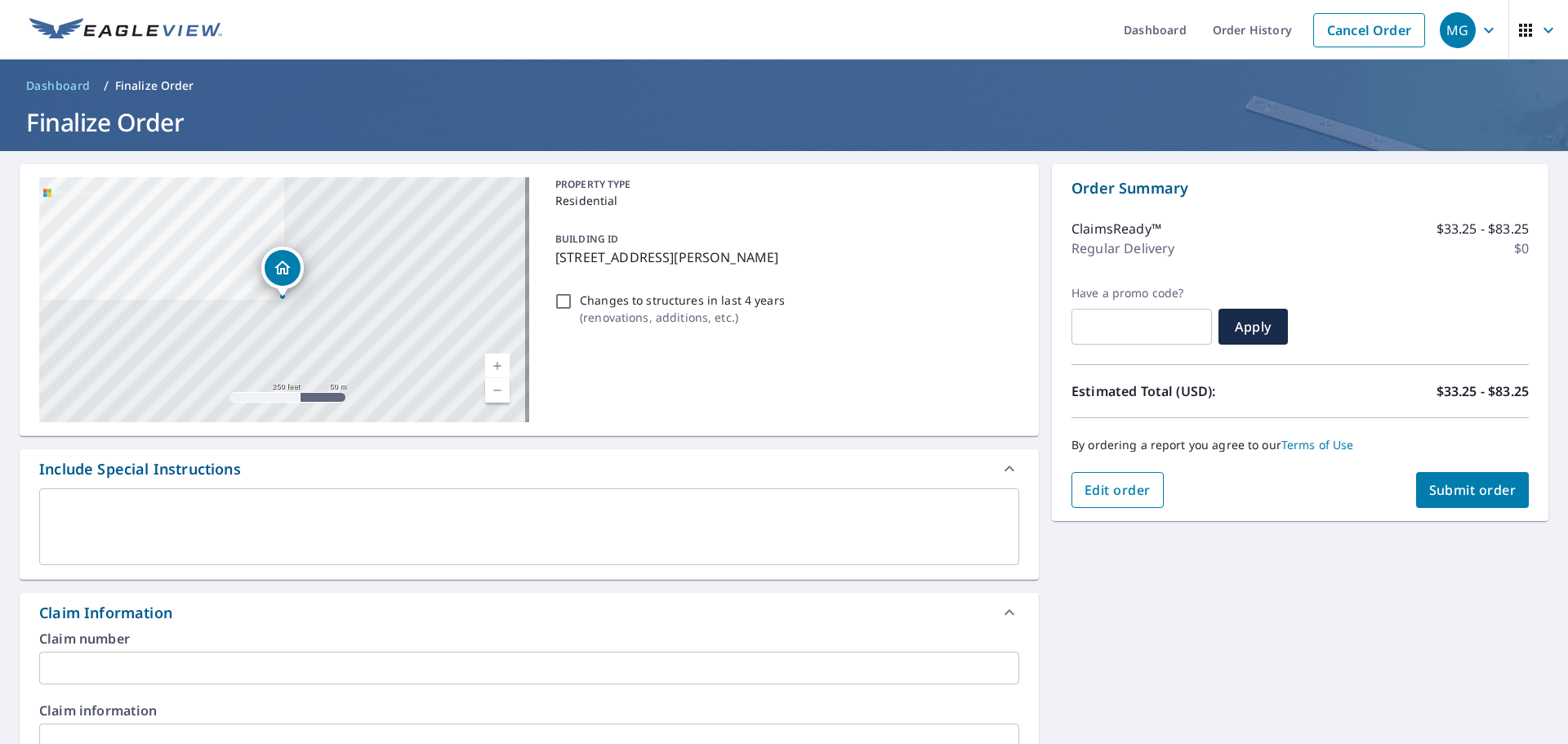
click at [1105, 484] on span "Edit order" at bounding box center [1118, 490] width 67 height 18
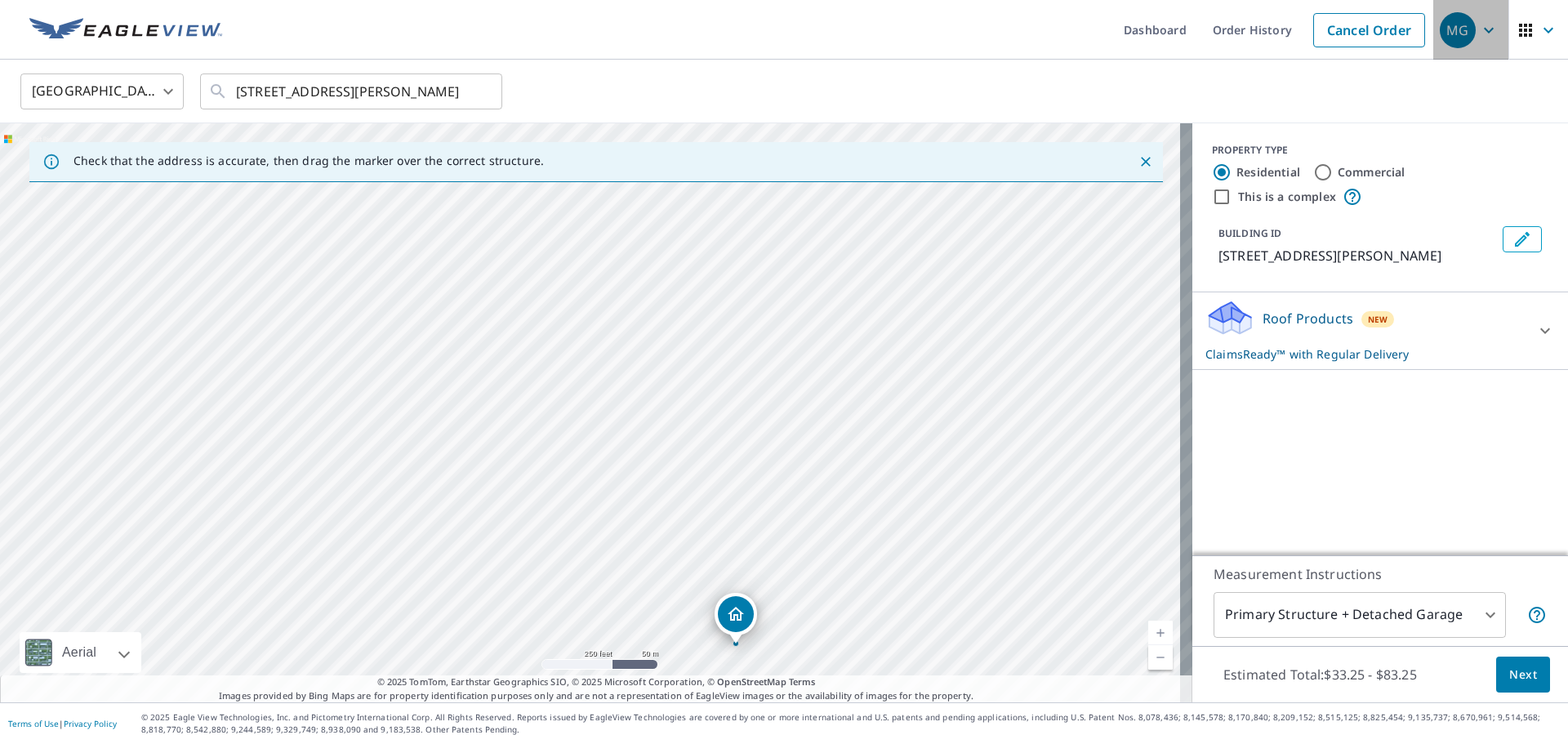
click at [1479, 29] on icon "button" at bounding box center [1489, 30] width 19 height 19
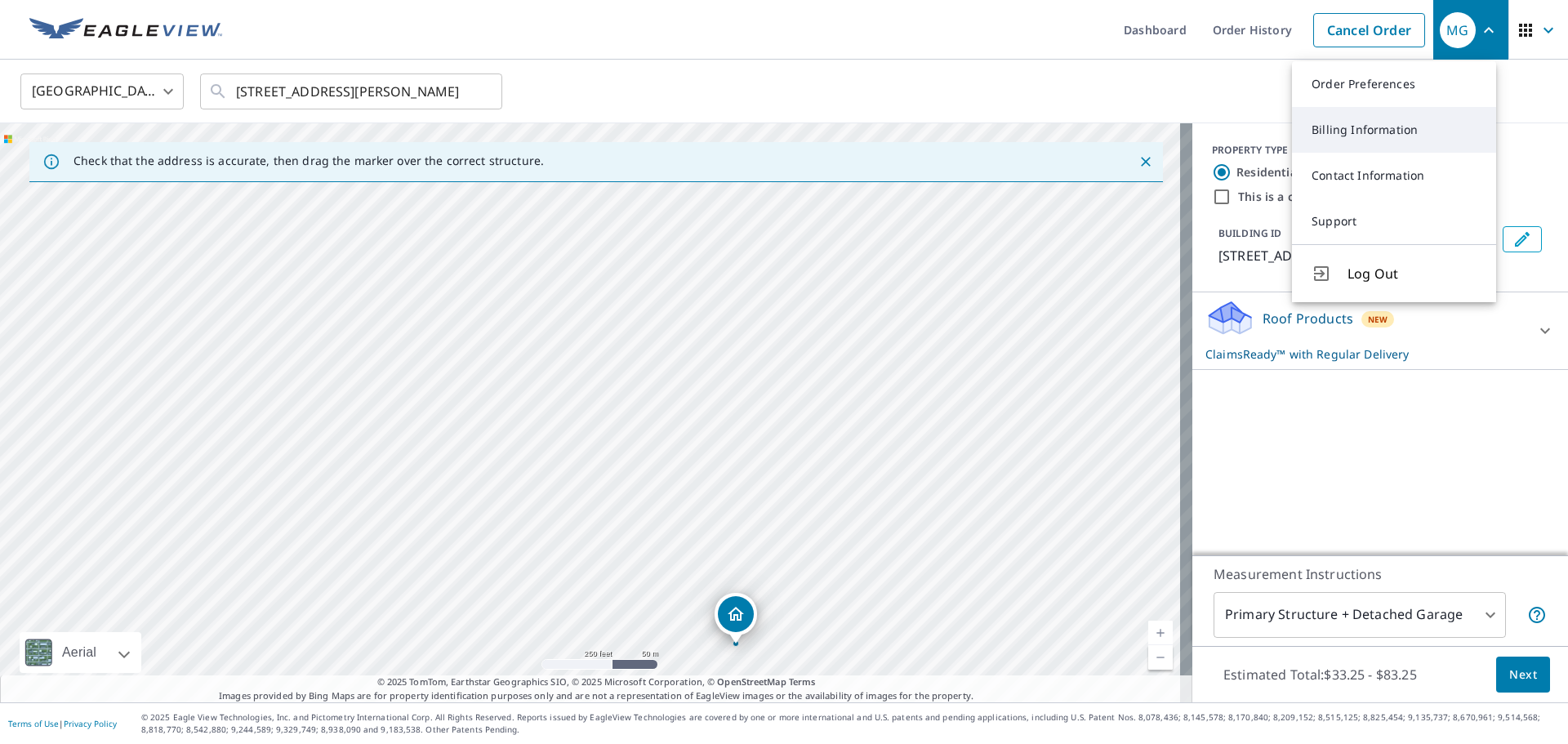
click at [1351, 126] on link "Billing Information" at bounding box center [1393, 129] width 204 height 45
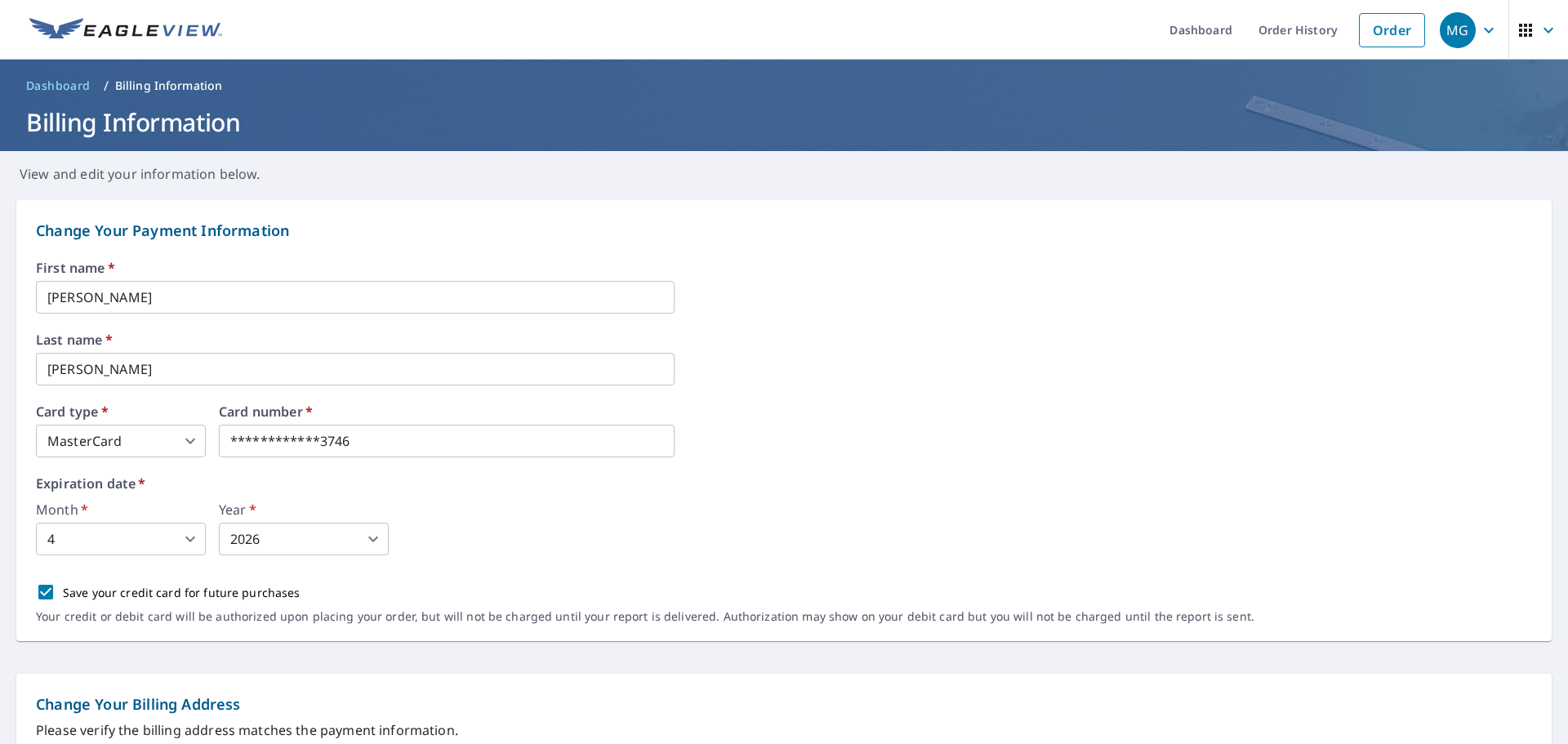
click at [46, 87] on span "Dashboard" at bounding box center [58, 86] width 65 height 17
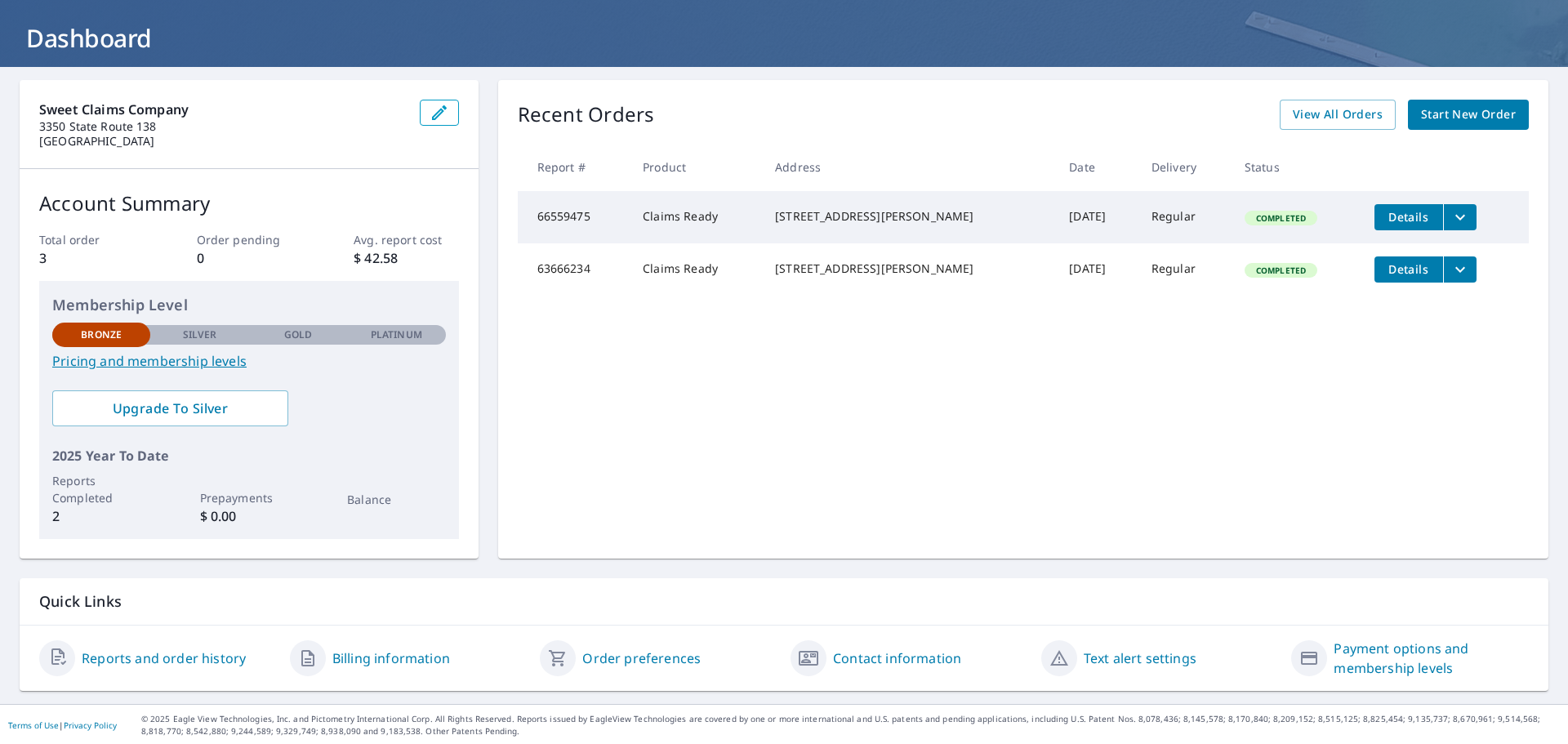
scroll to position [86, 0]
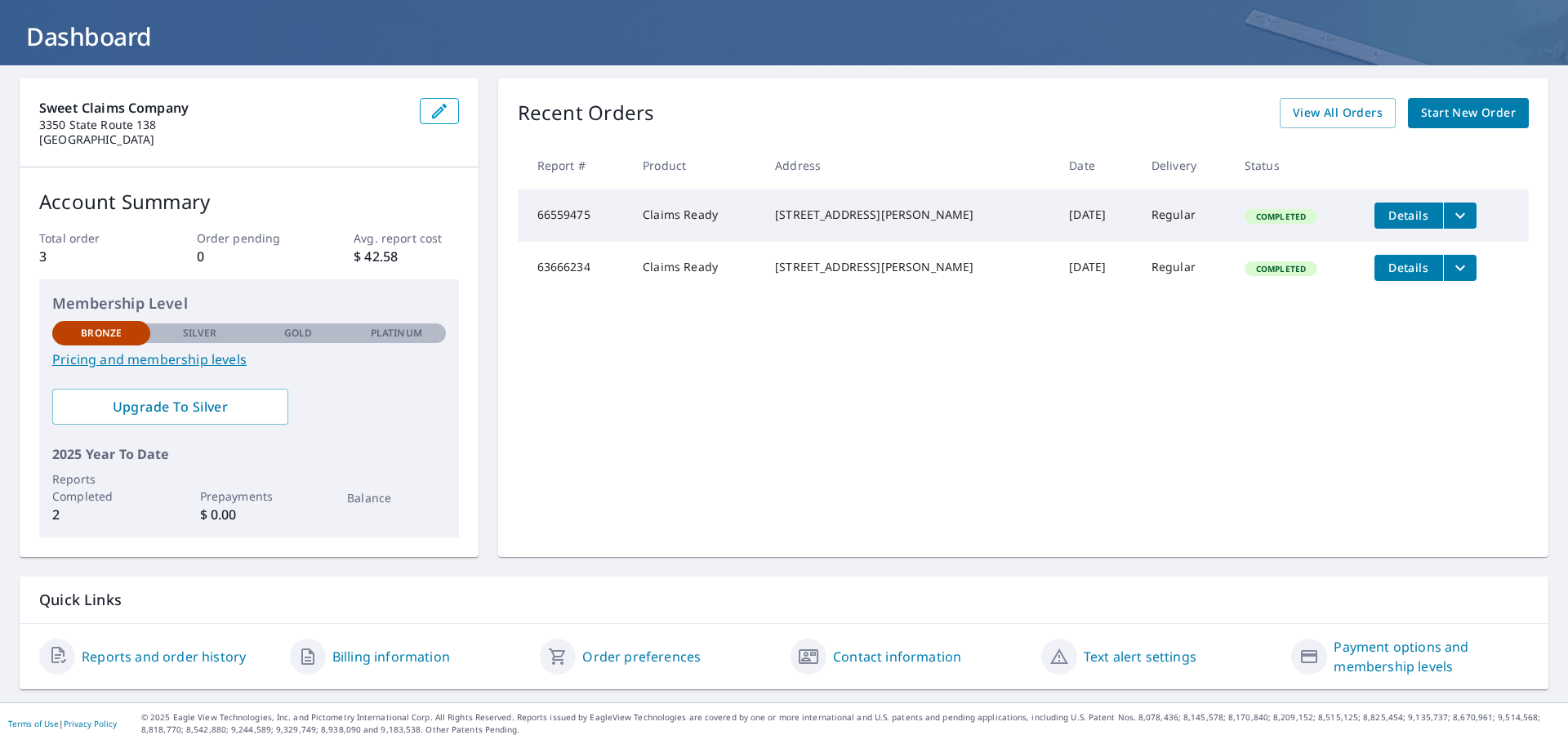
click at [165, 355] on link "Pricing and membership levels" at bounding box center [249, 359] width 394 height 19
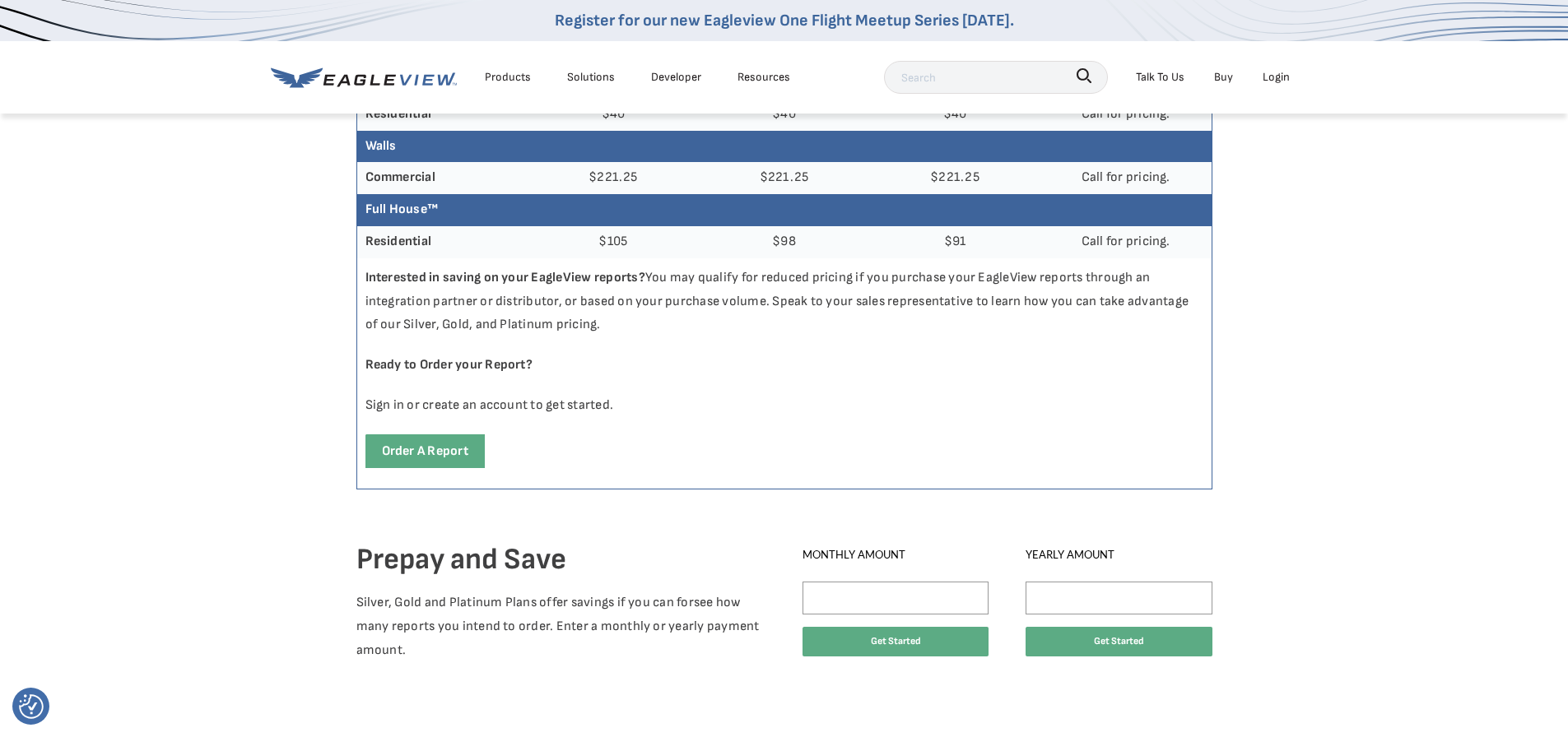
scroll to position [904, 0]
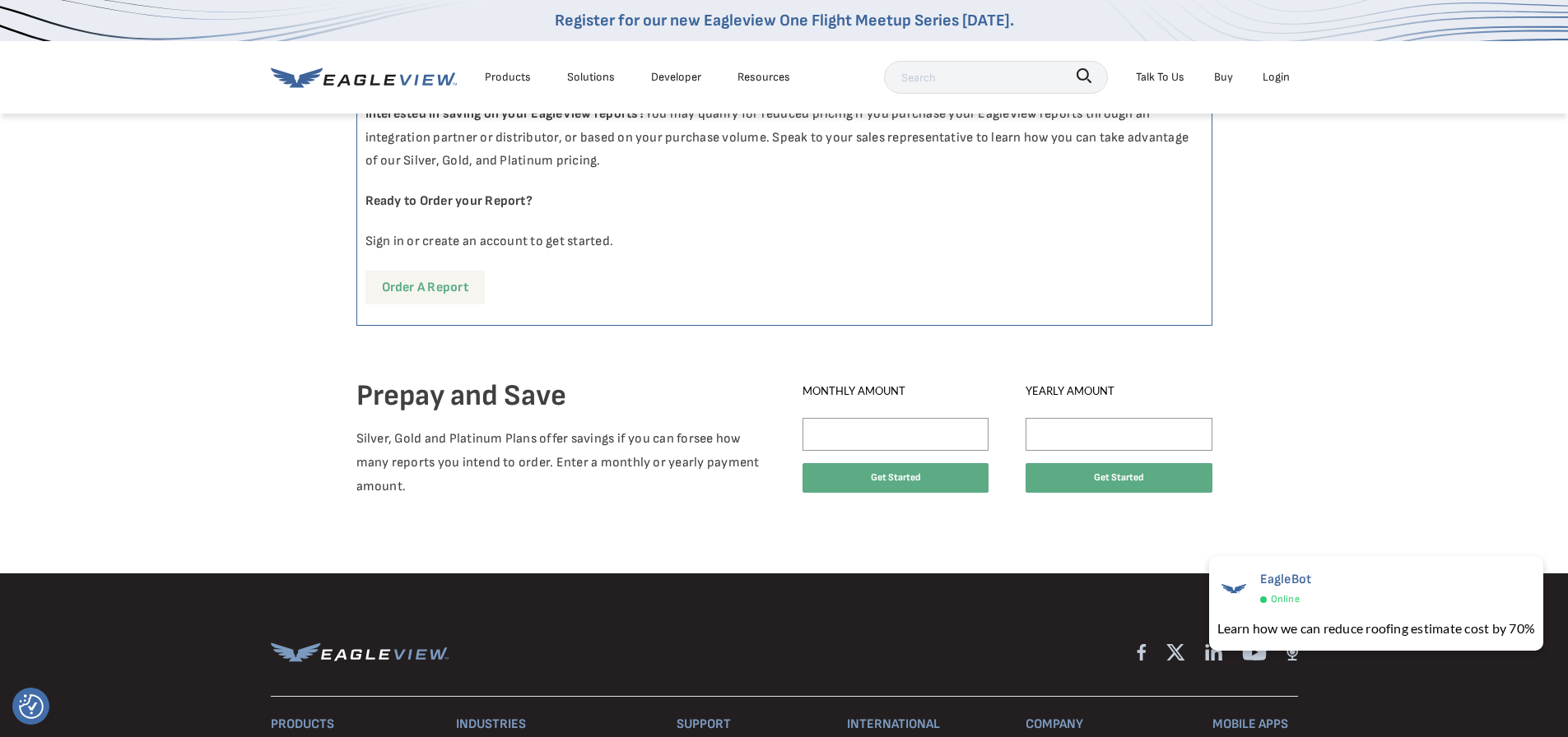
click at [434, 285] on link "Order a report" at bounding box center [425, 288] width 119 height 34
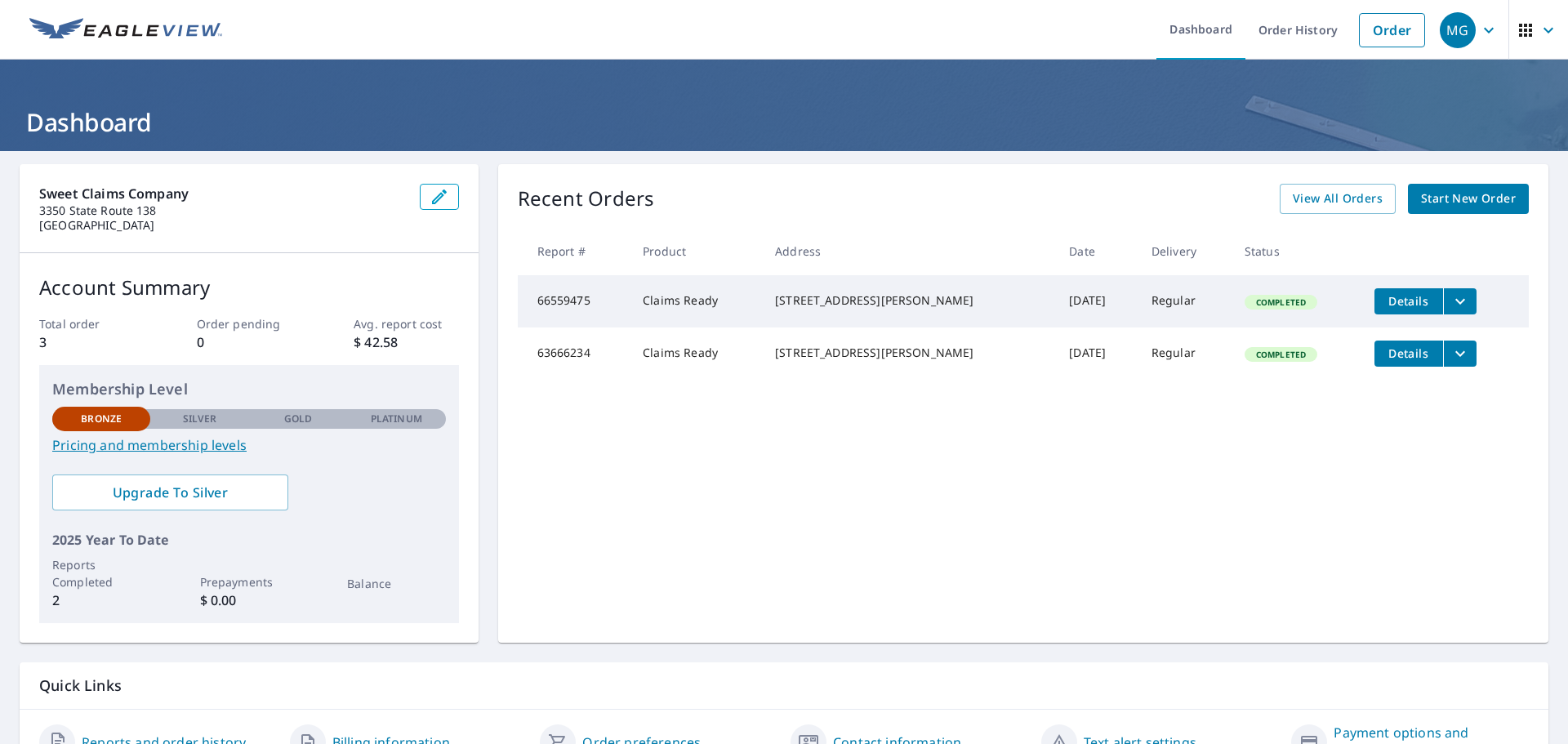
click at [1426, 194] on span "Start New Order" at bounding box center [1468, 199] width 95 height 20
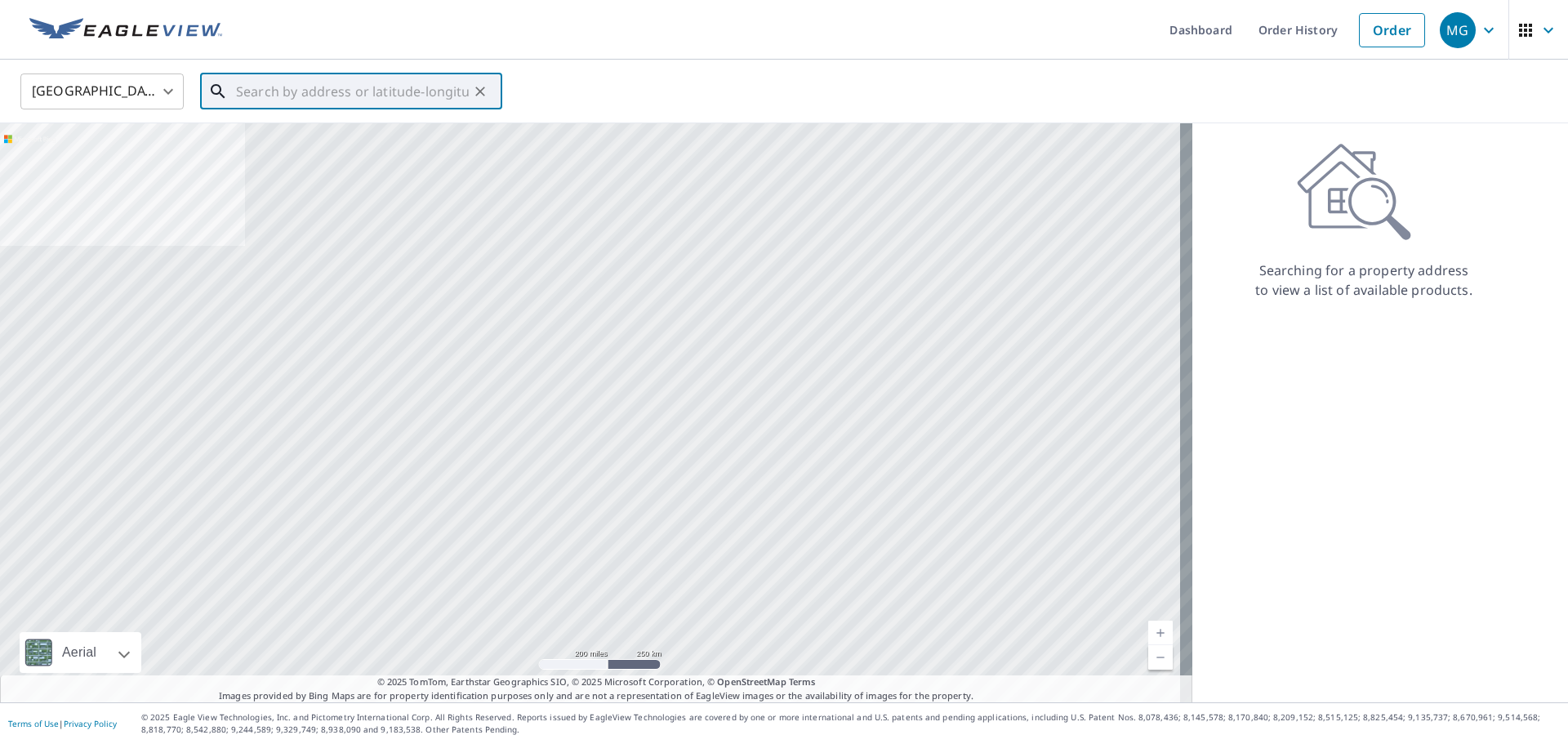
click at [322, 95] on input "text" at bounding box center [352, 91] width 233 height 45
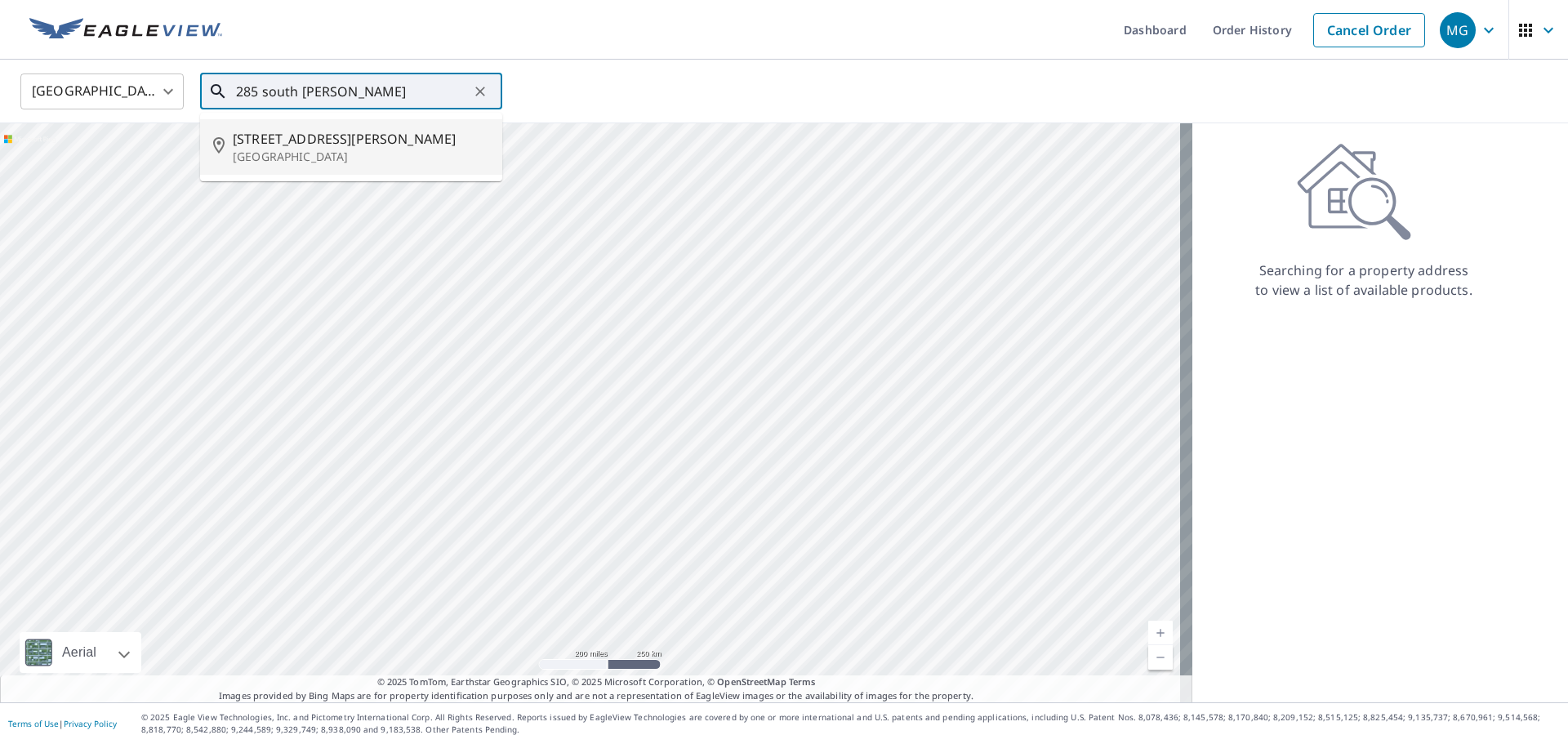
click at [286, 140] on span "[STREET_ADDRESS][PERSON_NAME]" at bounding box center [361, 139] width 257 height 19
type input "[STREET_ADDRESS][PERSON_NAME]"
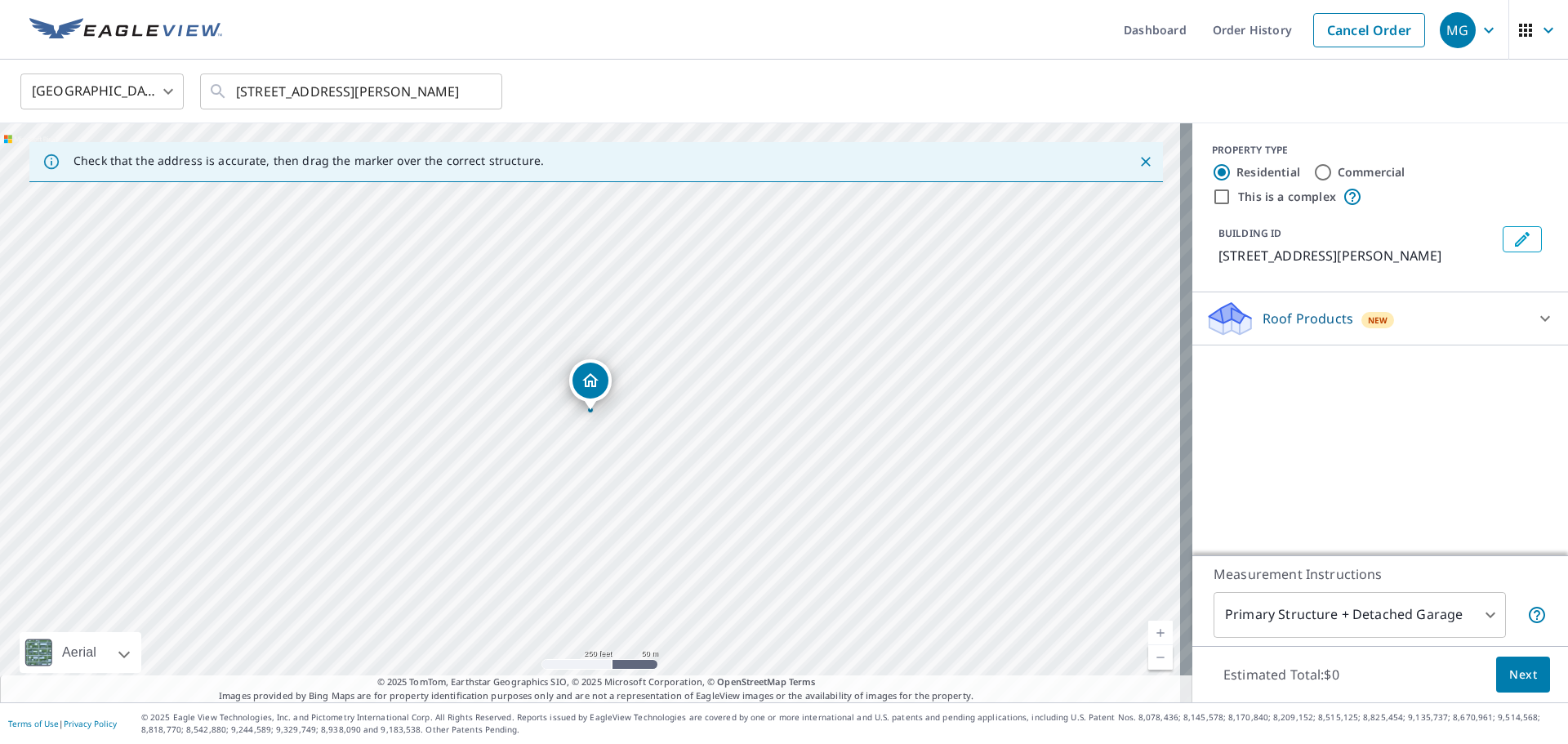
click at [1416, 315] on div "Roof Products New" at bounding box center [1366, 319] width 320 height 39
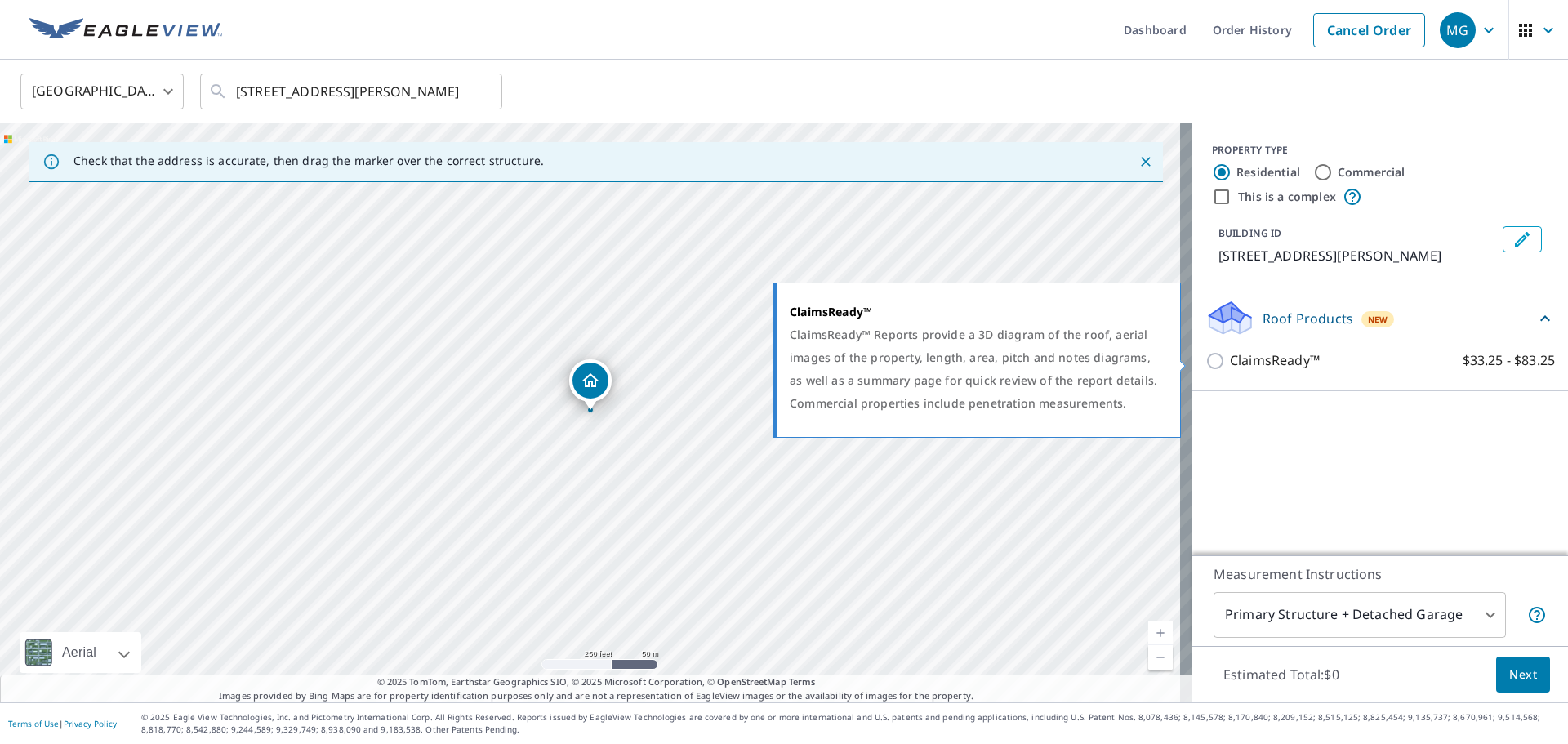
click at [1293, 362] on p "ClaimsReady™" at bounding box center [1274, 360] width 90 height 20
click at [1230, 362] on input "ClaimsReady™ $33.25 - $83.25" at bounding box center [1218, 360] width 25 height 19
checkbox input "true"
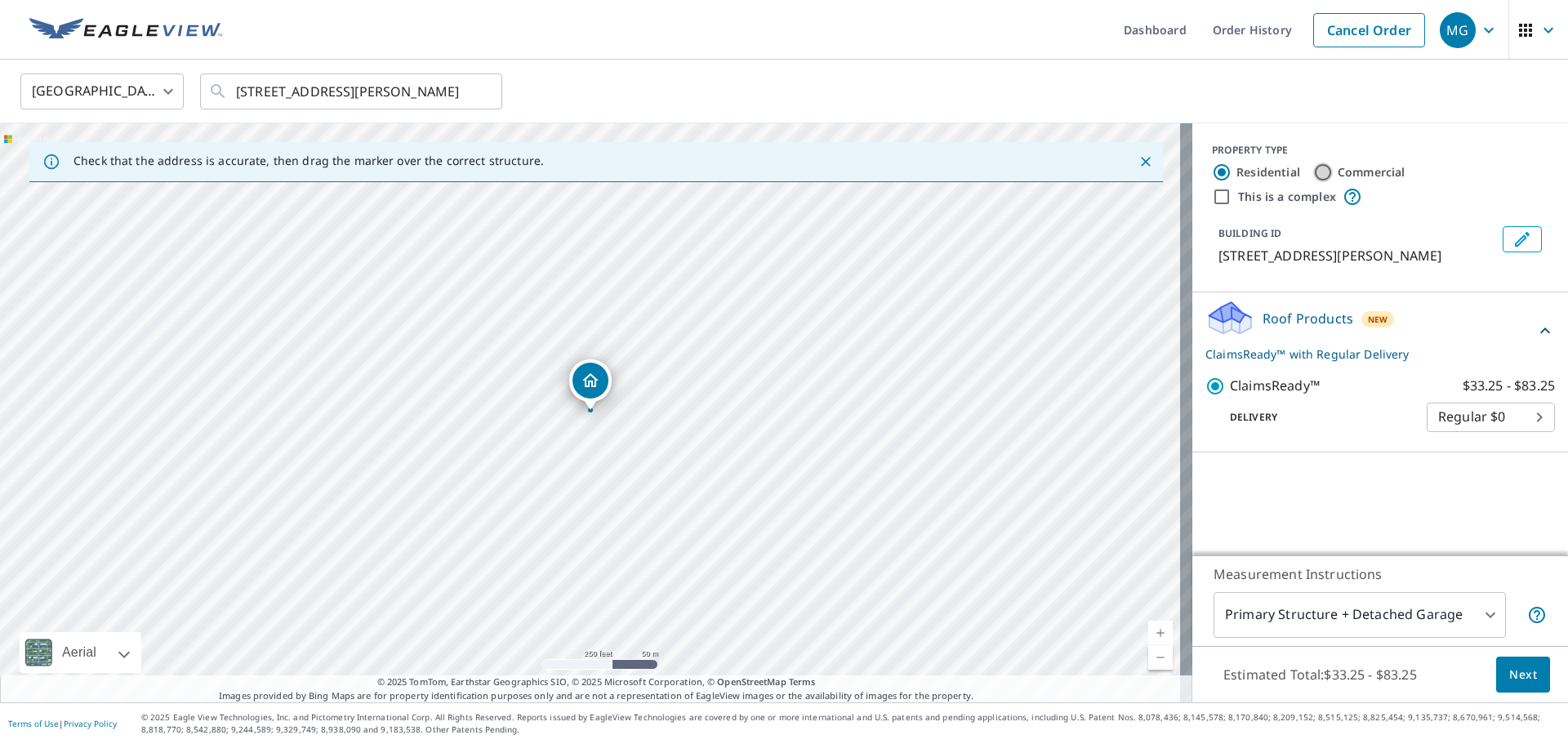
click at [1313, 172] on input "Commercial" at bounding box center [1322, 172] width 19 height 19
radio input "true"
type input "4"
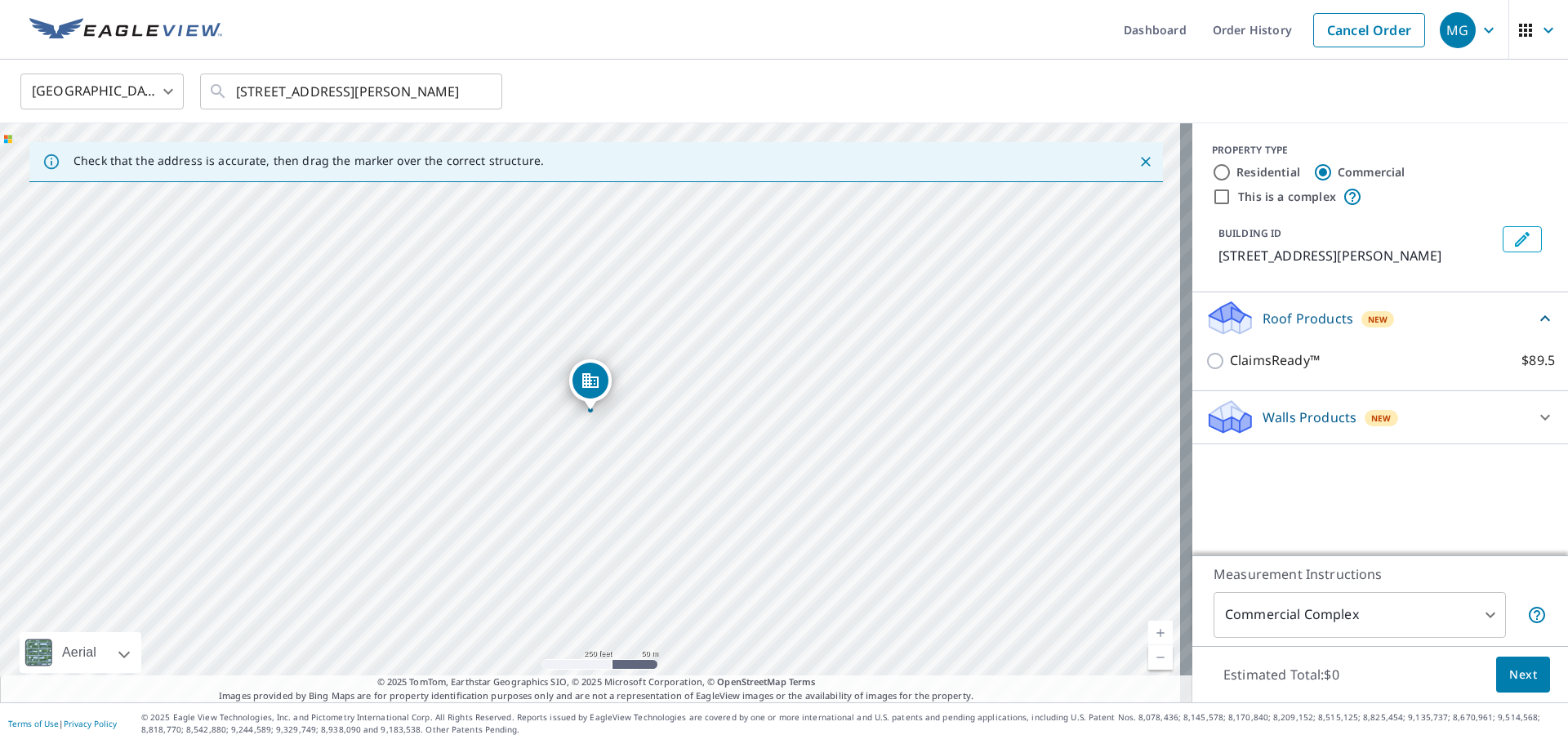
click at [1215, 178] on input "Residential" at bounding box center [1222, 172] width 19 height 19
radio input "true"
type input "1"
click at [1313, 169] on input "Commercial" at bounding box center [1322, 172] width 19 height 19
radio input "true"
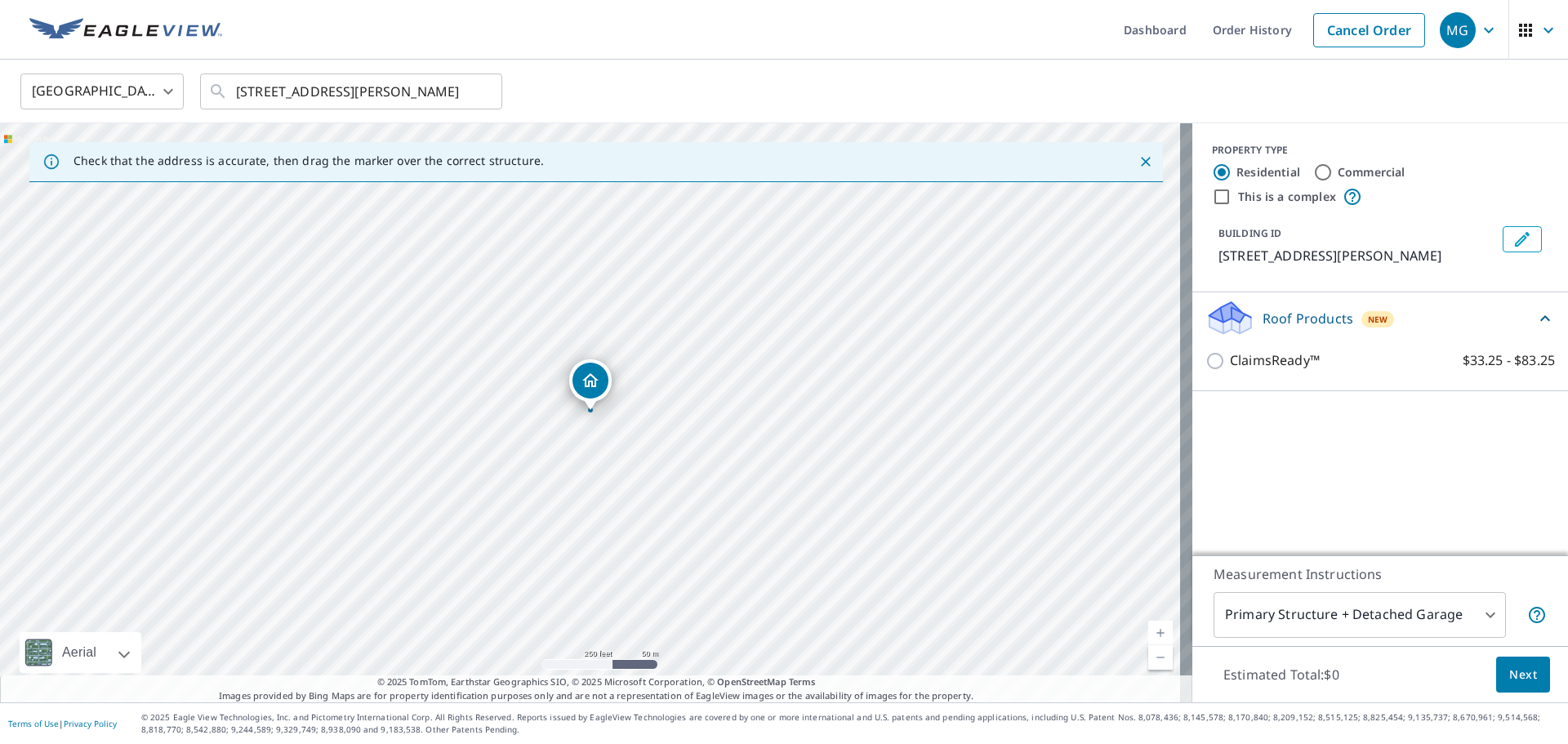
type input "4"
click at [1255, 171] on label "Residential" at bounding box center [1268, 173] width 64 height 17
click at [1232, 171] on input "Residential" at bounding box center [1222, 172] width 19 height 19
radio input "true"
type input "1"
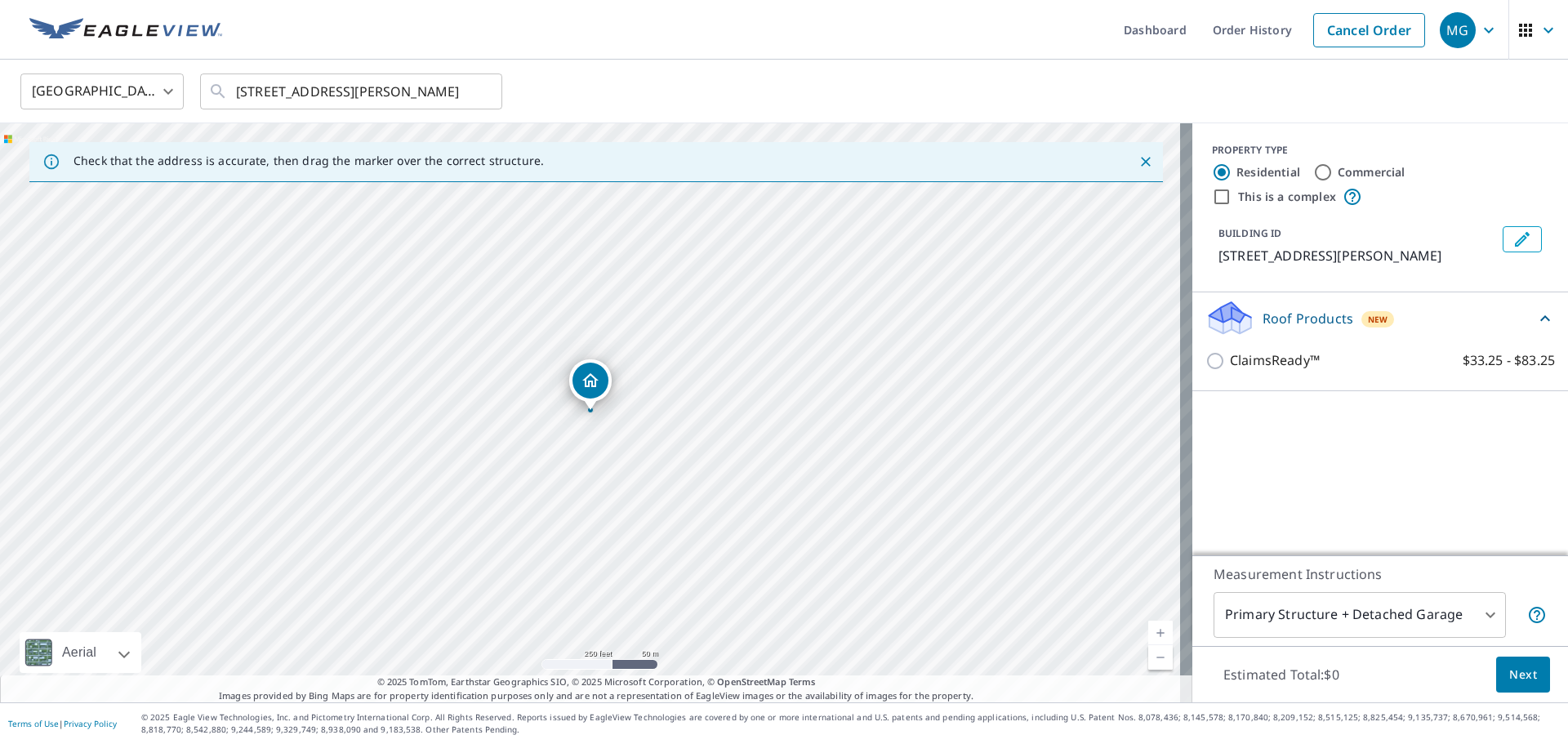
click at [1313, 178] on input "Commercial" at bounding box center [1322, 172] width 19 height 19
radio input "true"
type input "4"
click at [1303, 416] on p "Walls Products" at bounding box center [1309, 417] width 94 height 19
click at [1236, 175] on label "Residential" at bounding box center [1268, 173] width 64 height 17
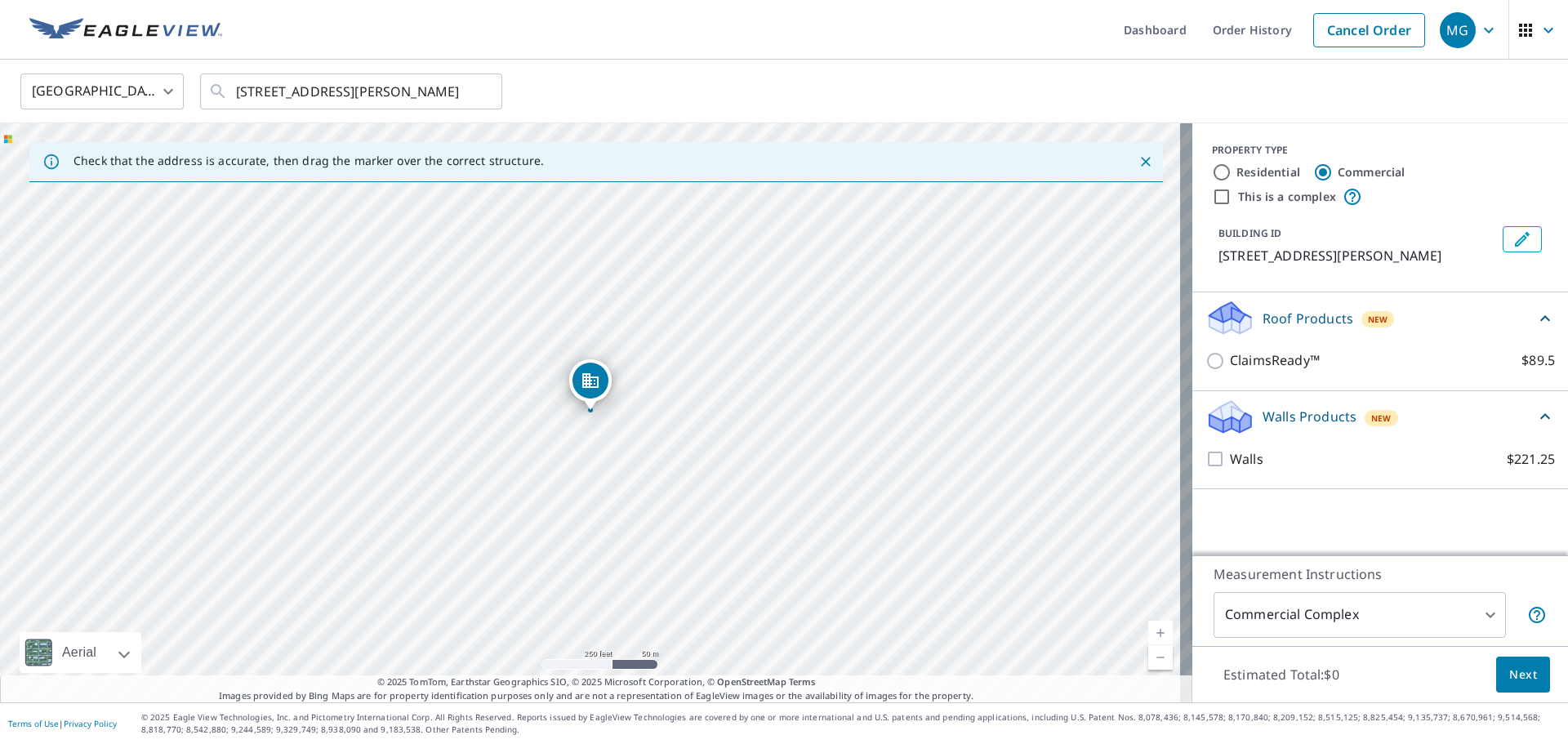
click at [1231, 175] on input "Residential" at bounding box center [1222, 172] width 19 height 19
radio input "true"
type input "1"
click at [1314, 173] on input "Commercial" at bounding box center [1322, 172] width 19 height 19
radio input "true"
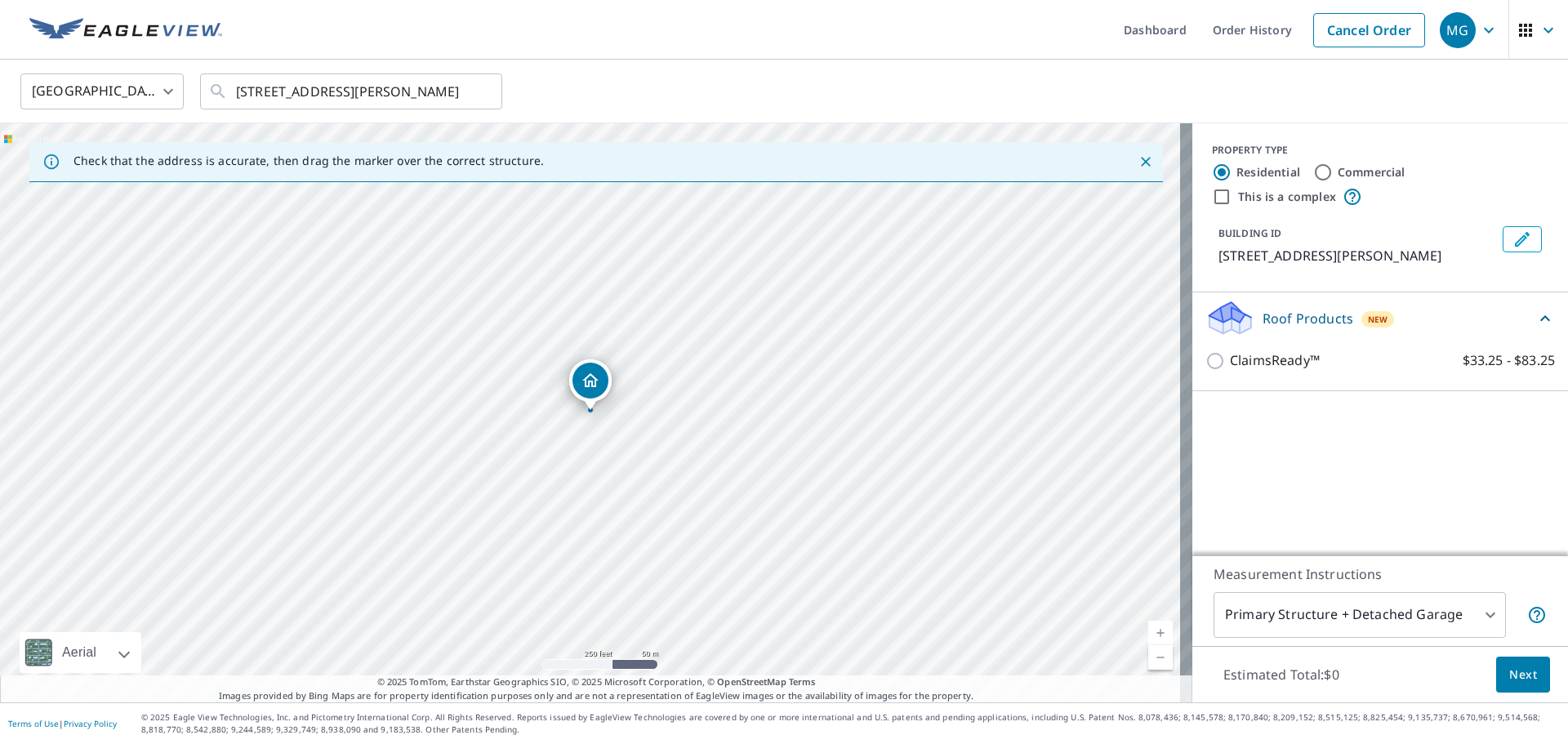
type input "4"
click at [1319, 418] on p "Walls Products" at bounding box center [1309, 417] width 94 height 19
click at [1236, 165] on label "Residential" at bounding box center [1268, 173] width 64 height 17
click at [1227, 165] on input "Residential" at bounding box center [1222, 172] width 19 height 19
radio input "true"
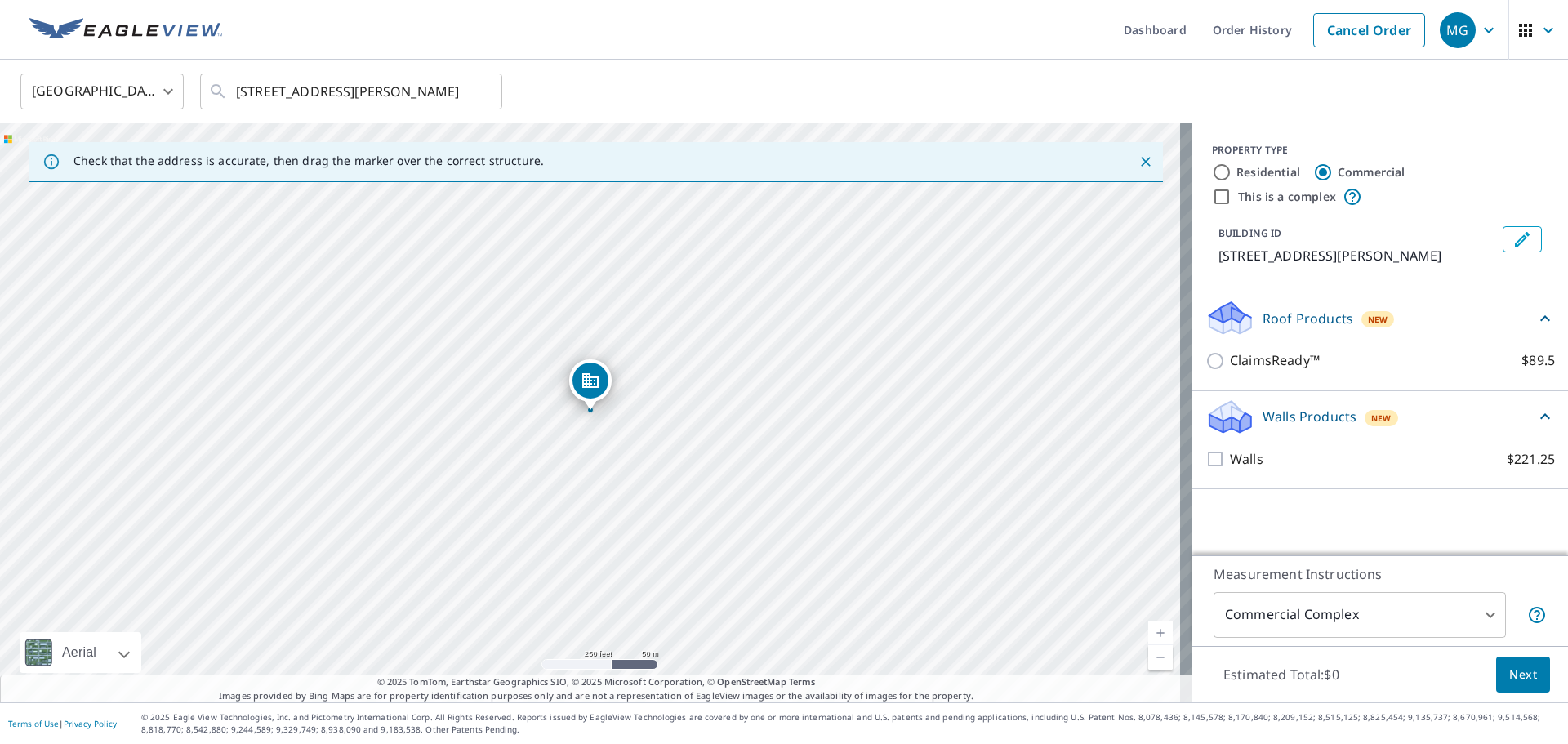
type input "1"
click at [1320, 179] on div "Commercial" at bounding box center [1359, 172] width 92 height 19
click at [1317, 177] on input "Commercial" at bounding box center [1322, 172] width 19 height 19
radio input "true"
type input "4"
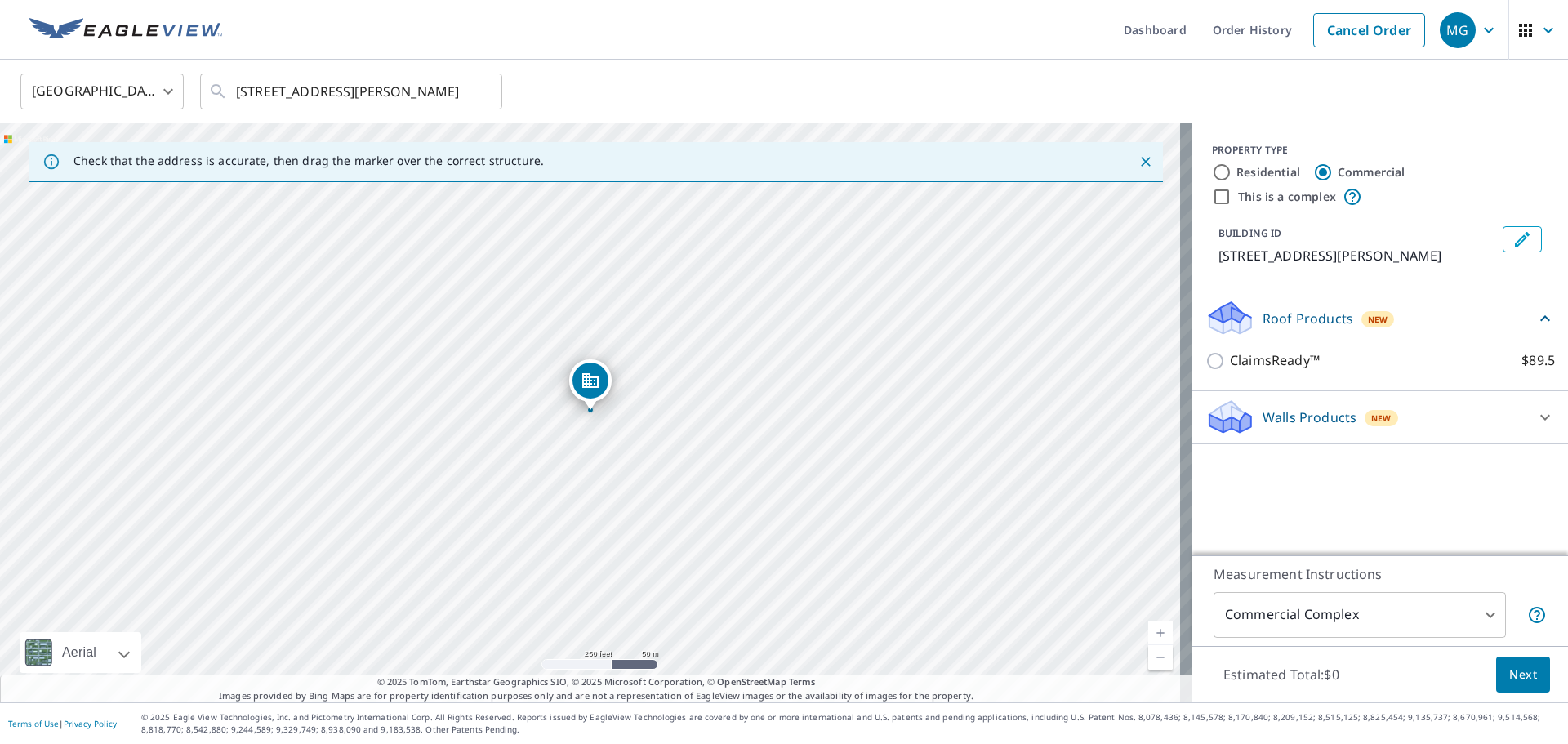
click at [1222, 176] on div "Residential" at bounding box center [1256, 172] width 88 height 19
click at [1212, 175] on input "Residential" at bounding box center [1222, 172] width 19 height 19
radio input "true"
type input "1"
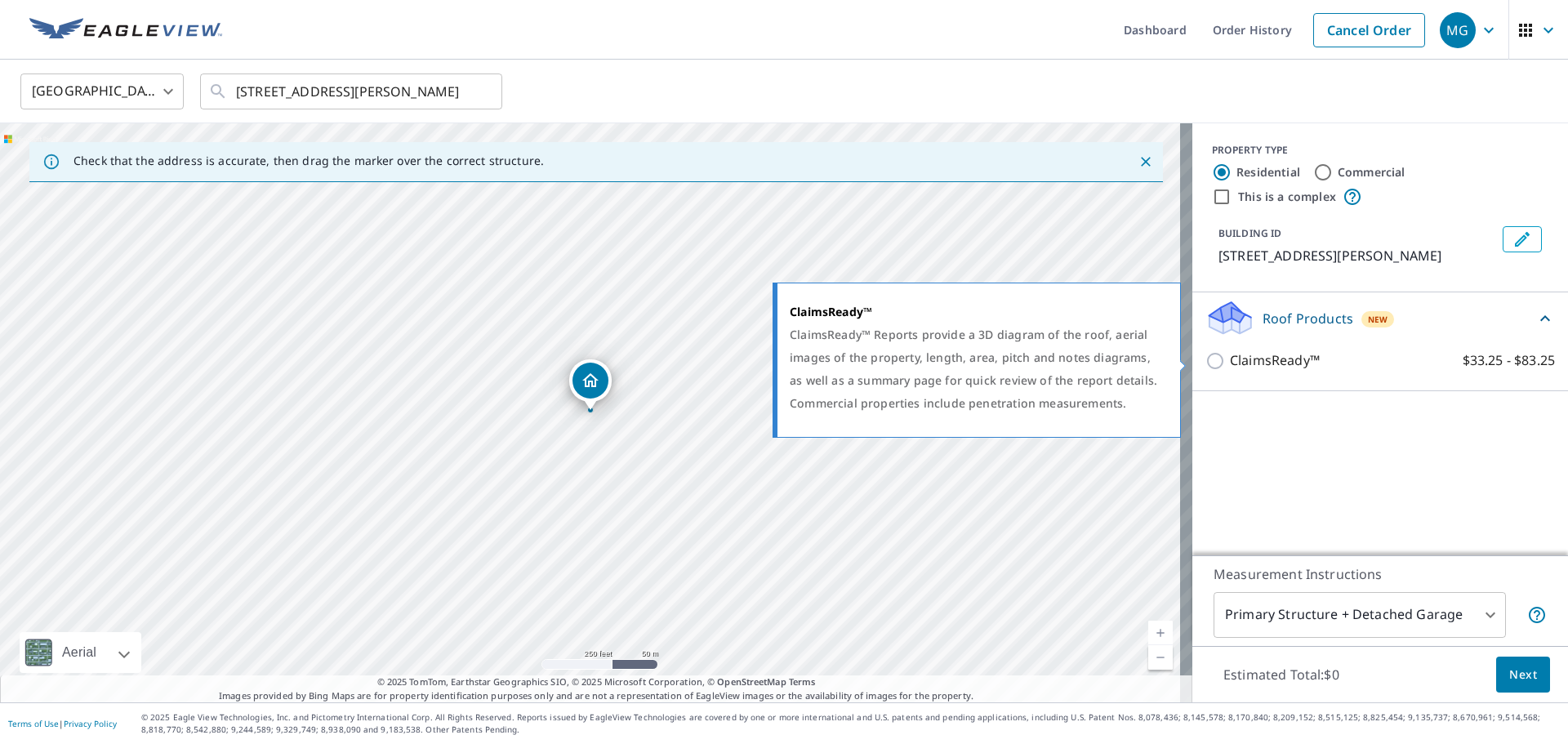
click at [1206, 362] on input "ClaimsReady™ $33.25 - $83.25" at bounding box center [1218, 360] width 25 height 19
checkbox input "true"
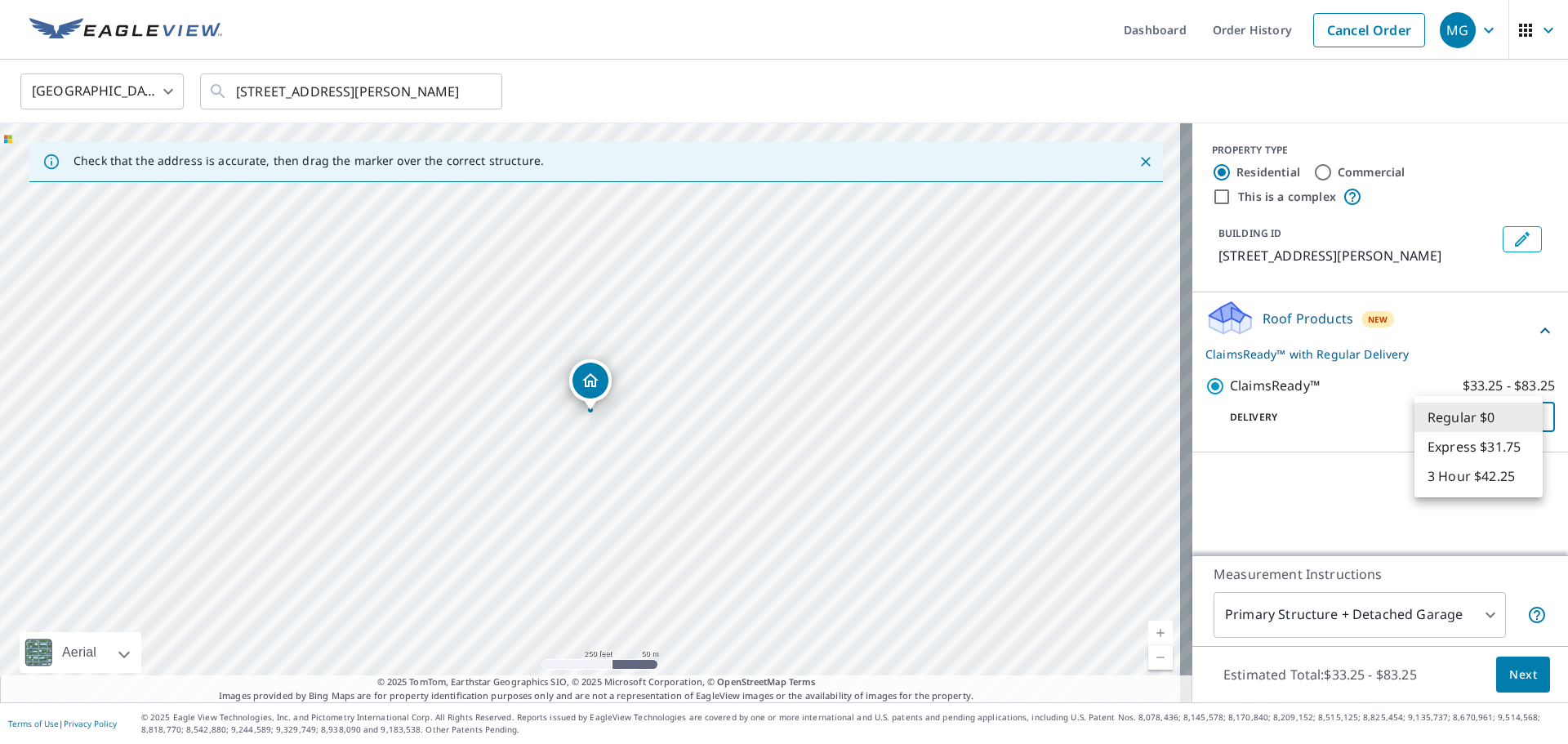
click at [1490, 428] on body "MG MG Dashboard Order History Cancel Order MG [GEOGRAPHIC_DATA] [GEOGRAPHIC_DAT…" at bounding box center [784, 372] width 1568 height 744
click at [1338, 465] on div at bounding box center [784, 372] width 1568 height 744
click at [1450, 409] on body "MG MG Dashboard Order History Cancel Order MG [GEOGRAPHIC_DATA] [GEOGRAPHIC_DAT…" at bounding box center [784, 372] width 1568 height 744
click at [1371, 445] on div at bounding box center [784, 372] width 1568 height 744
click at [1458, 635] on body "MG MG Dashboard Order History Cancel Order MG [GEOGRAPHIC_DATA] [GEOGRAPHIC_DAT…" at bounding box center [784, 372] width 1568 height 744
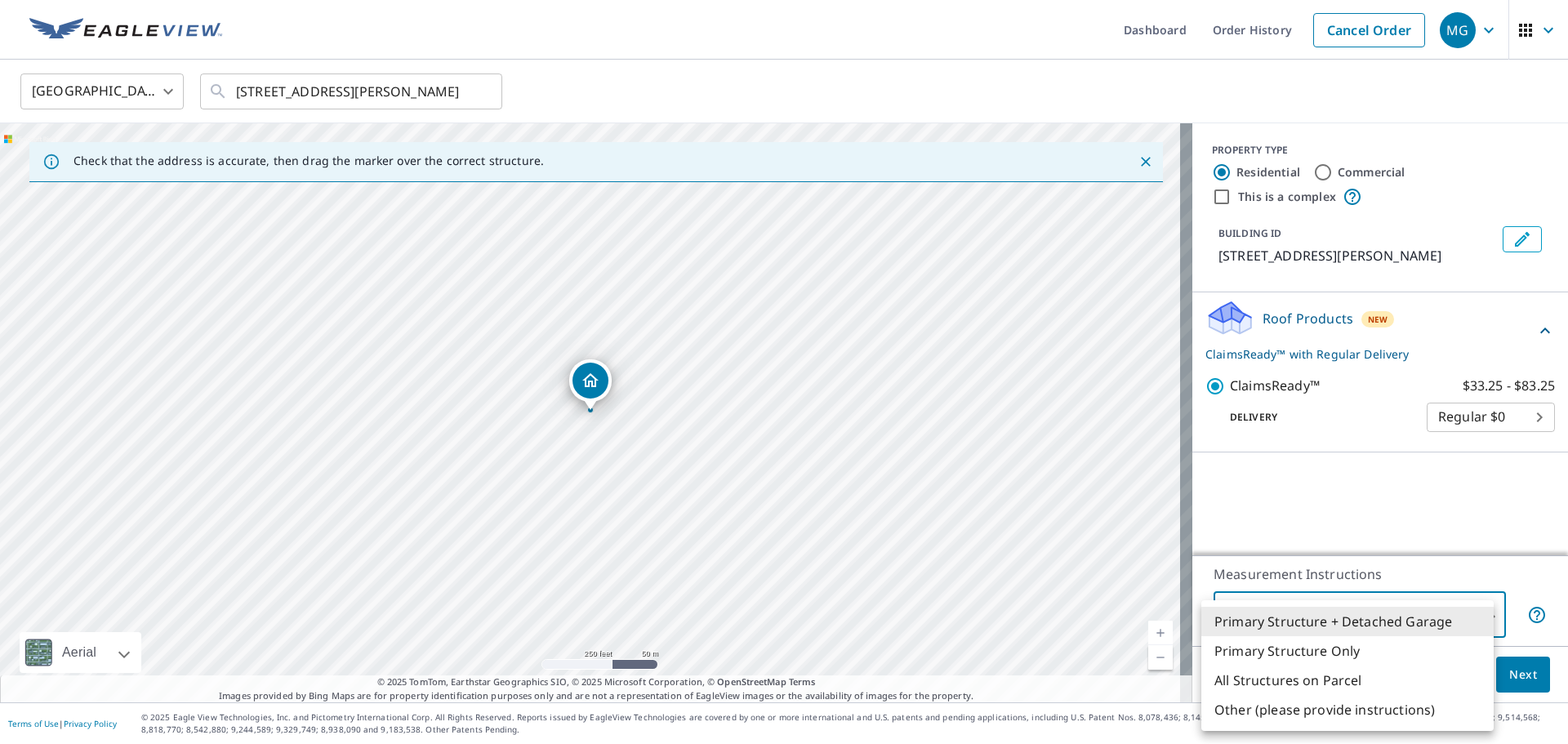
click at [1314, 616] on li "Primary Structure + Detached Garage" at bounding box center [1347, 622] width 292 height 30
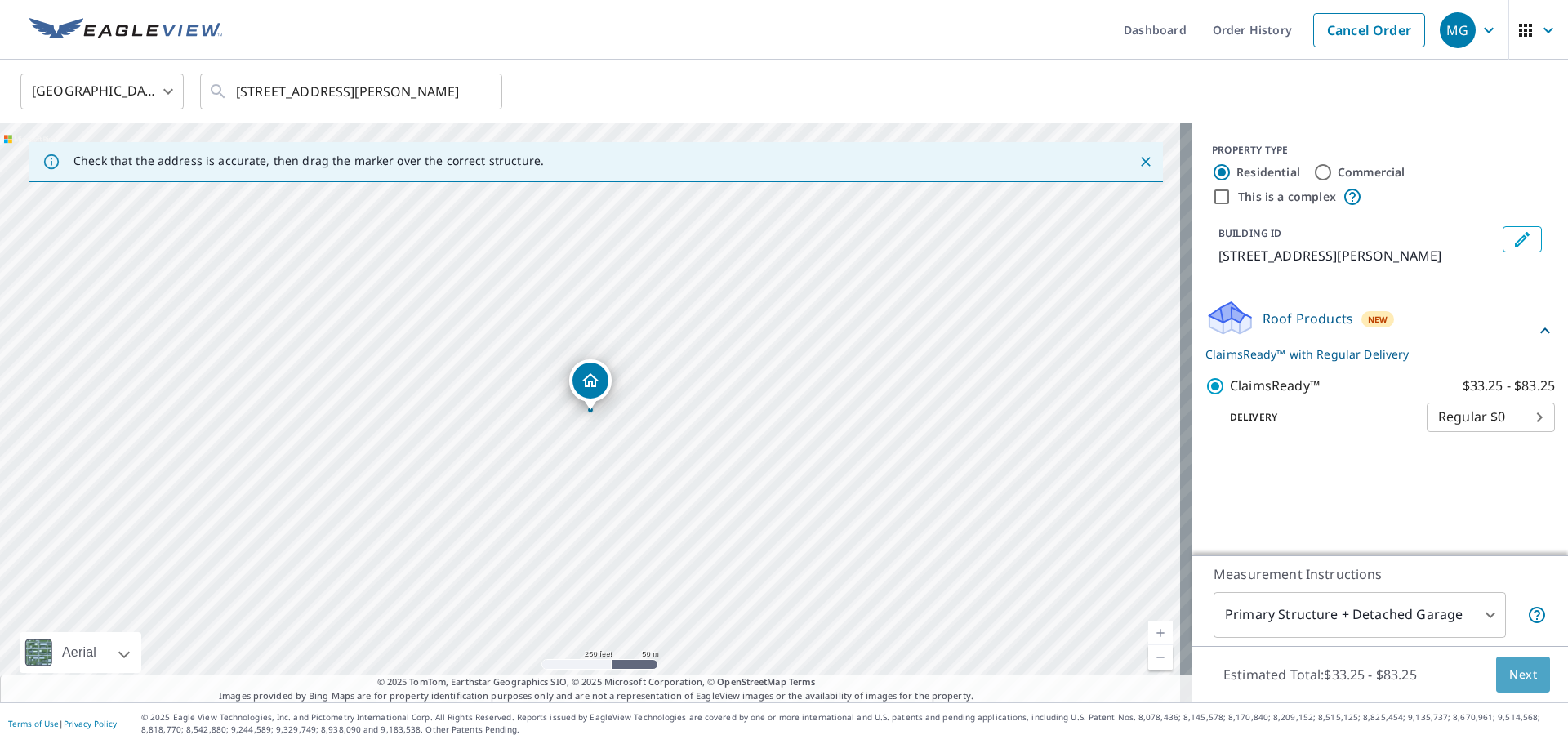
click at [1512, 675] on span "Next" at bounding box center [1523, 675] width 28 height 20
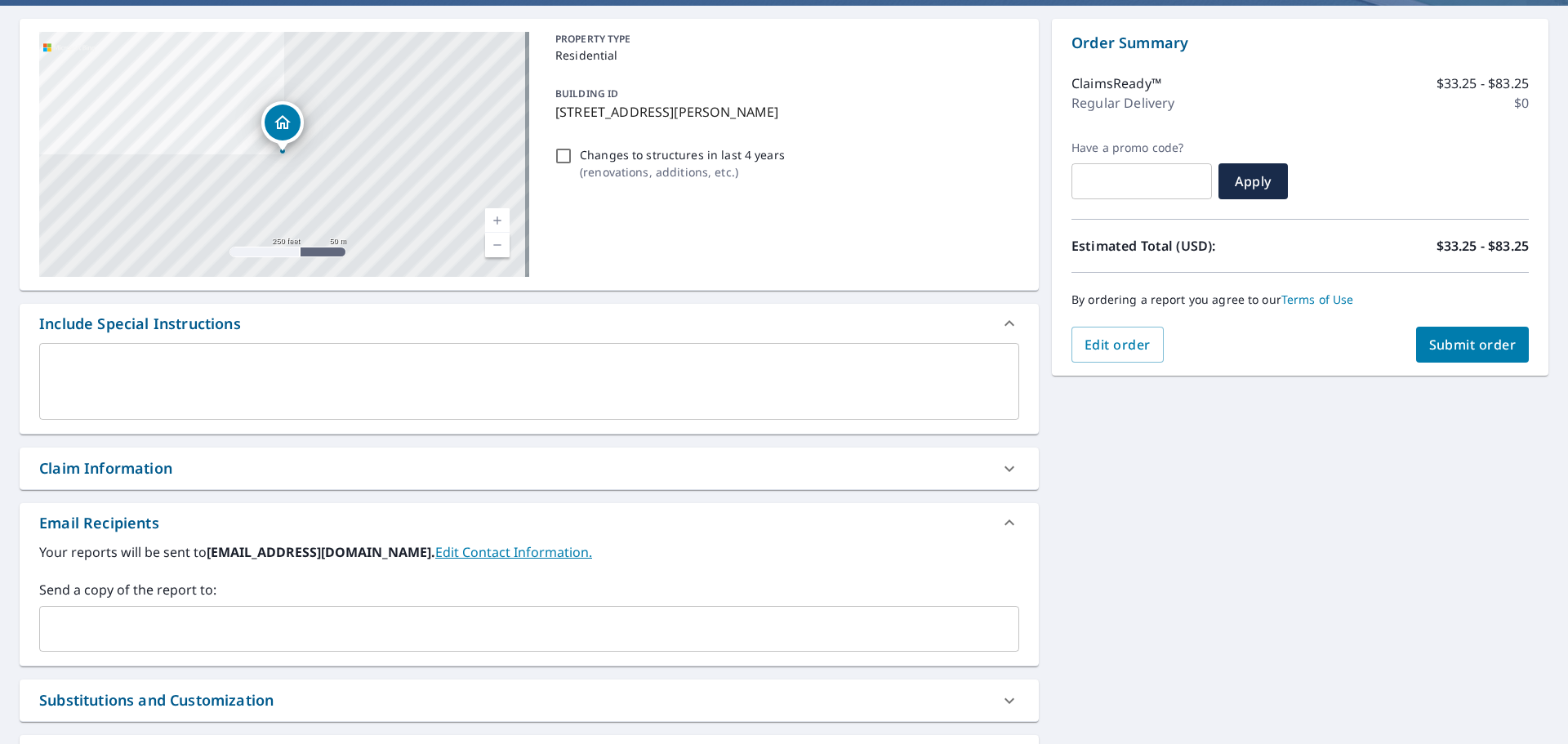
scroll to position [245, 0]
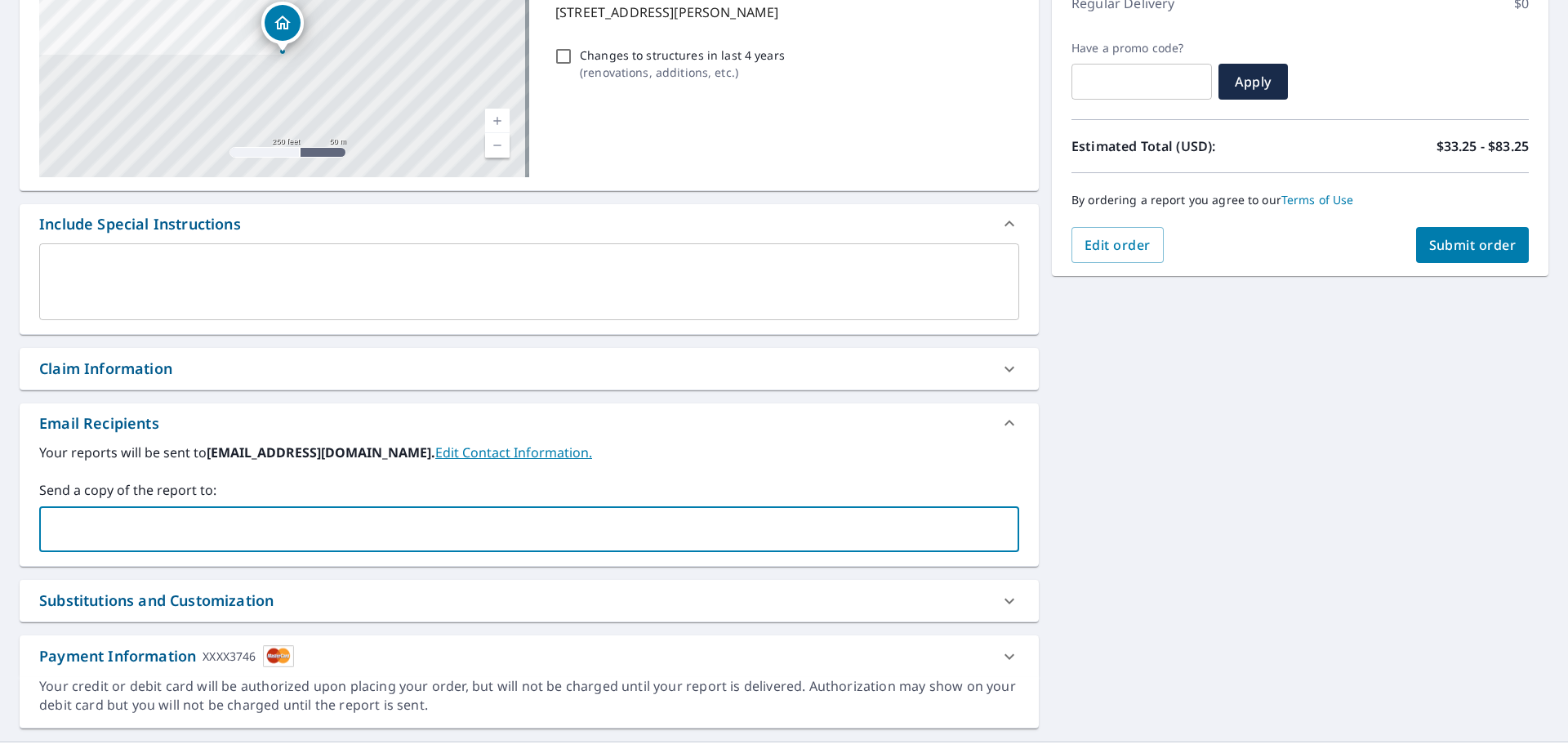
click at [132, 531] on input "text" at bounding box center [517, 530] width 941 height 31
type input "[EMAIL_ADDRESS][DOMAIN_NAME]"
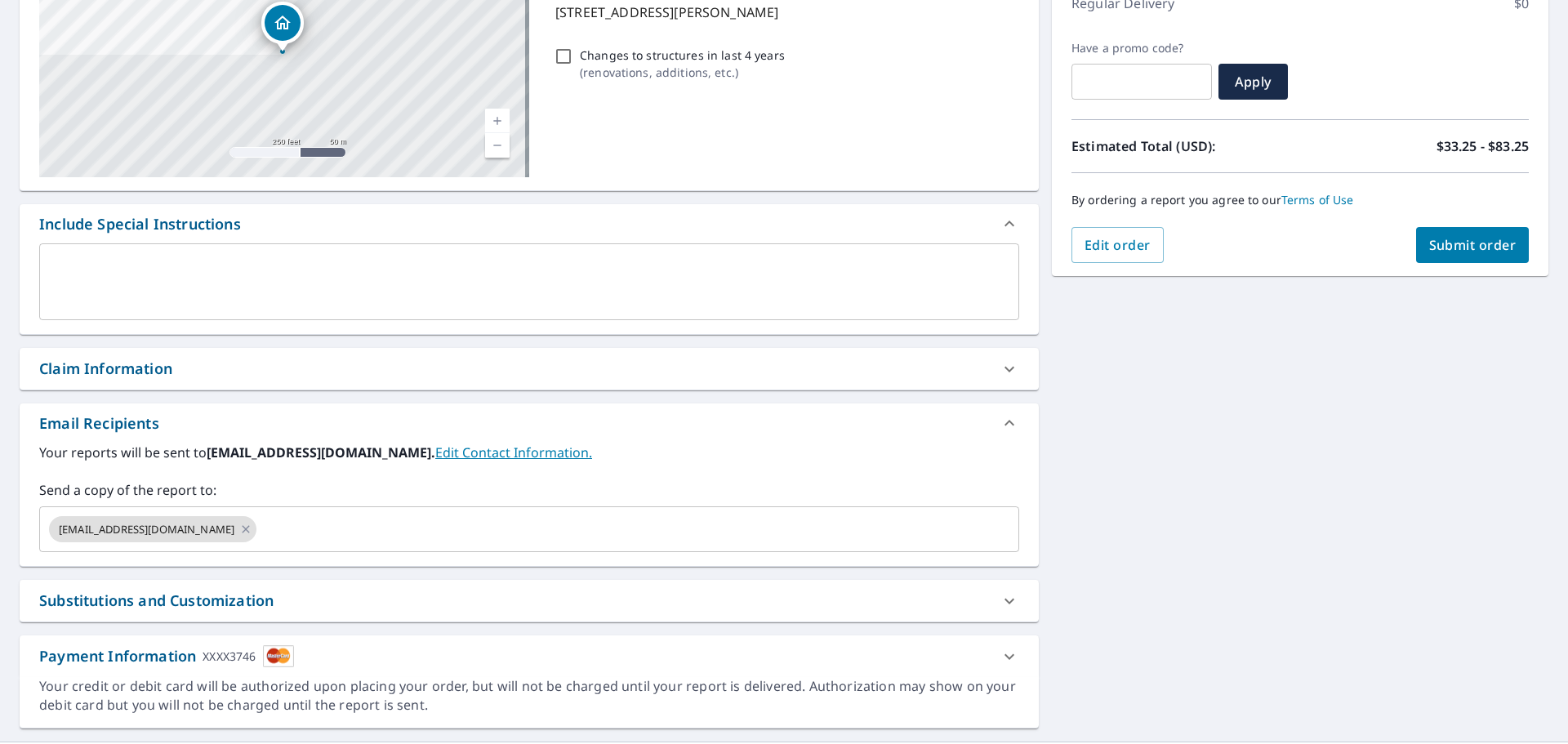
scroll to position [285, 0]
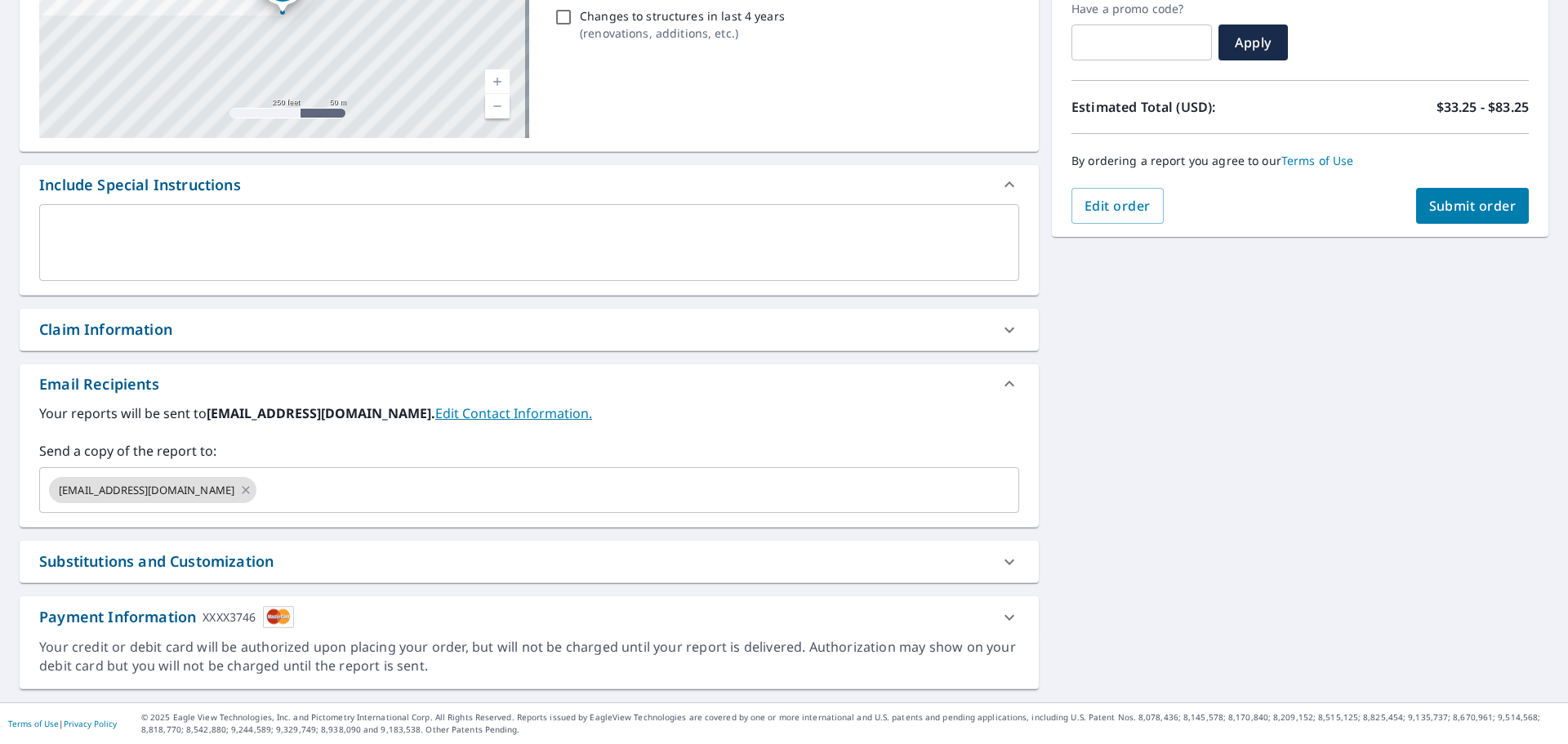
click at [341, 327] on div "Claim Information" at bounding box center [514, 330] width 951 height 22
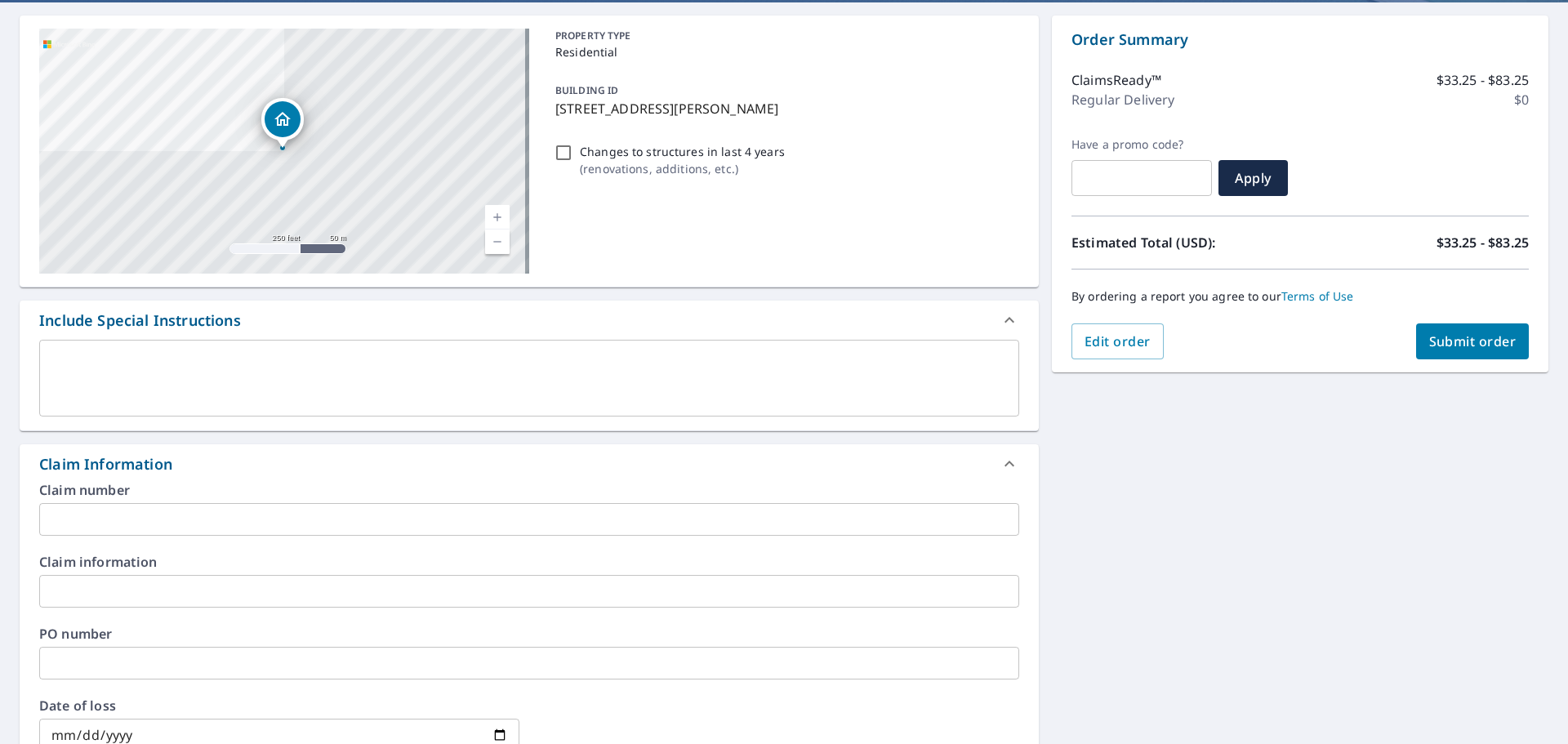
scroll to position [164, 0]
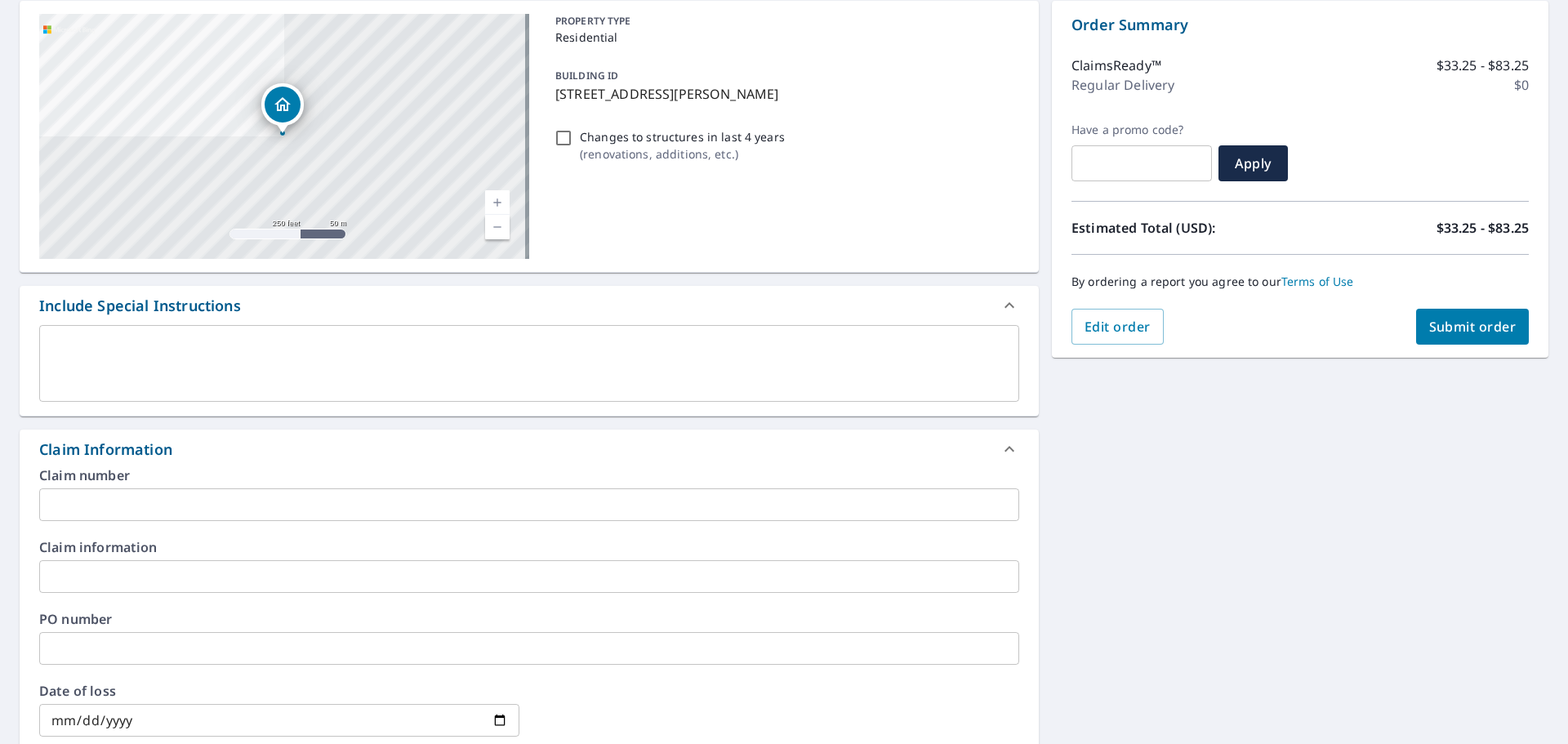
click at [119, 582] on input "text" at bounding box center [529, 576] width 980 height 32
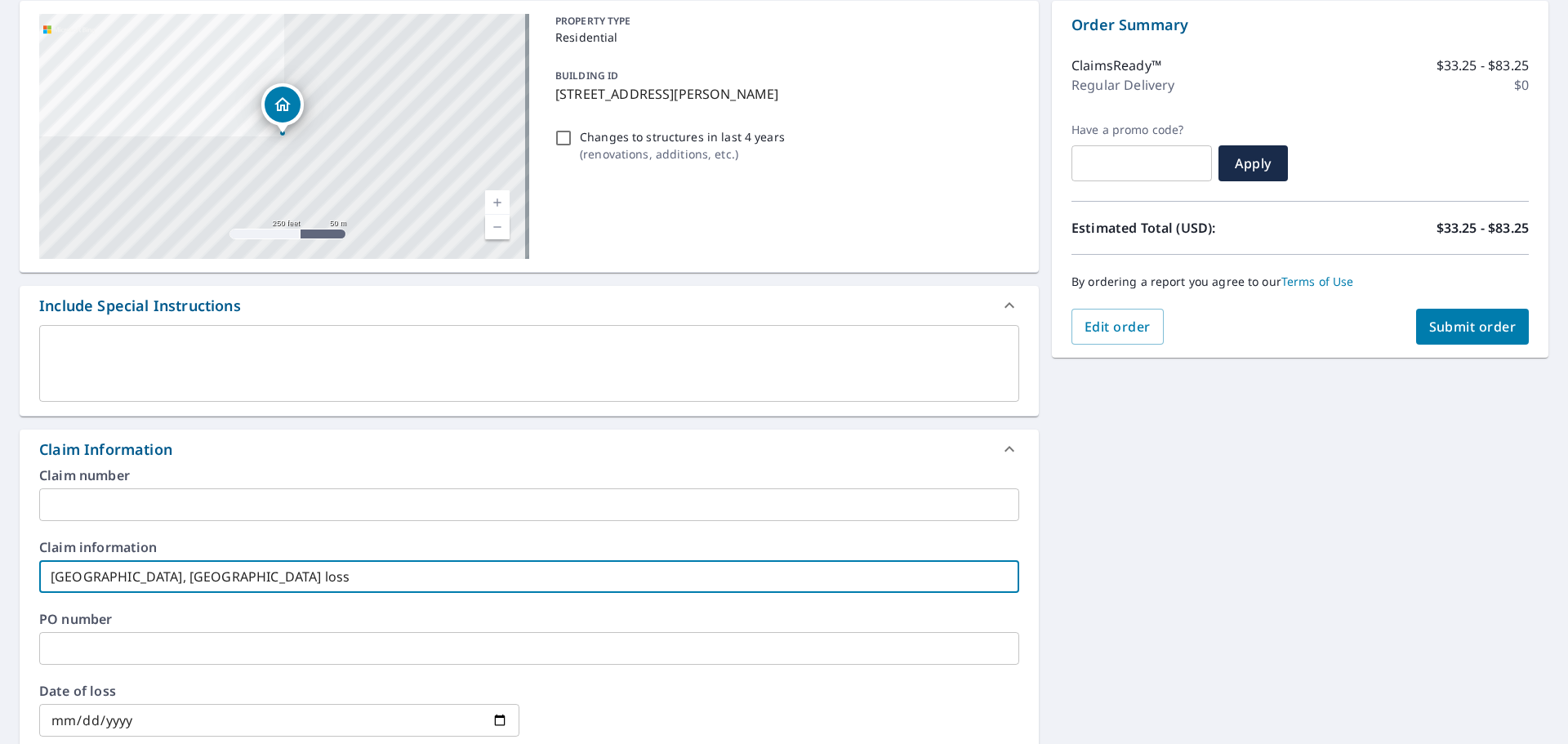
type input "[GEOGRAPHIC_DATA], [GEOGRAPHIC_DATA] loss"
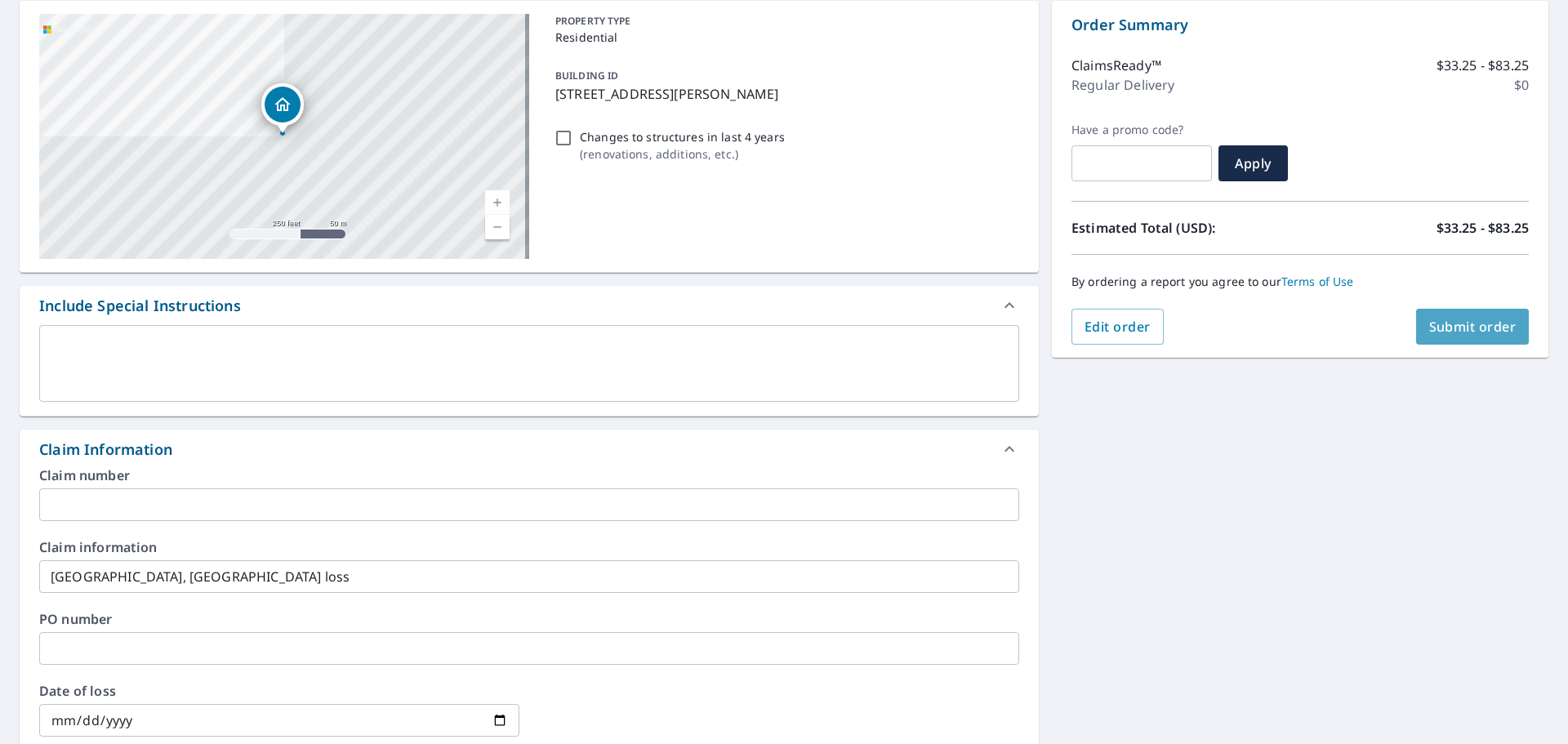
click at [1468, 322] on span "Submit order" at bounding box center [1473, 326] width 88 height 18
